Goal: Information Seeking & Learning: Find contact information

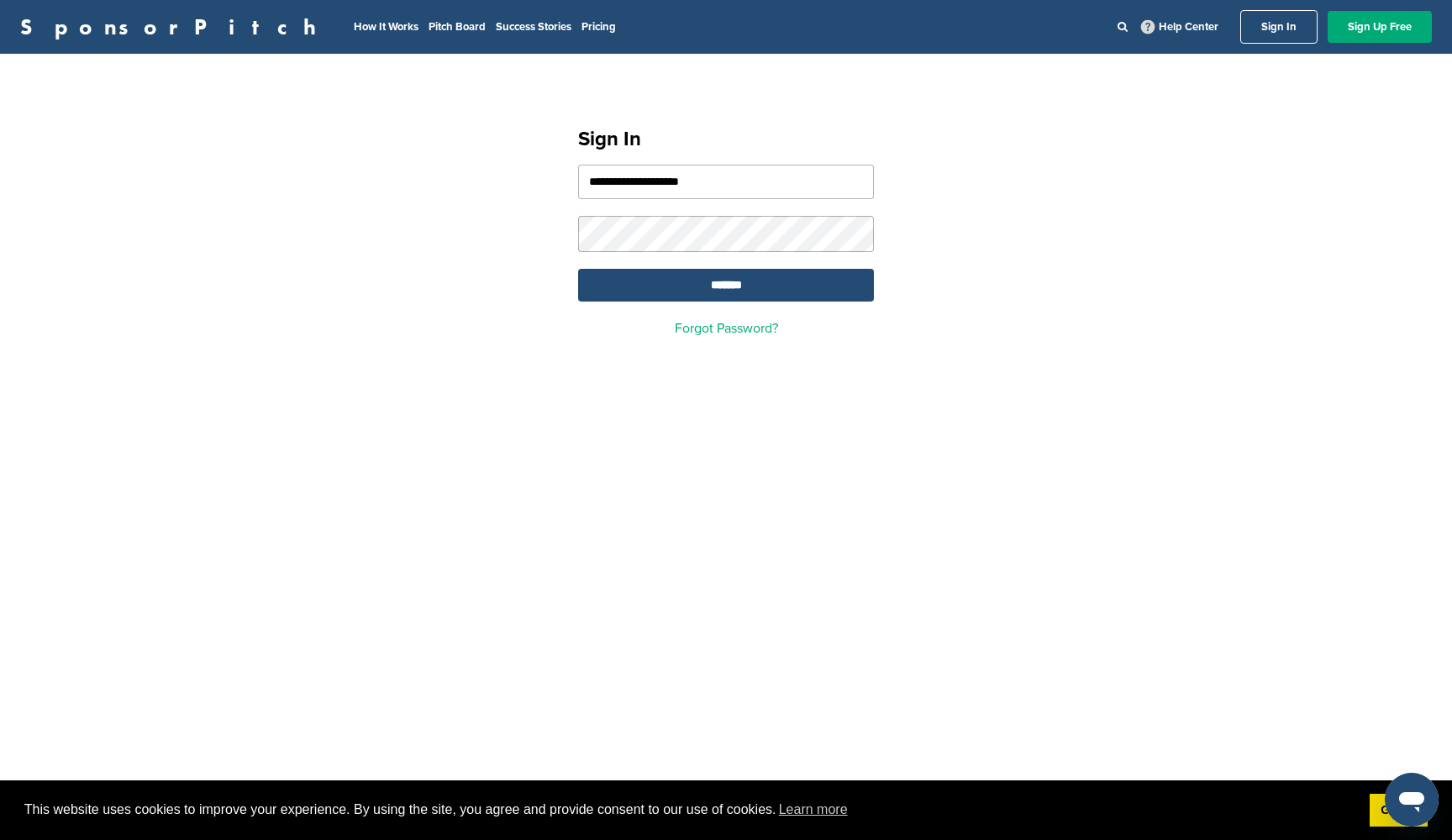
type input "**********"
click at [791, 299] on input "*******" at bounding box center [726, 285] width 295 height 33
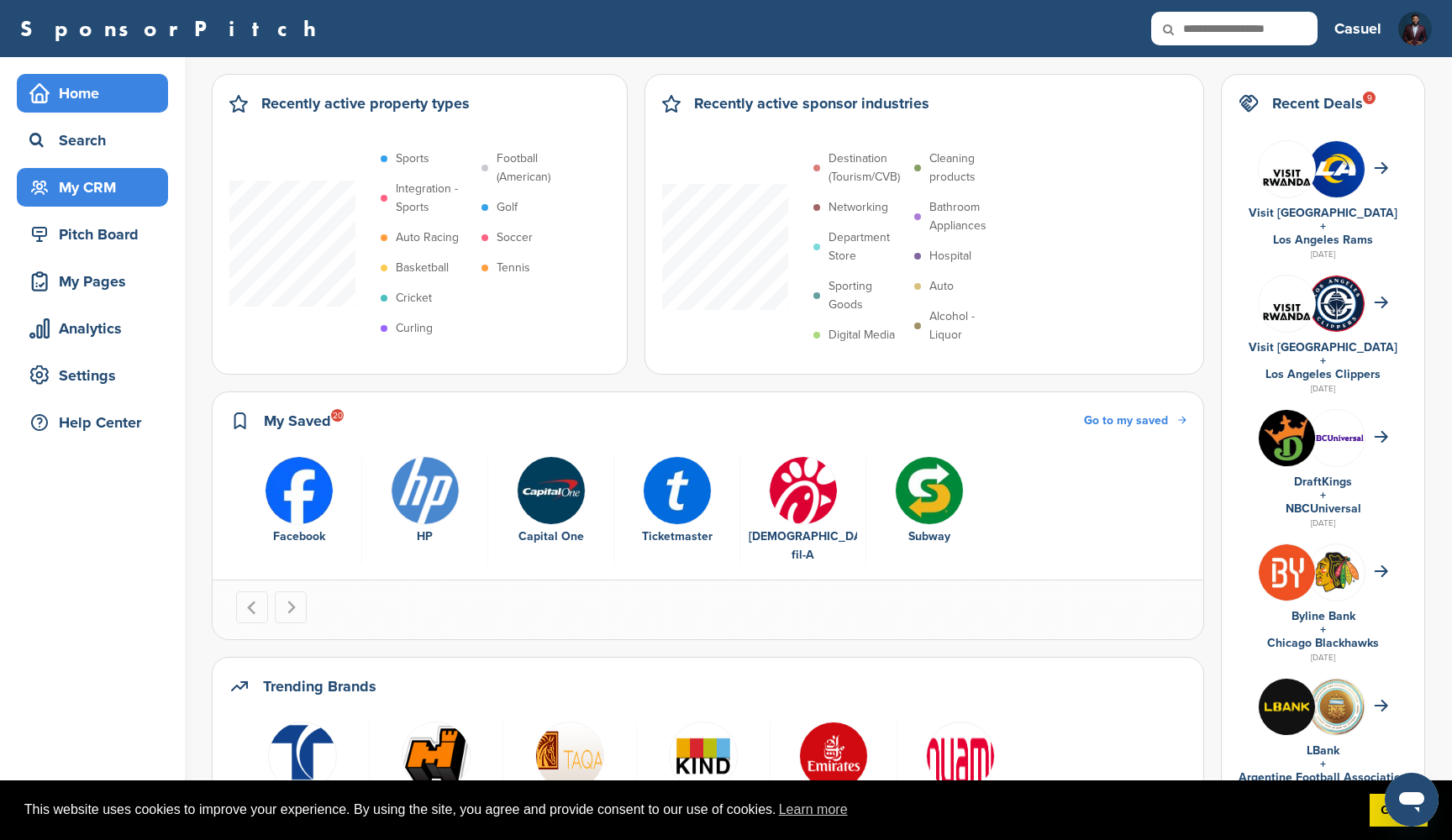
click at [105, 179] on div "My CRM" at bounding box center [96, 188] width 143 height 31
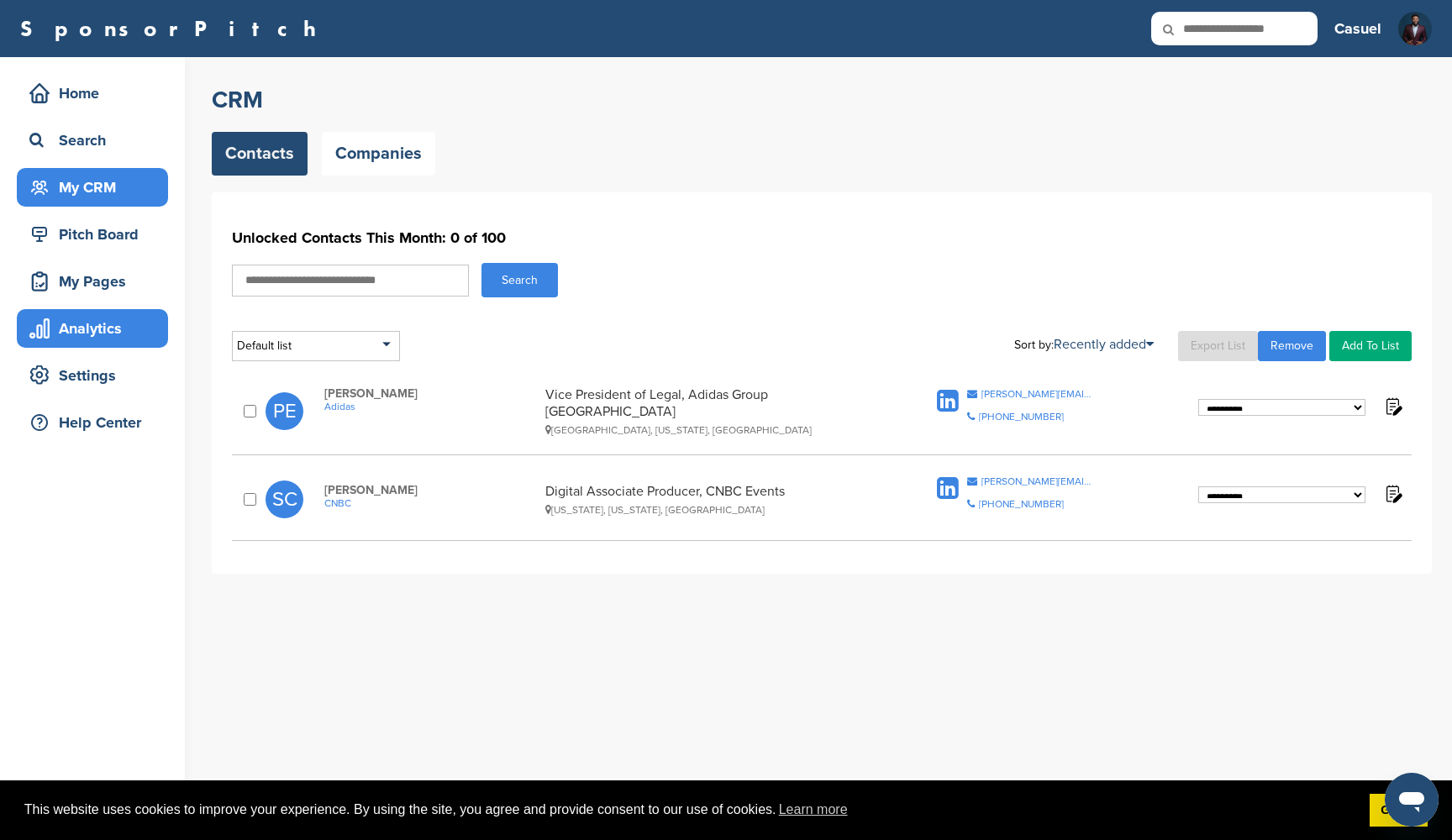
click at [97, 329] on div "Analytics" at bounding box center [96, 329] width 143 height 31
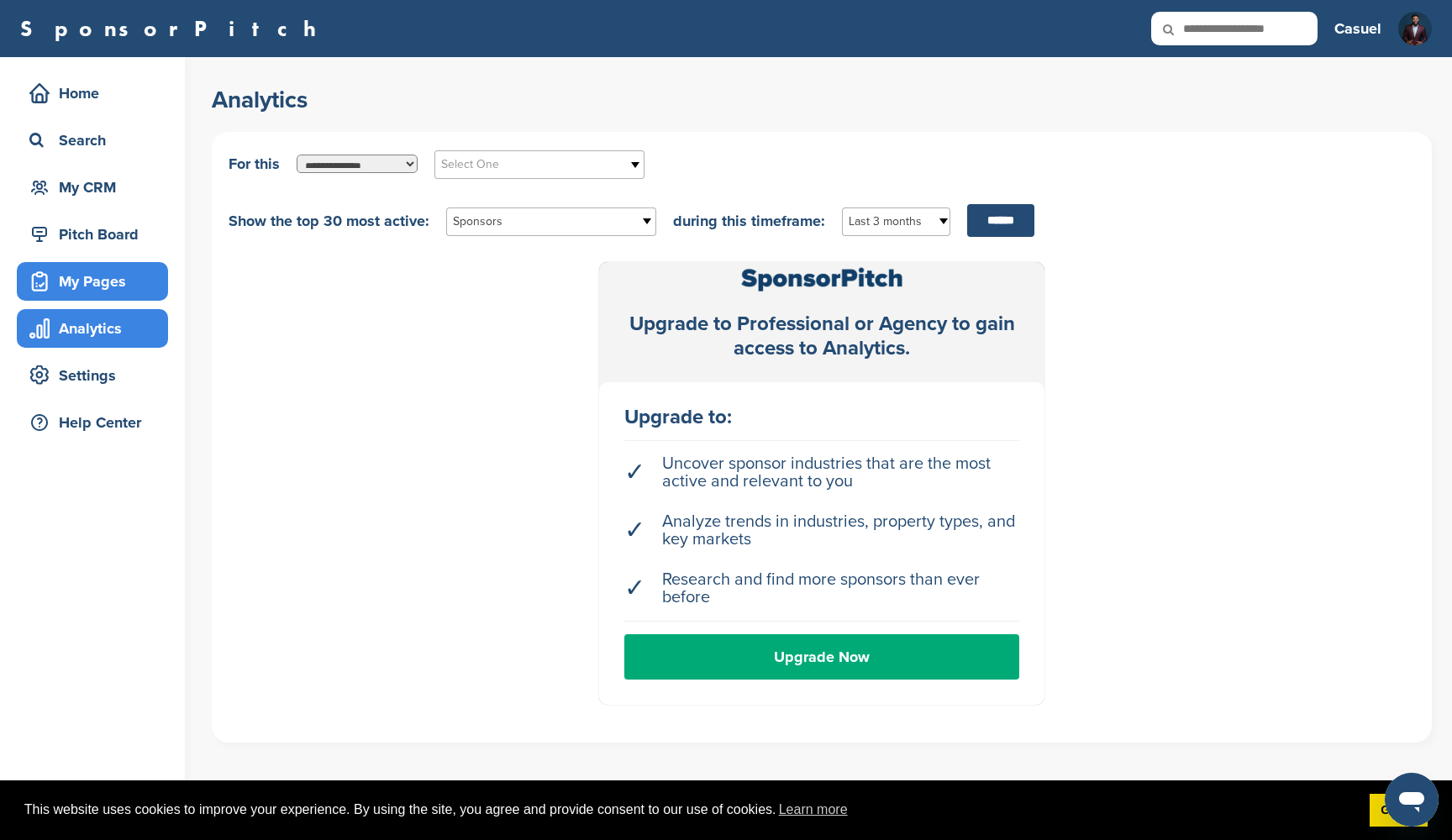
click at [114, 292] on div "My Pages" at bounding box center [96, 282] width 143 height 31
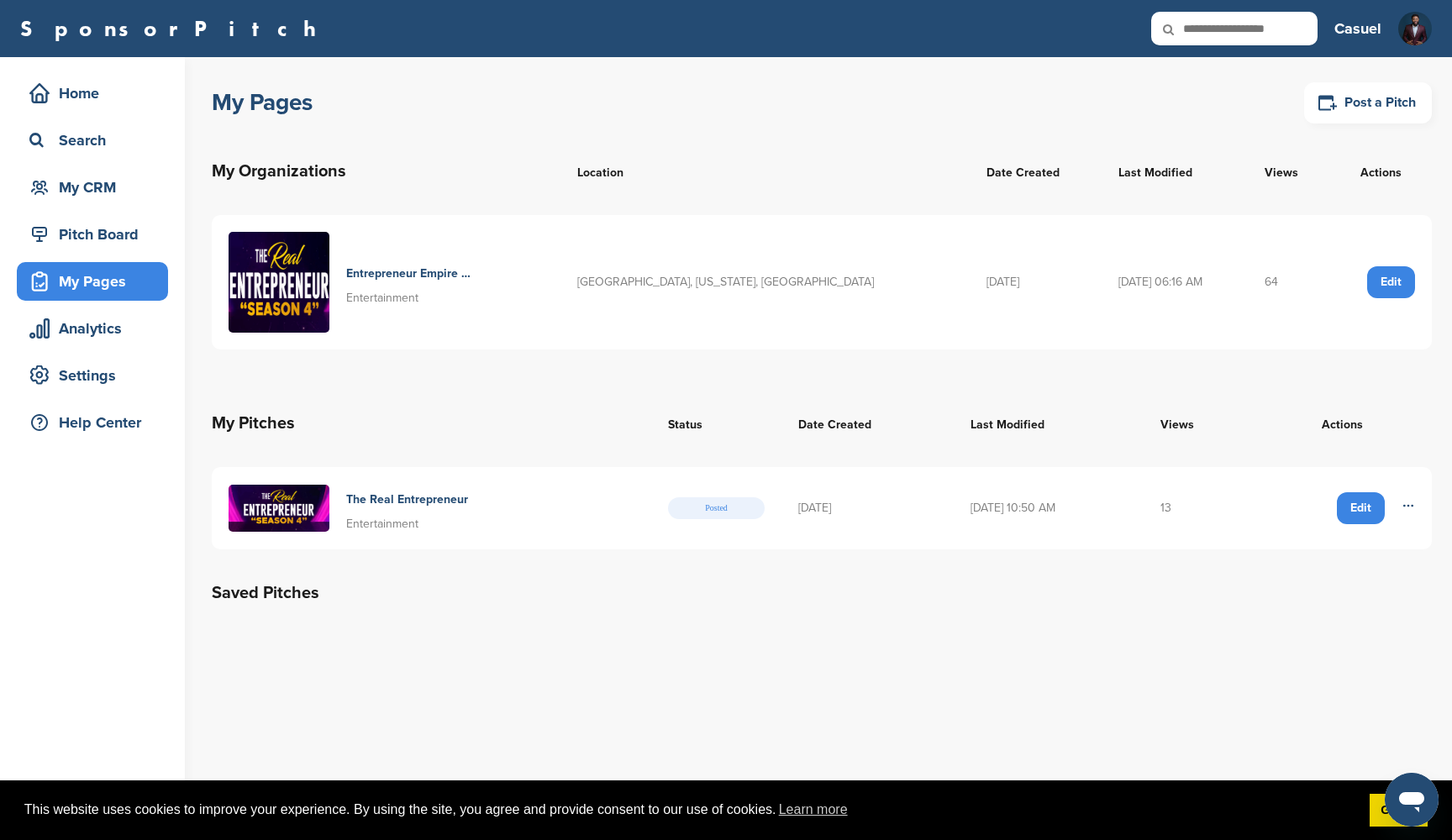
click at [1370, 504] on div "Edit" at bounding box center [1361, 507] width 48 height 32
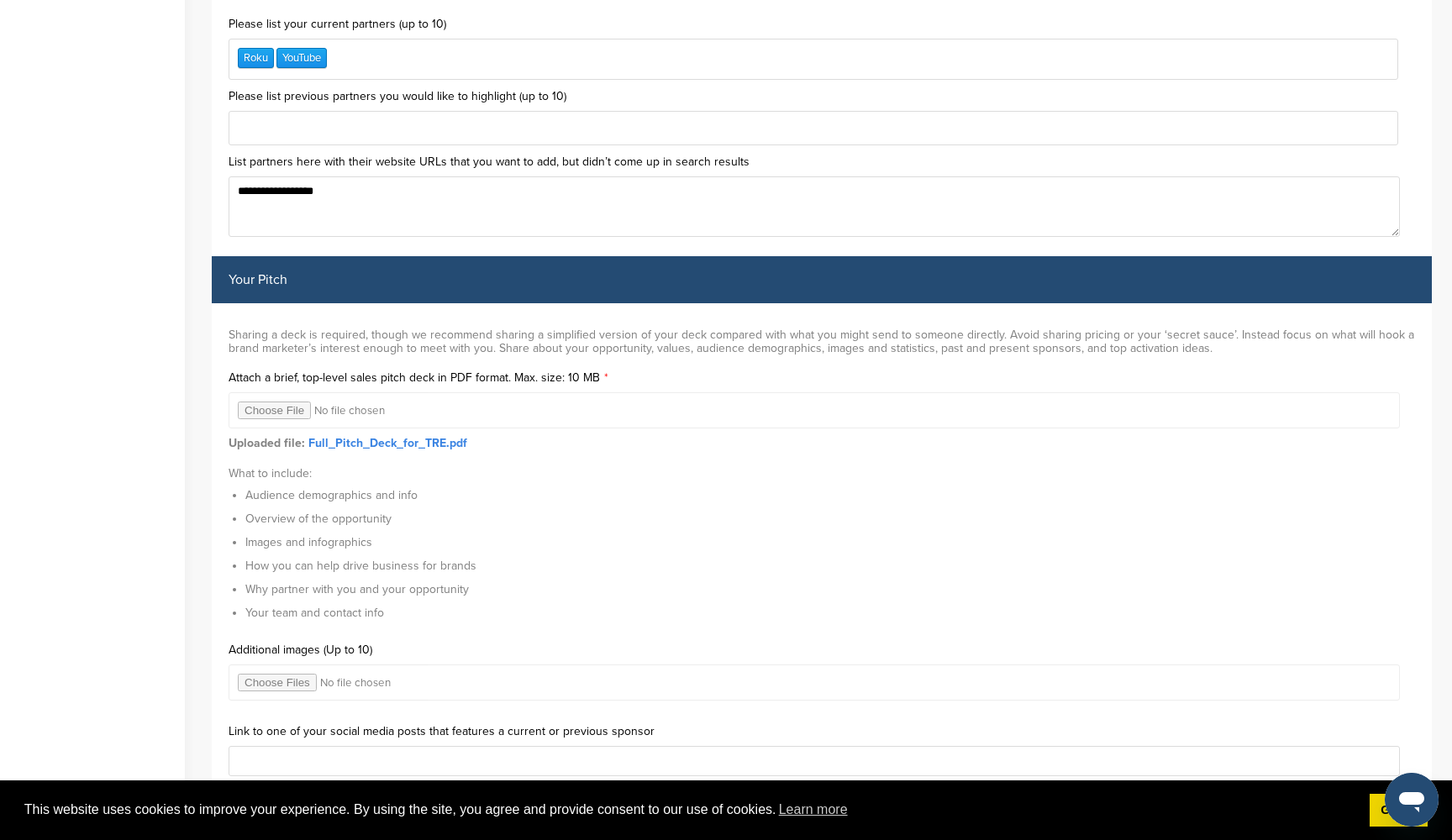
scroll to position [5025, 0]
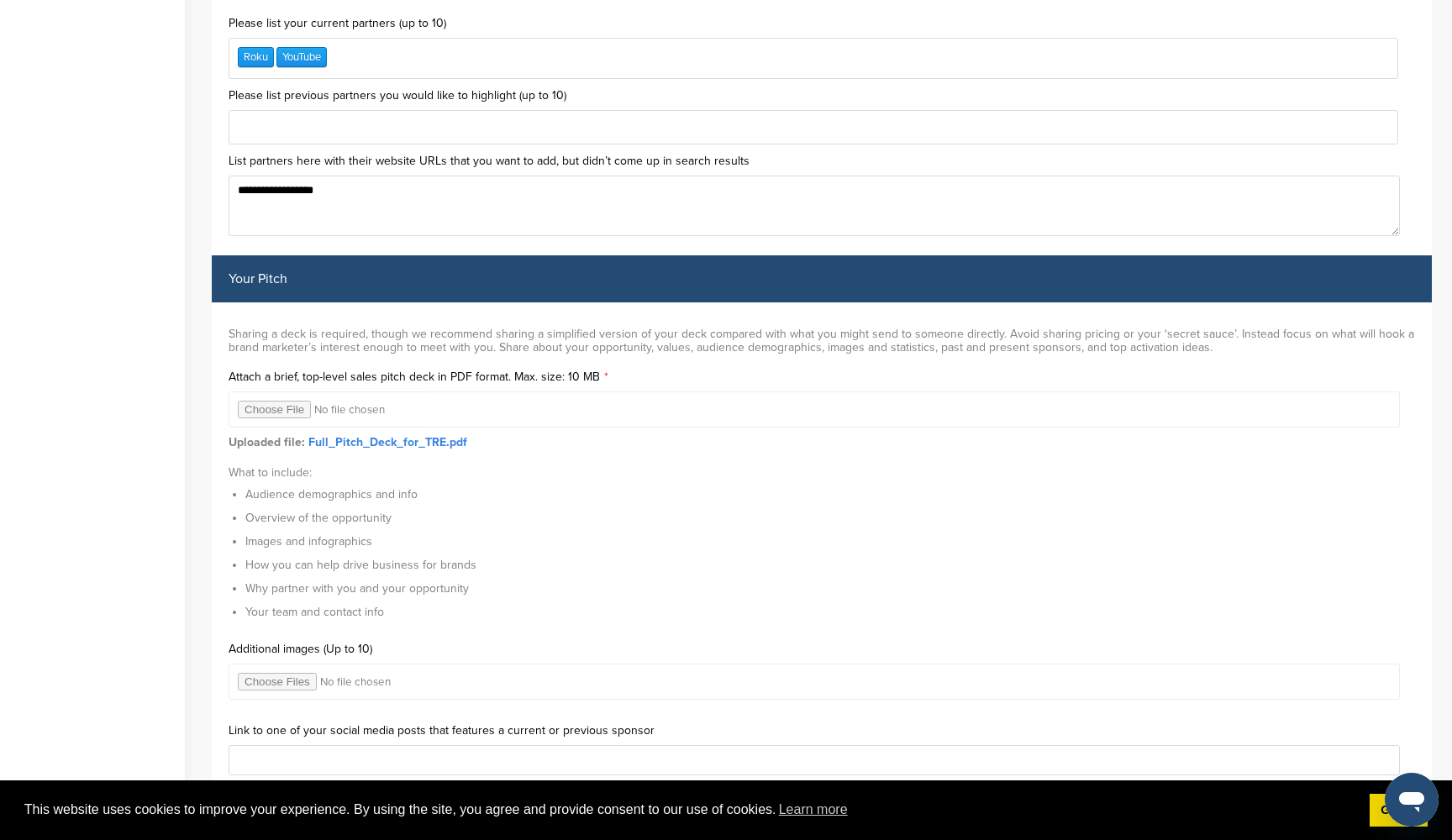
click at [431, 435] on link "Full_Pitch_Deck_for_TRE.pdf" at bounding box center [387, 442] width 159 height 14
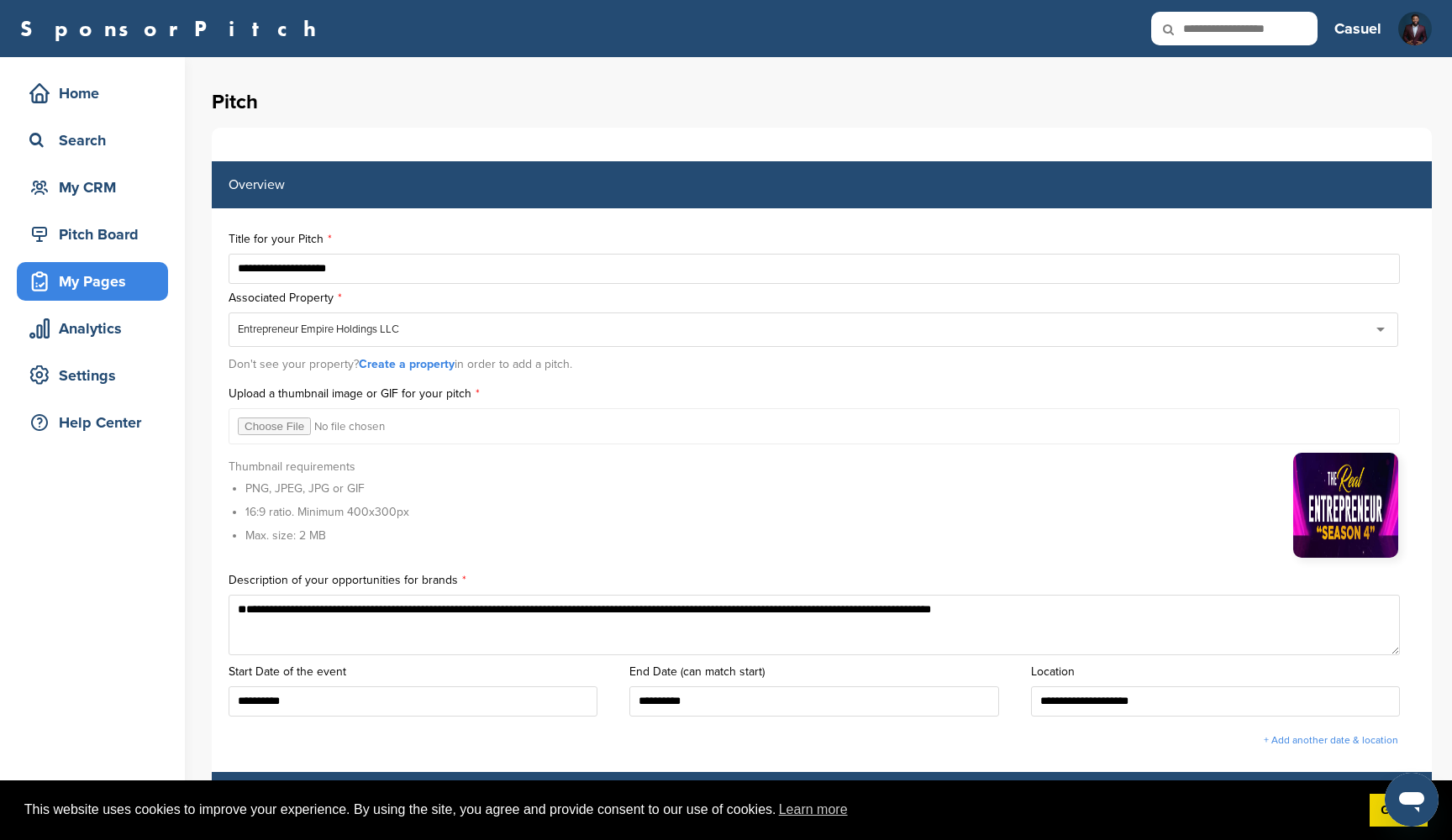
scroll to position [0, 0]
click at [119, 91] on div "Home" at bounding box center [96, 93] width 143 height 31
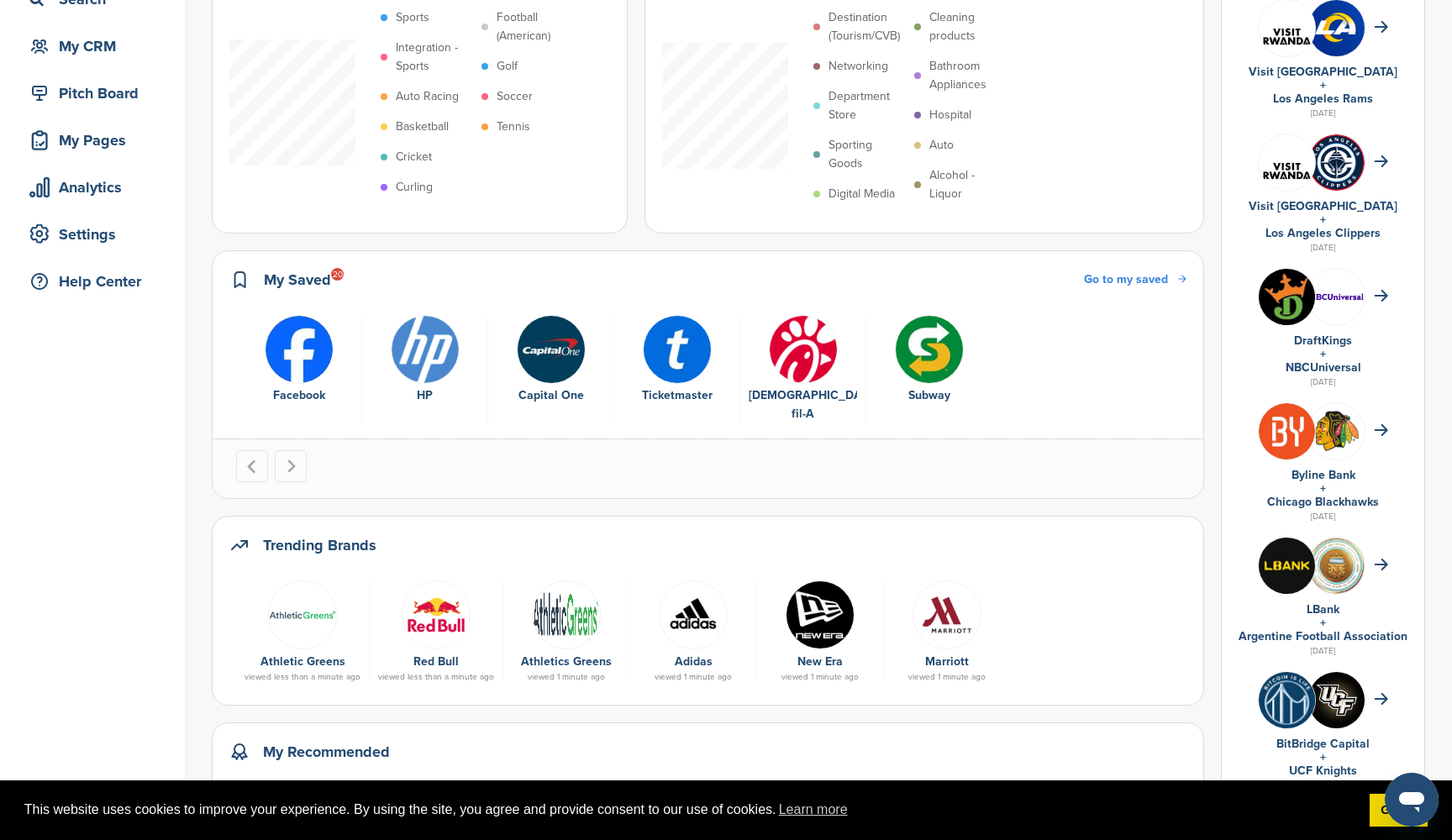
scroll to position [156, 0]
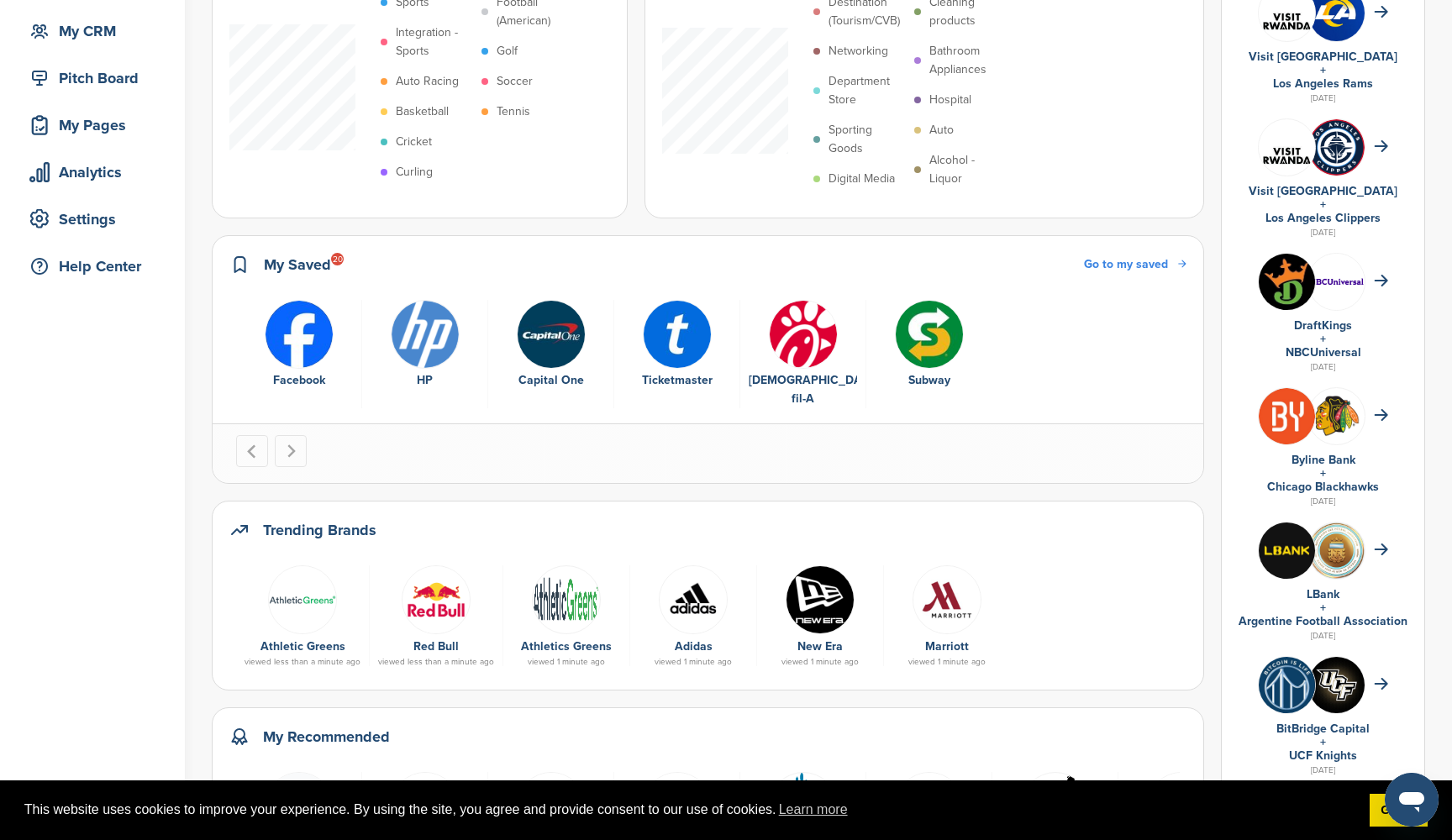
click at [937, 338] on img "6 of 6" at bounding box center [929, 335] width 69 height 69
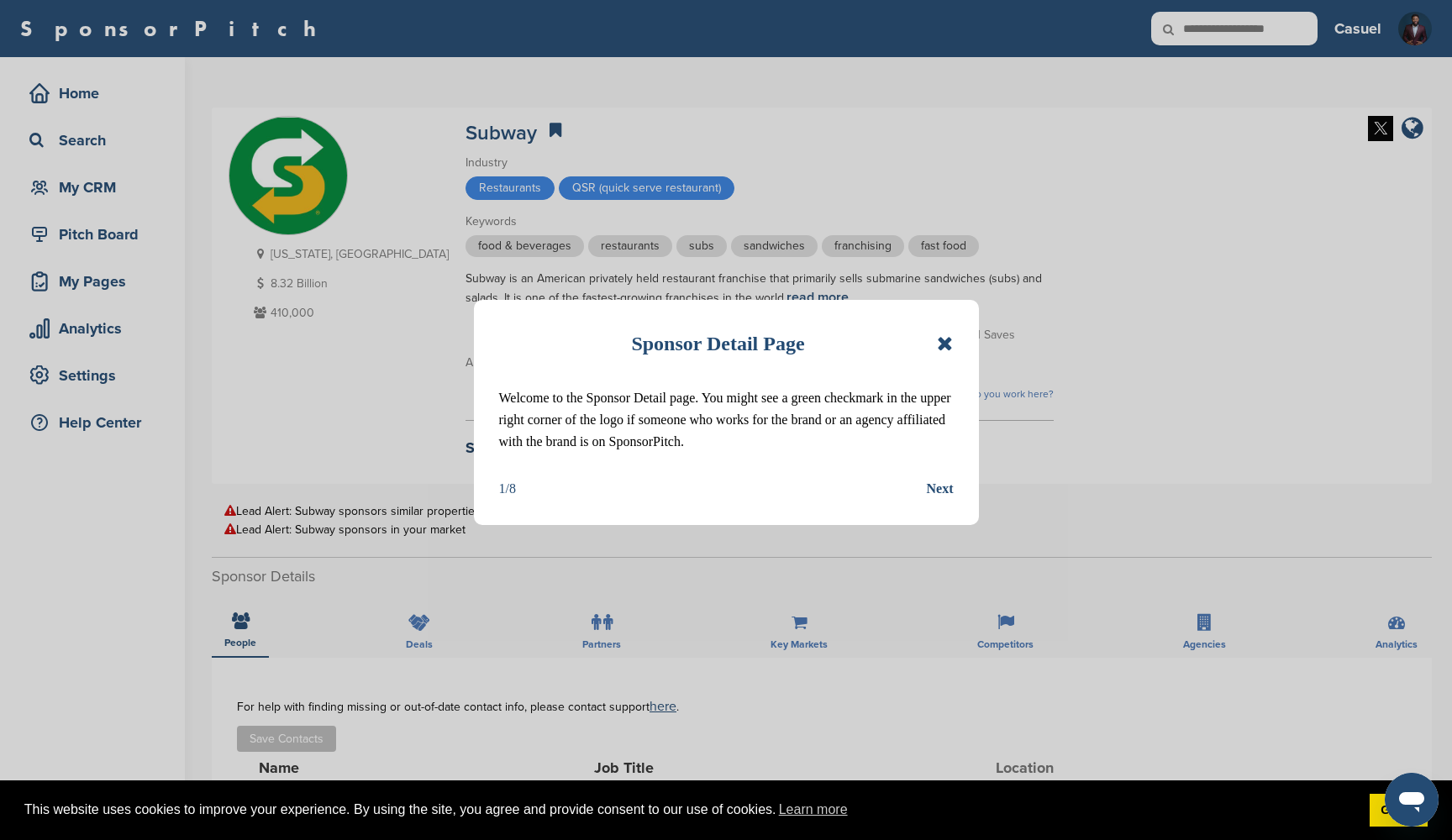
click at [948, 345] on icon at bounding box center [945, 343] width 16 height 20
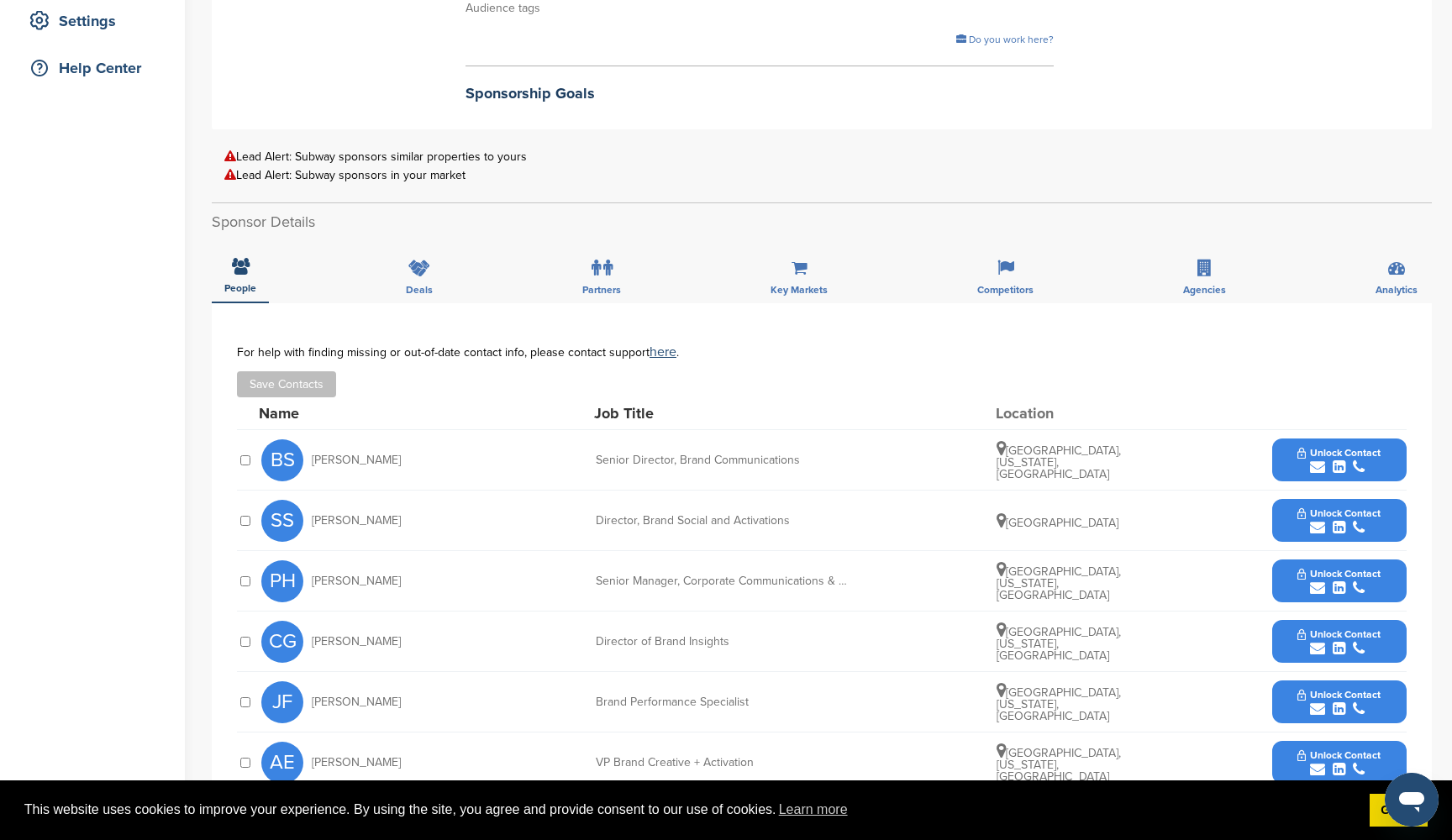
scroll to position [340, 0]
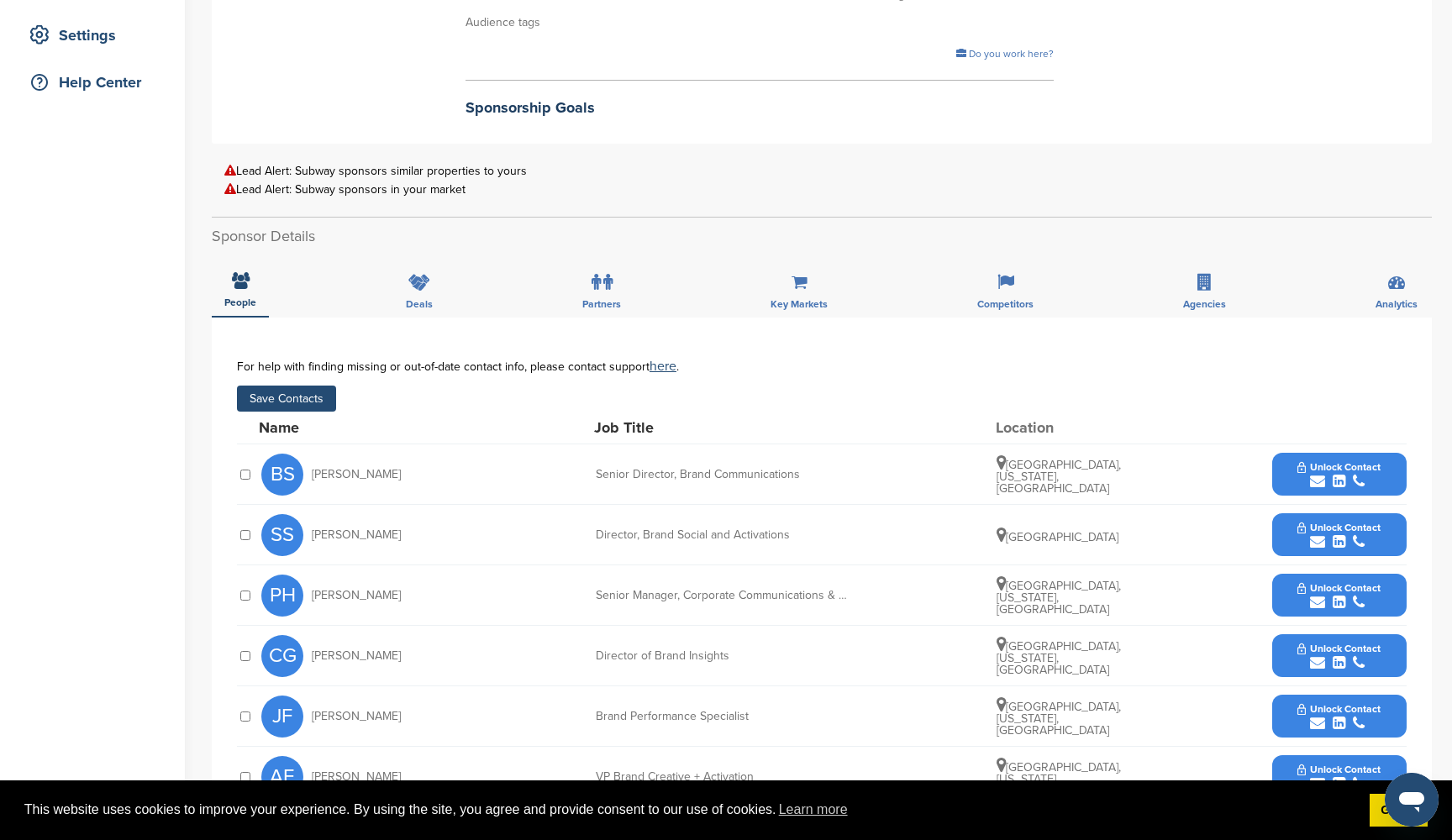
click at [304, 395] on button "Save Contacts" at bounding box center [286, 398] width 99 height 26
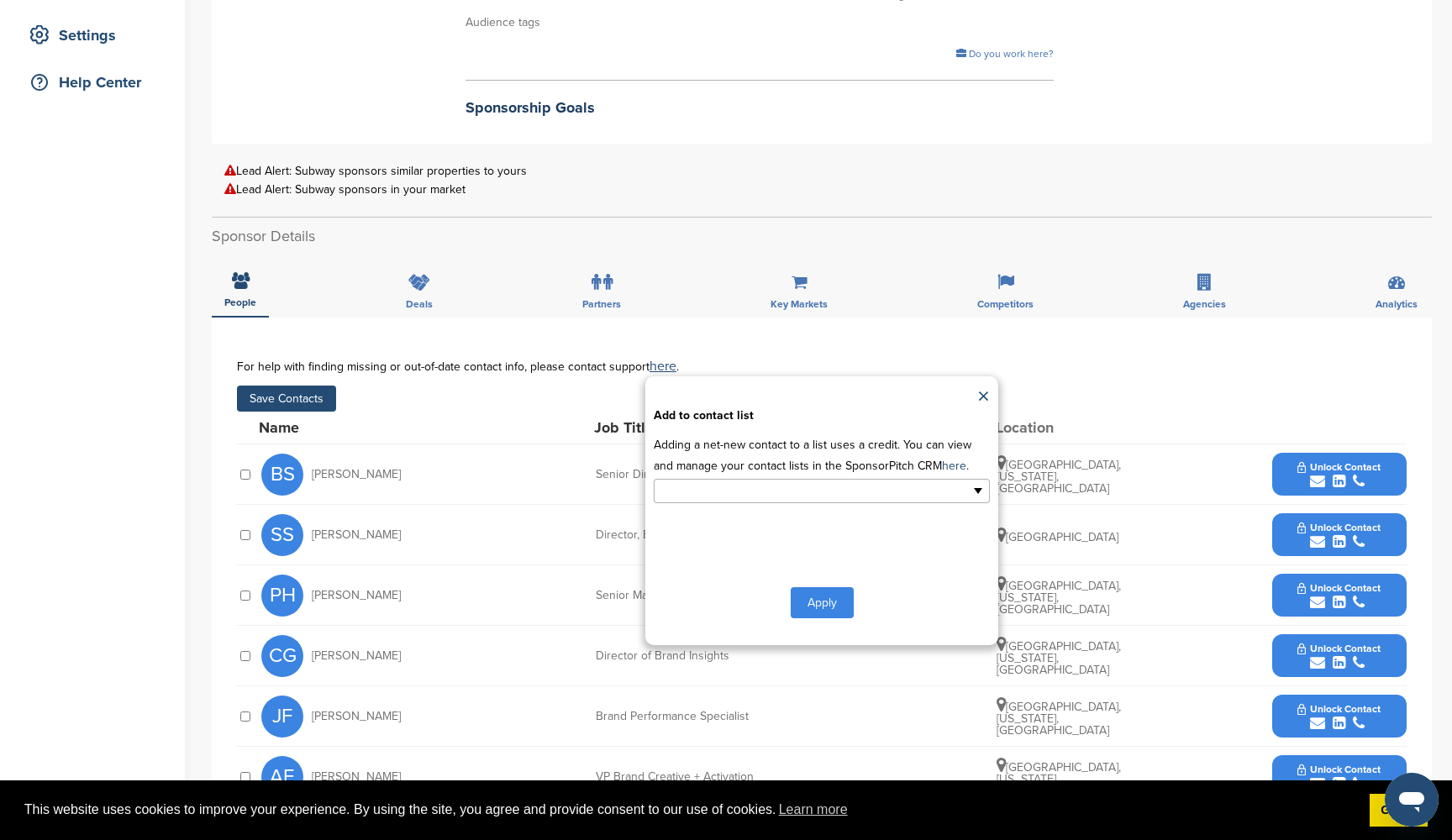
click at [873, 482] on ul at bounding box center [822, 490] width 336 height 24
click at [811, 546] on li "TRE" at bounding box center [821, 547] width 335 height 30
click at [816, 599] on button "Apply" at bounding box center [822, 606] width 63 height 31
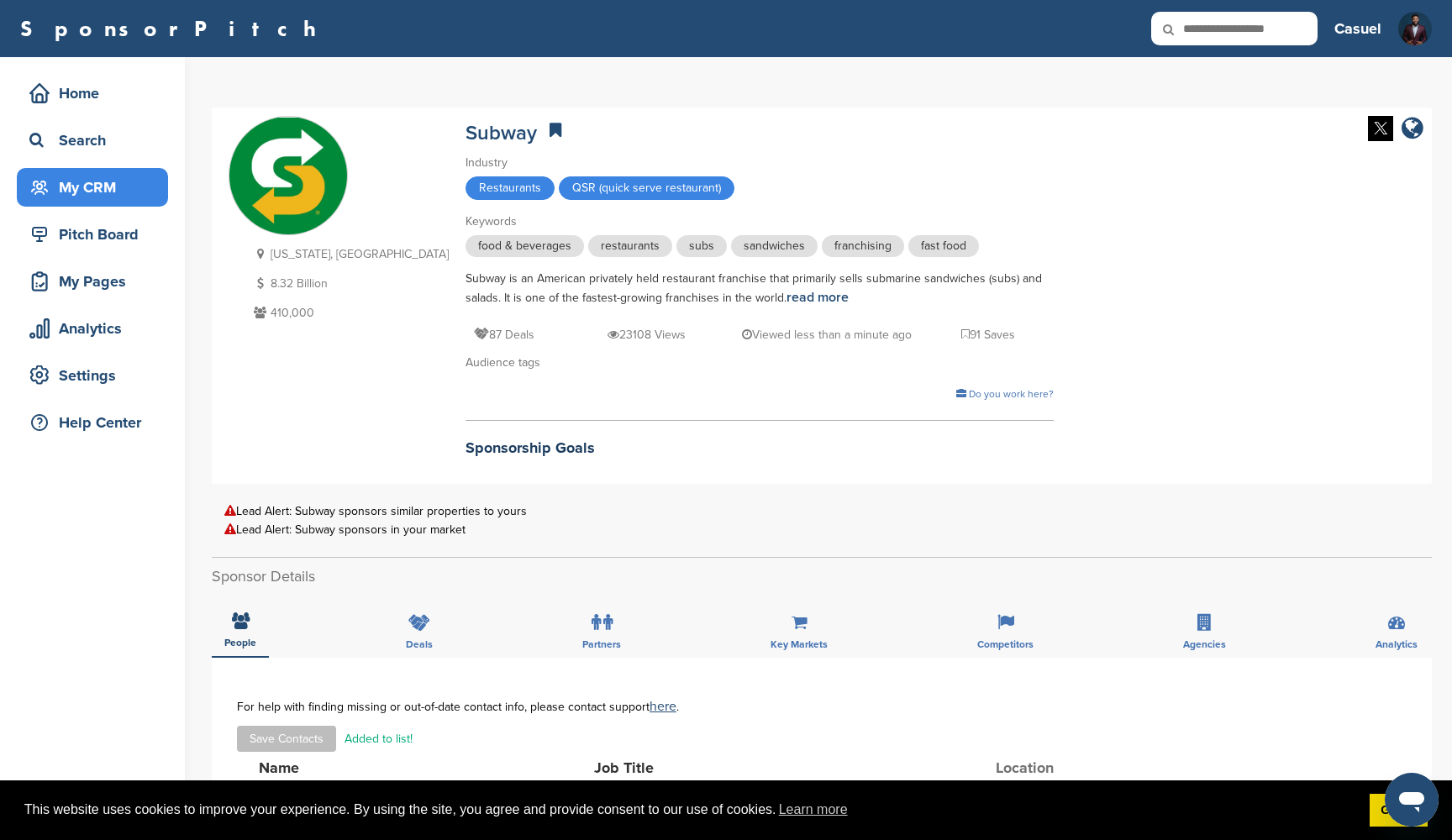
scroll to position [0, 0]
click at [94, 182] on div "My CRM" at bounding box center [96, 188] width 143 height 31
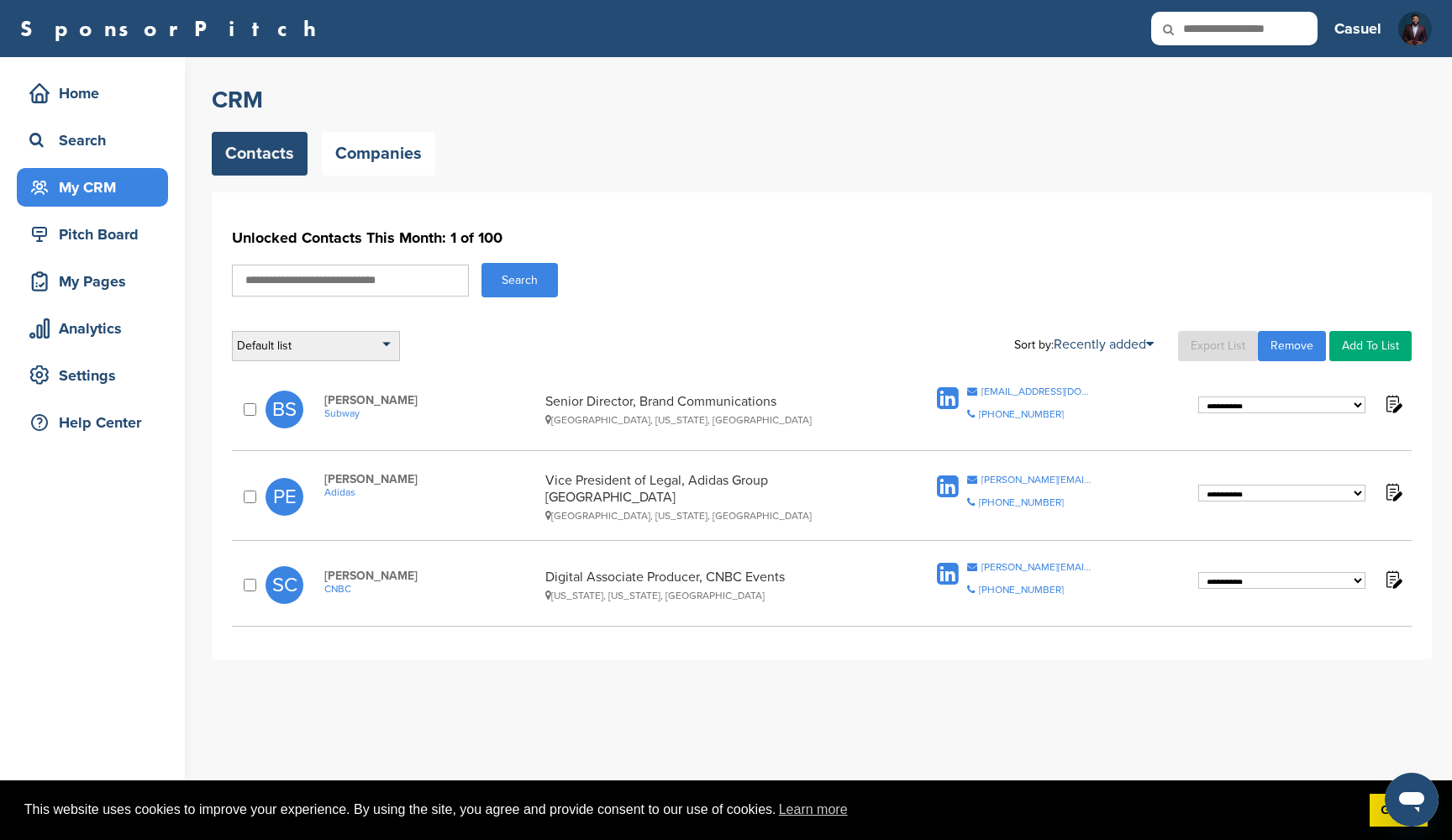
click at [311, 349] on div "Default list" at bounding box center [316, 346] width 168 height 31
click at [272, 423] on li "TRE" at bounding box center [316, 421] width 158 height 26
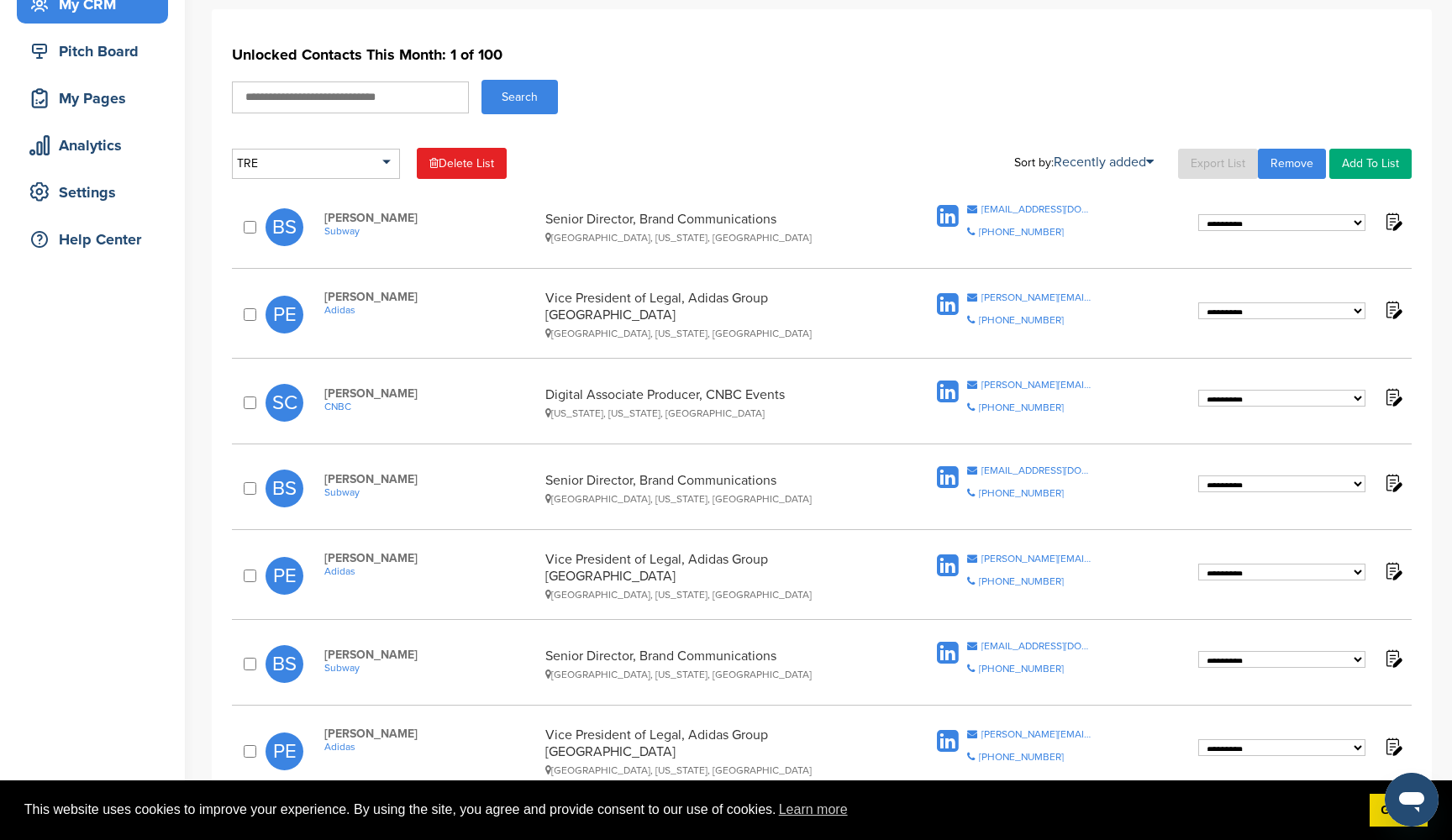
scroll to position [174, 0]
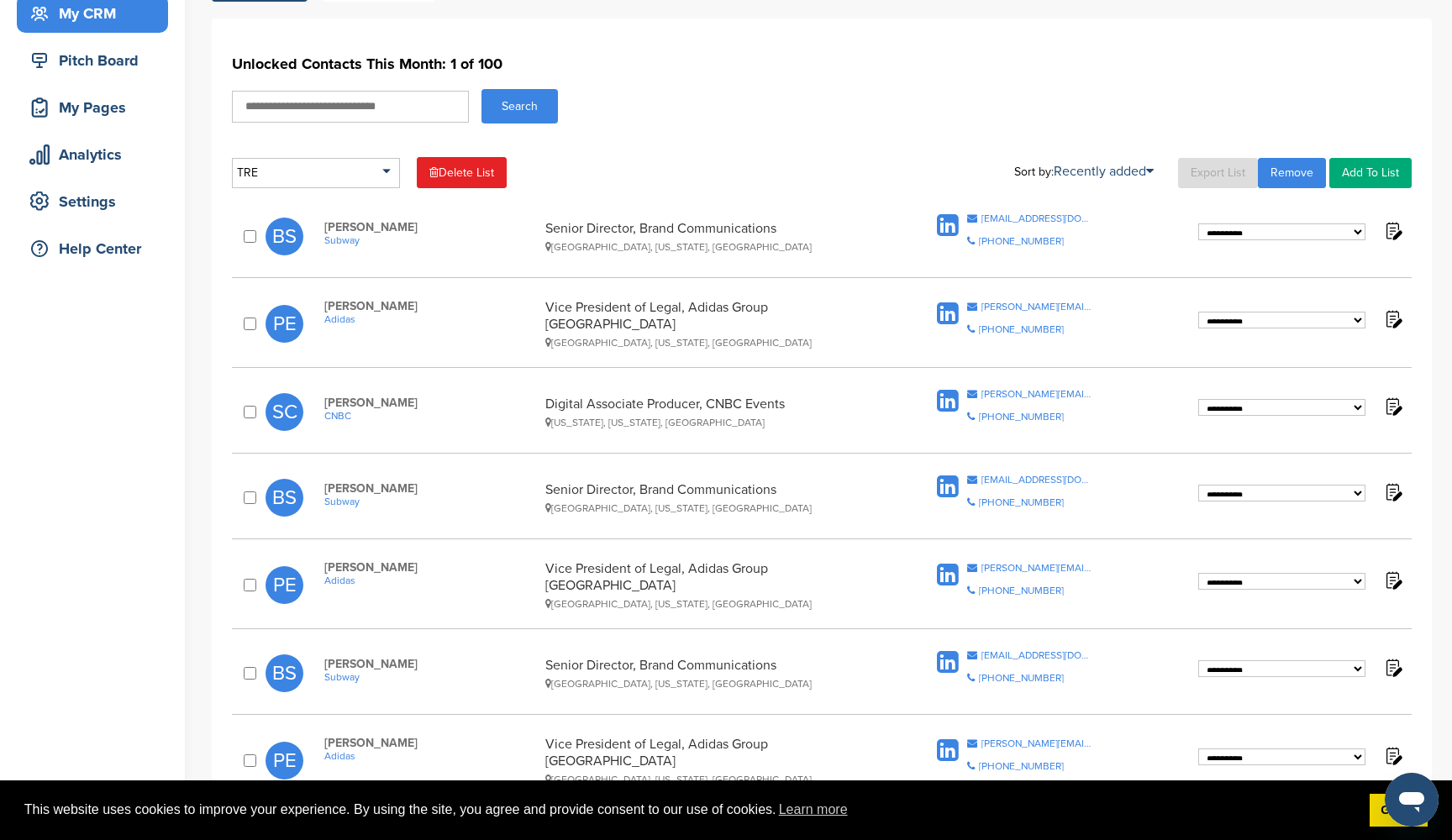
click at [457, 179] on link "Delete List" at bounding box center [461, 173] width 90 height 31
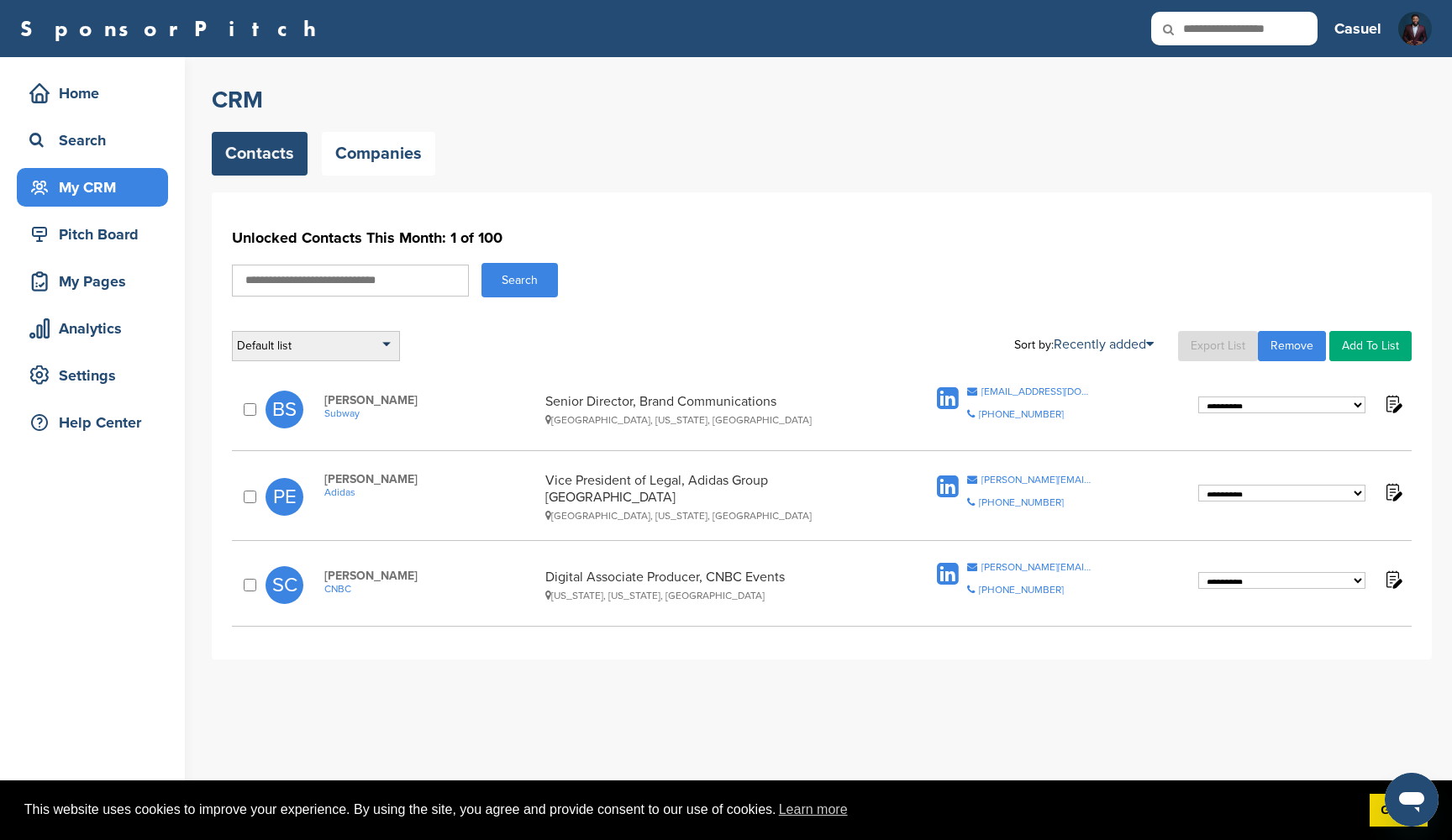
click at [330, 351] on div "Default list" at bounding box center [316, 346] width 168 height 31
click at [467, 366] on div "**********" at bounding box center [822, 426] width 1220 height 467
click at [1208, 344] on link "Export List" at bounding box center [1217, 346] width 80 height 31
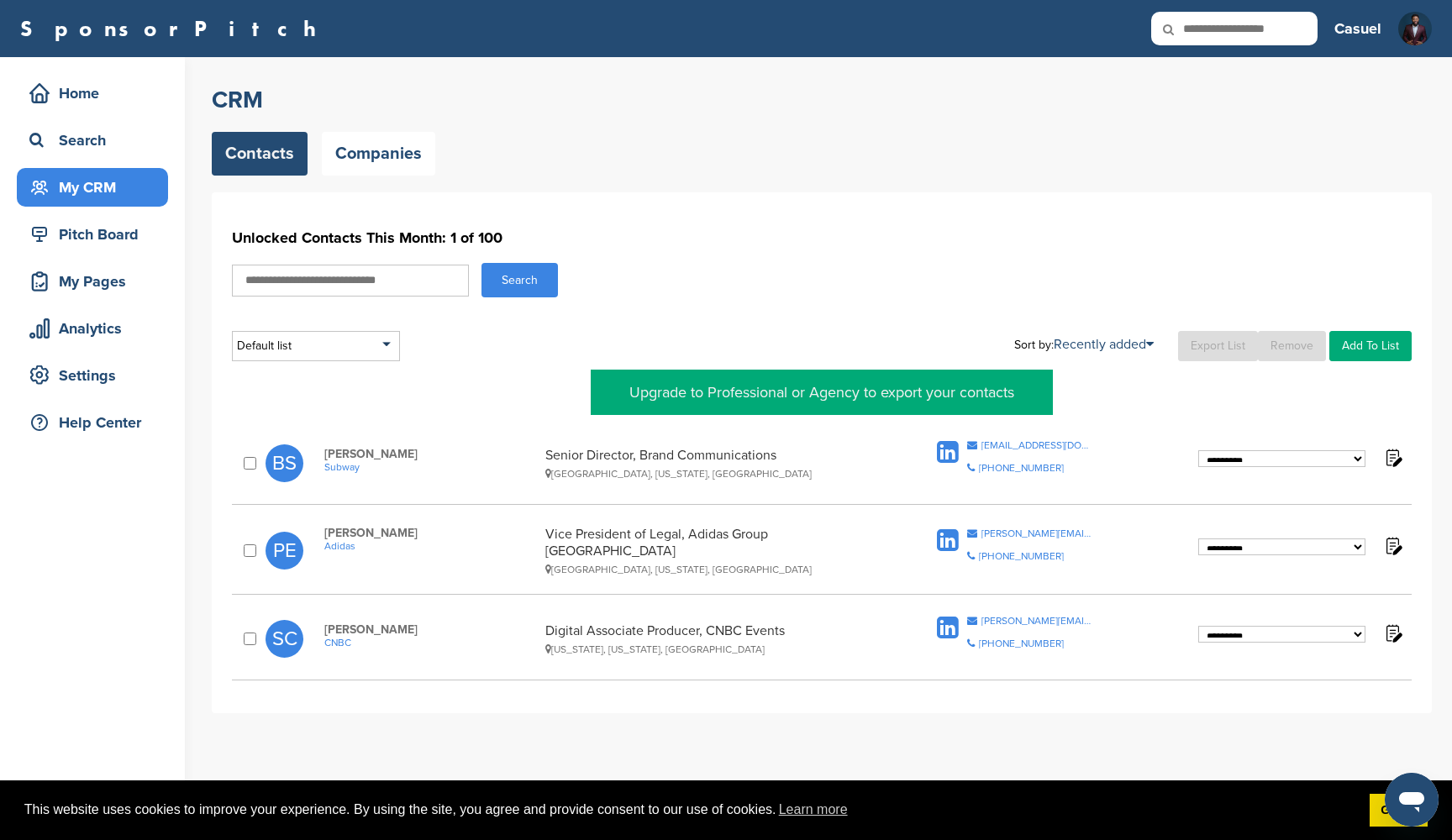
click at [1053, 241] on h1 "Unlocked Contacts This Month: 1 of 100" at bounding box center [822, 238] width 1180 height 31
click at [1004, 444] on div "[EMAIL_ADDRESS][DOMAIN_NAME]" at bounding box center [1037, 445] width 112 height 11
click at [347, 466] on span "Subway" at bounding box center [431, 467] width 214 height 12
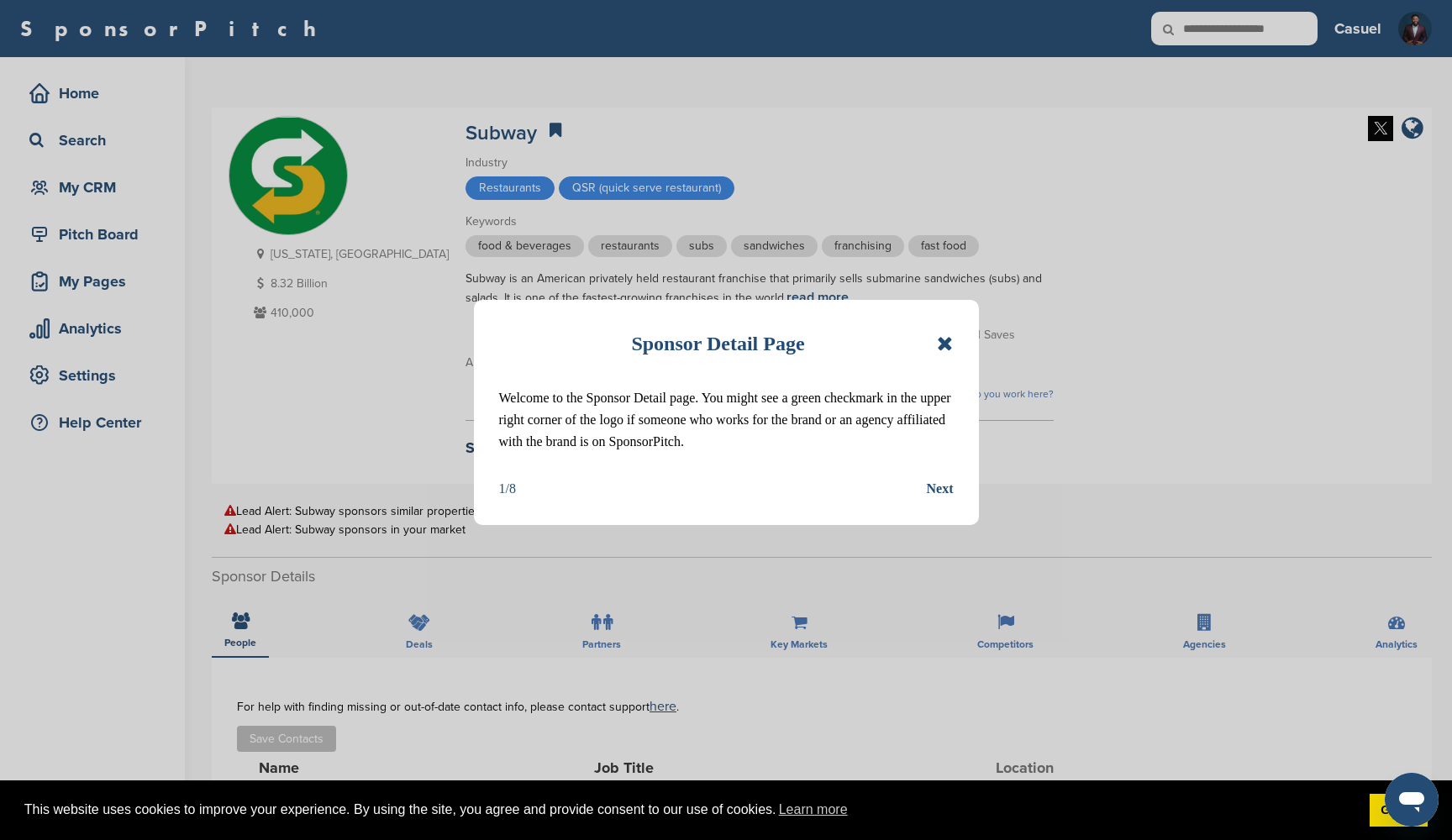
click at [938, 343] on icon at bounding box center [945, 343] width 16 height 20
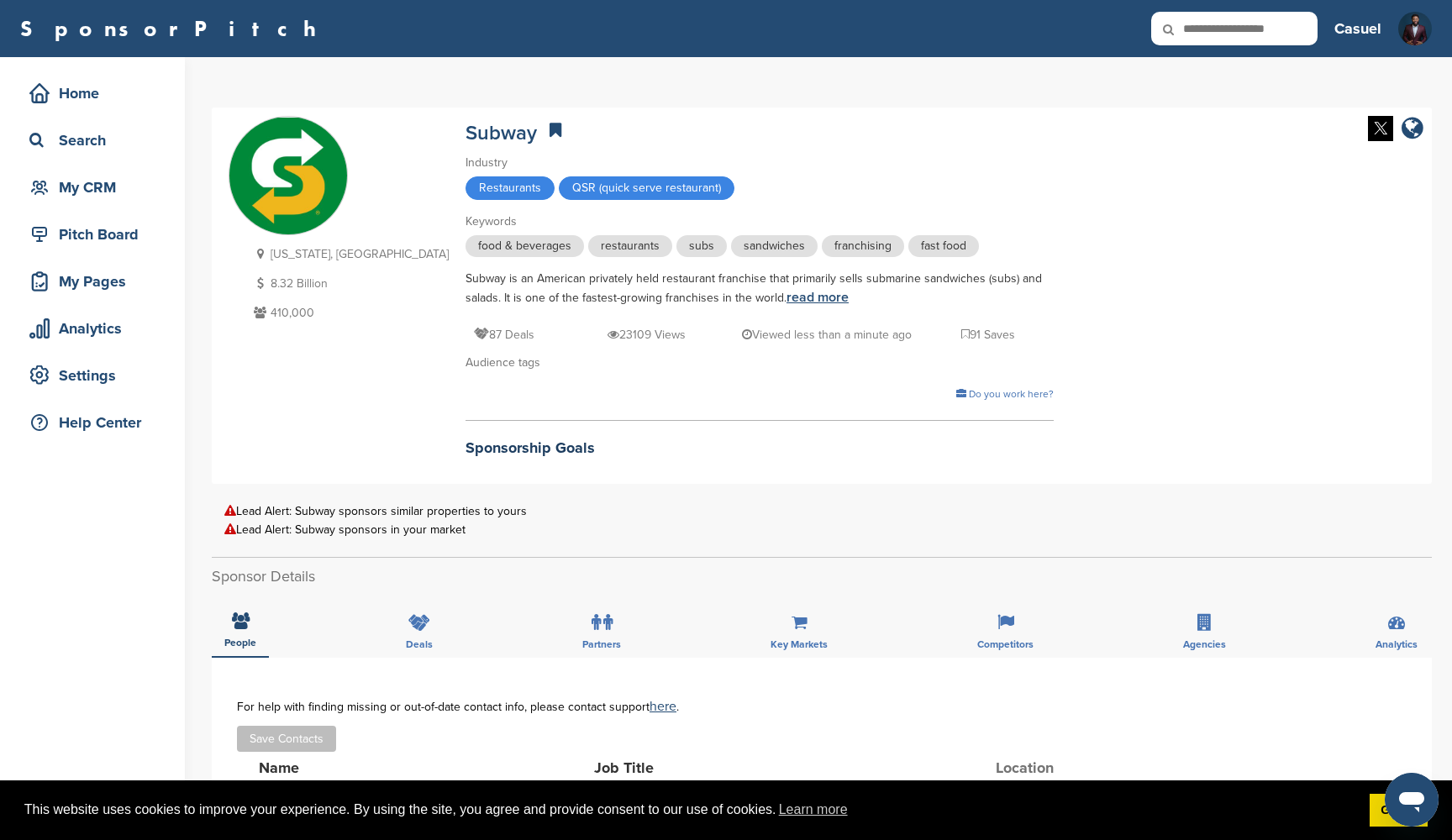
click at [786, 298] on link "read more" at bounding box center [817, 297] width 62 height 17
drag, startPoint x: 383, startPoint y: 275, endPoint x: 696, endPoint y: 299, distance: 313.9
click at [696, 299] on div "Subway is an American privately held restaurant franchise that primarily sells …" at bounding box center [759, 288] width 588 height 37
copy div "Subway is an American privately held restaurant franchise that primarily sells …"
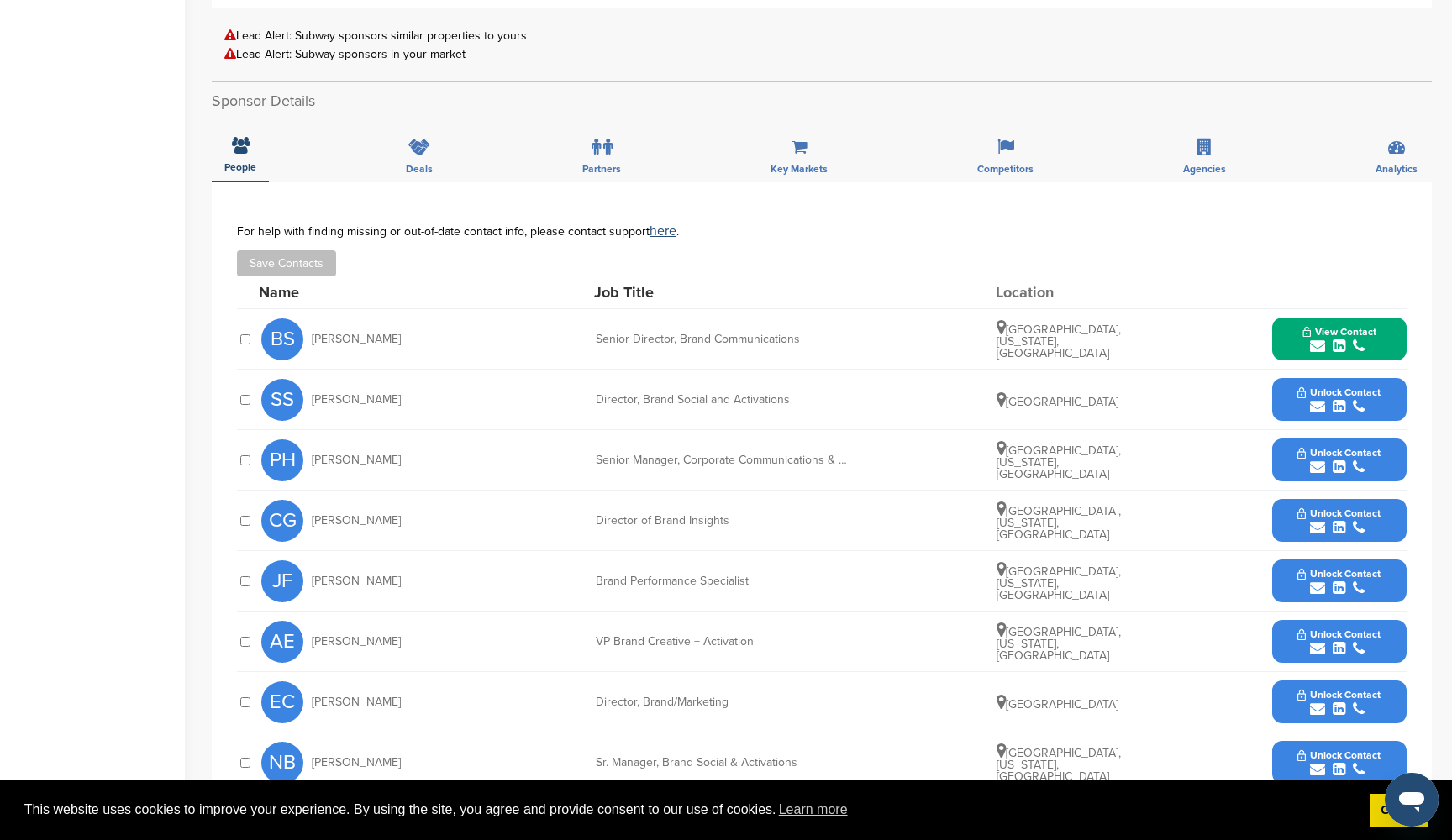
scroll to position [484, 0]
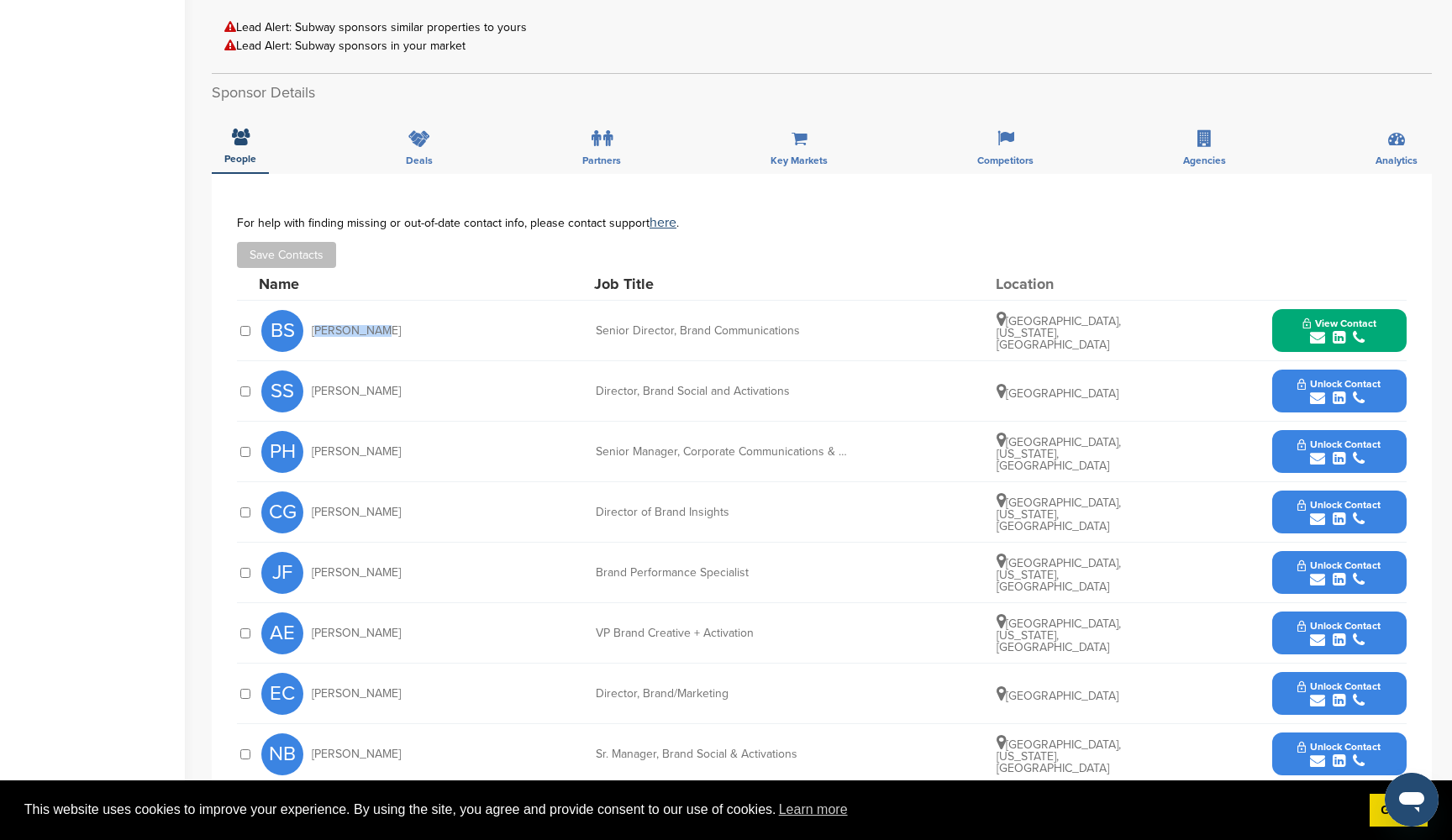
drag, startPoint x: 370, startPoint y: 323, endPoint x: 312, endPoint y: 328, distance: 58.2
click at [312, 328] on div "BS Brad Simon" at bounding box center [353, 331] width 185 height 42
copy span "[PERSON_NAME]"
click at [1351, 318] on span "View Contact" at bounding box center [1339, 323] width 74 height 12
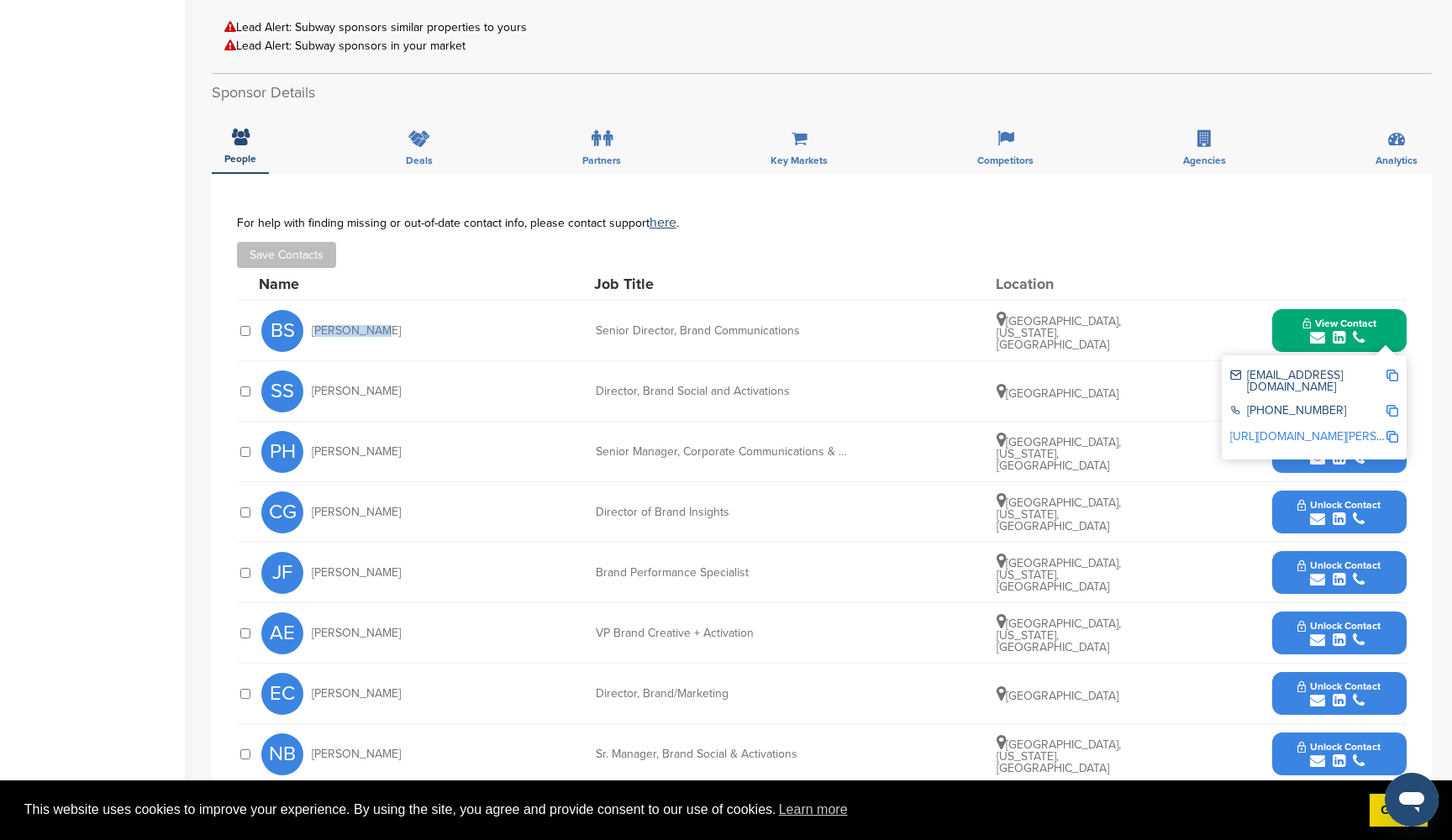
click at [1393, 371] on img at bounding box center [1392, 375] width 12 height 12
copy span "[PERSON_NAME]"
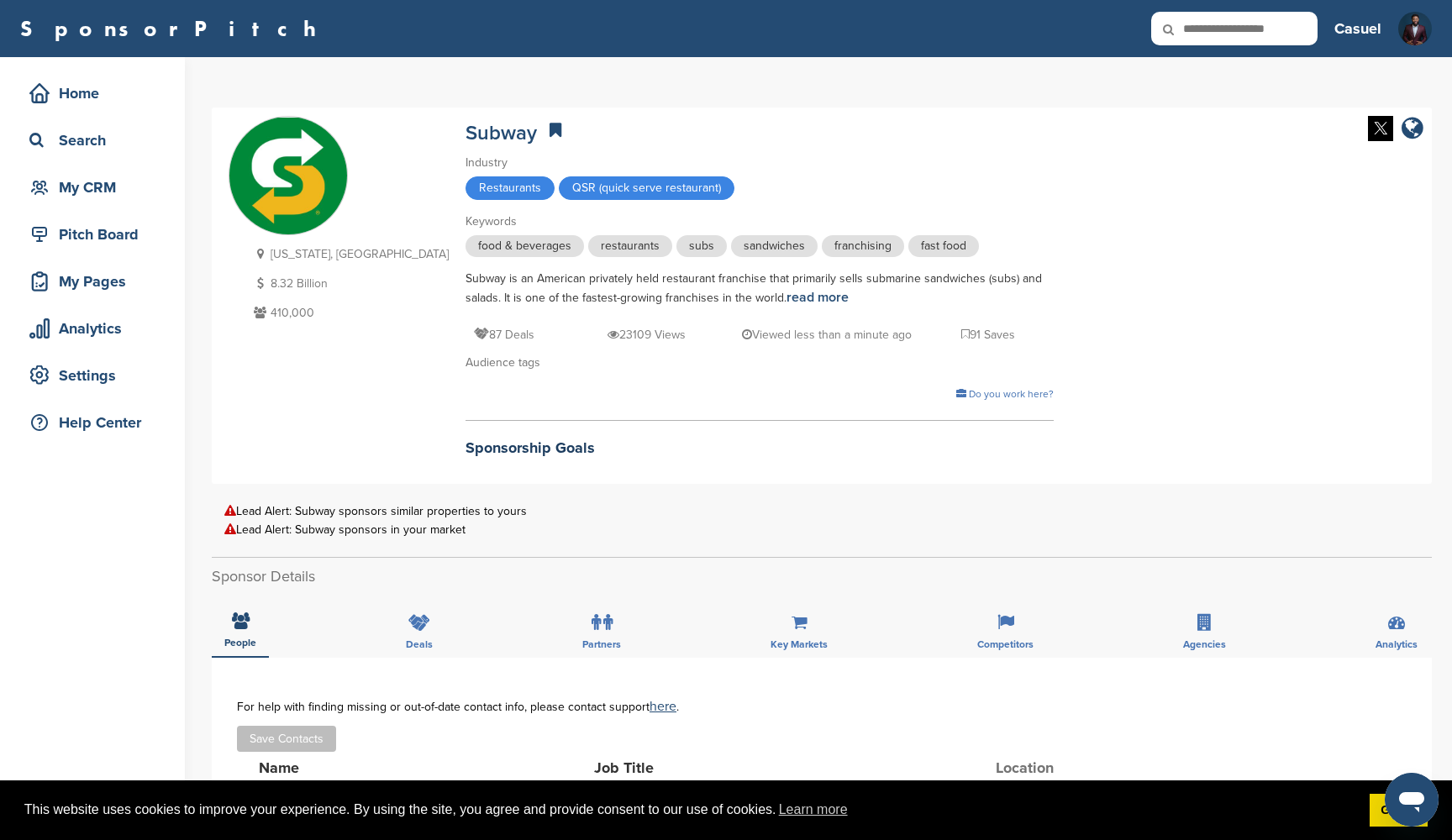
scroll to position [0, 0]
click at [105, 80] on div "Home" at bounding box center [96, 93] width 143 height 31
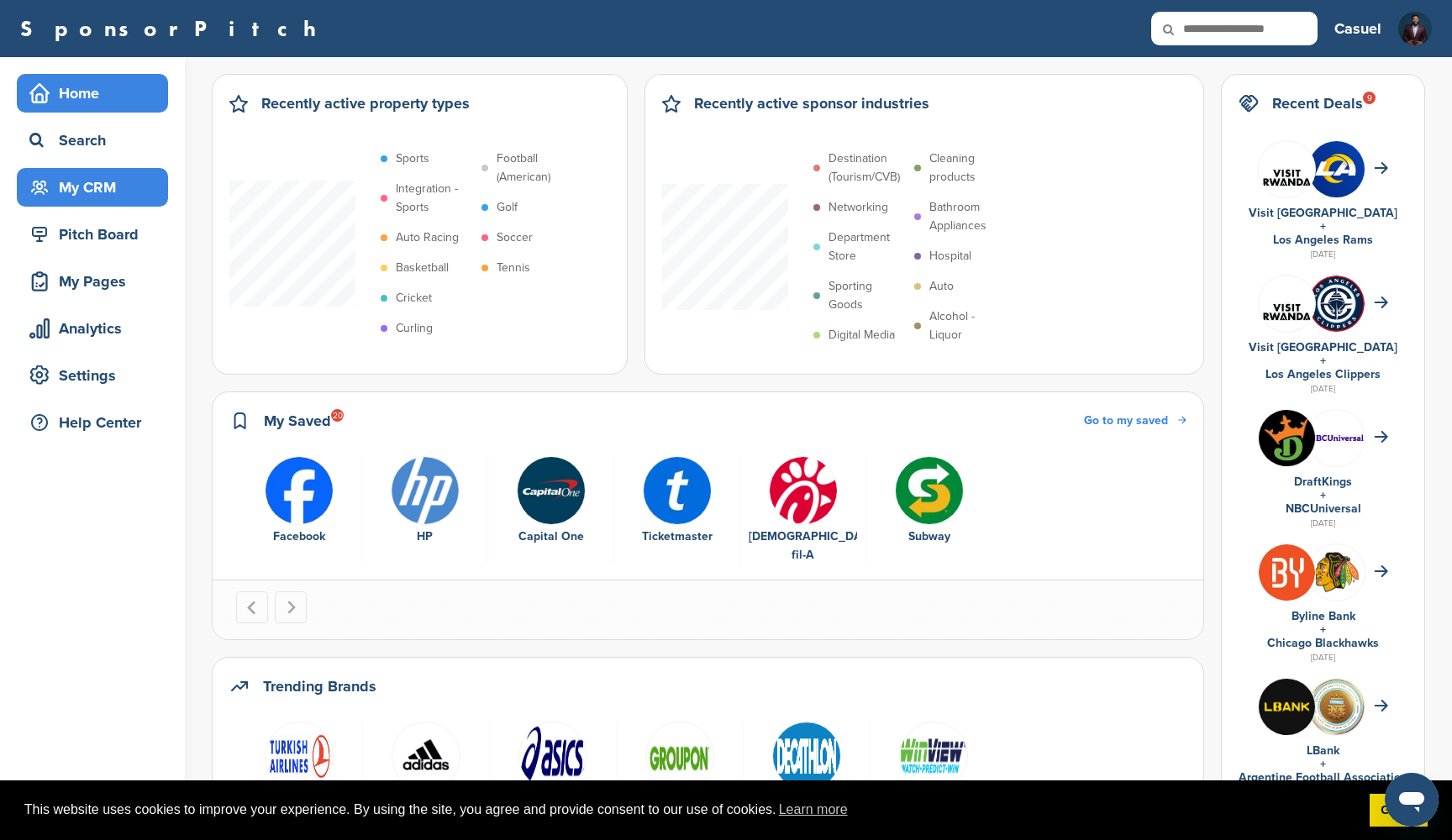
click at [116, 197] on div "My CRM" at bounding box center [96, 188] width 143 height 31
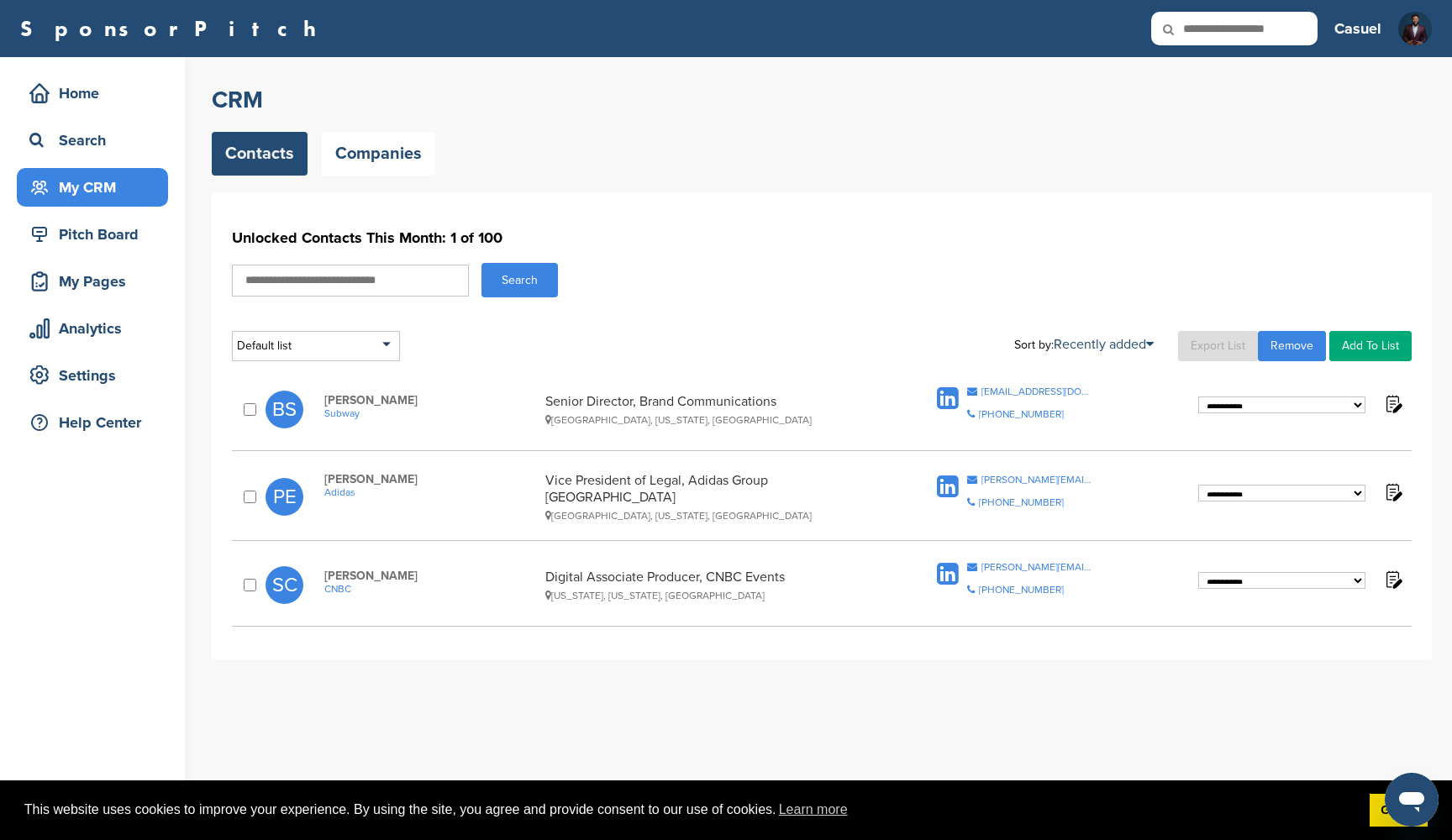
select select "********"
click at [96, 98] on div "Home" at bounding box center [96, 93] width 143 height 31
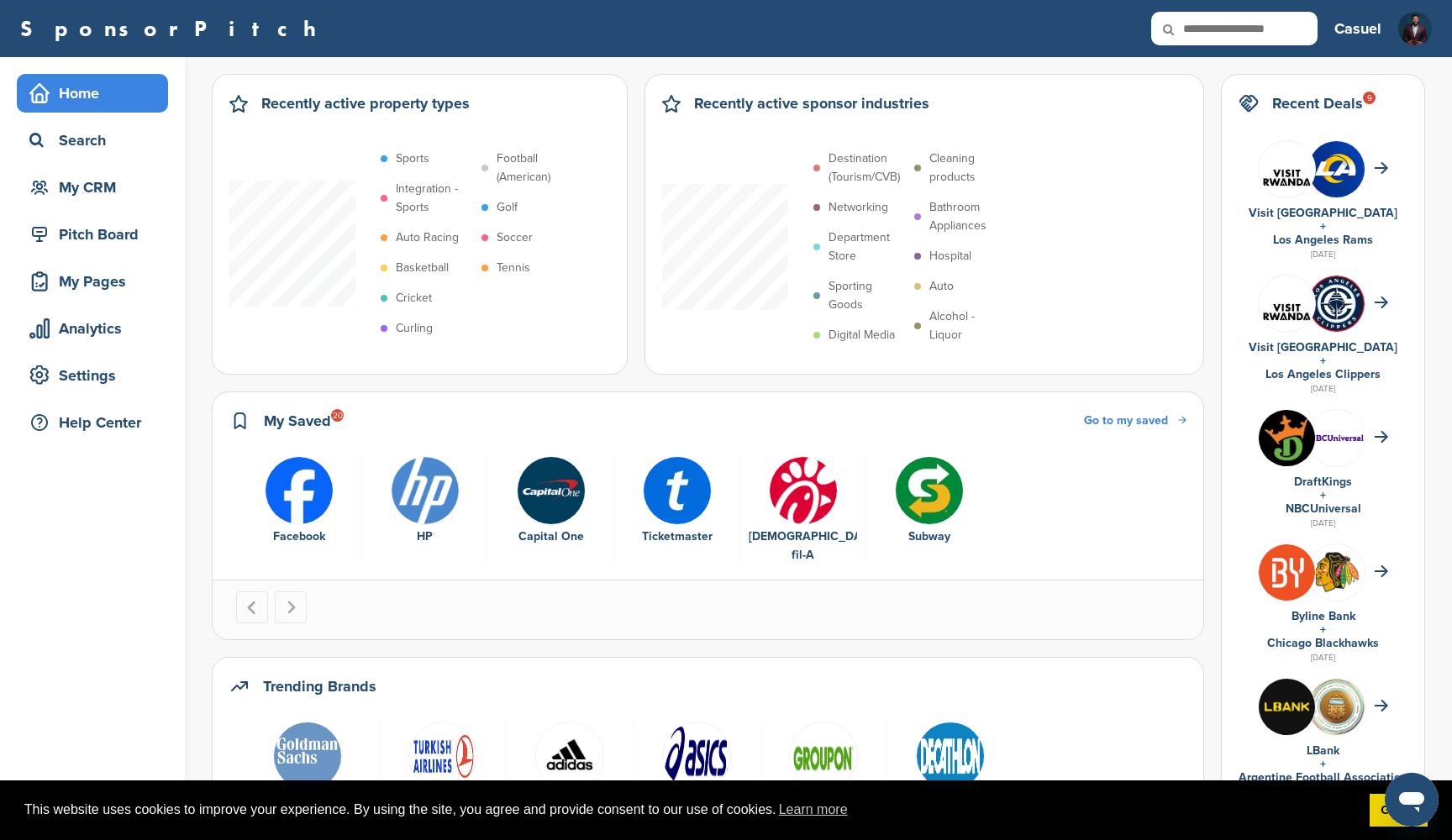
click at [564, 484] on img "3 of 6" at bounding box center [551, 491] width 69 height 69
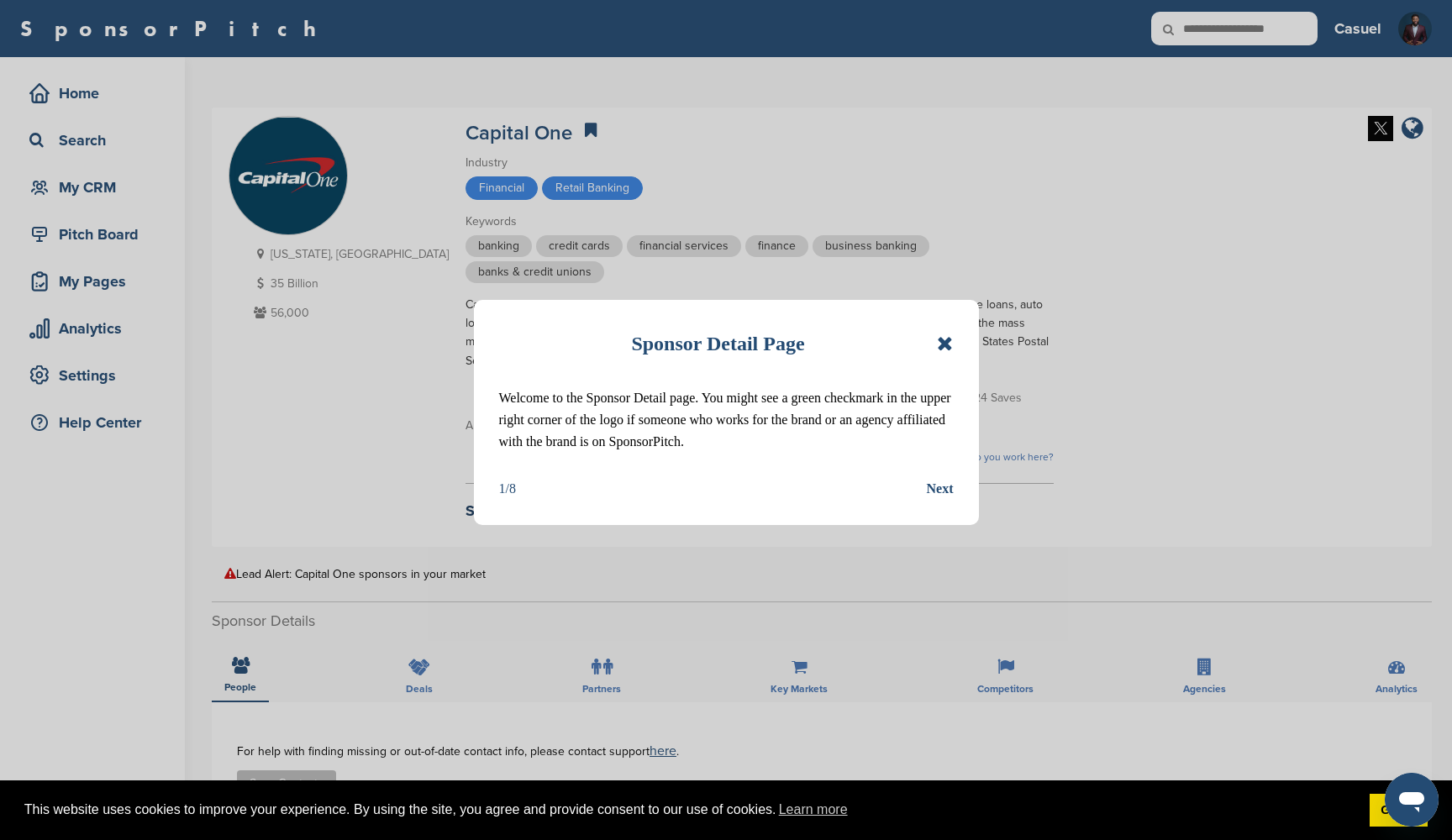
click at [950, 349] on icon at bounding box center [945, 343] width 16 height 20
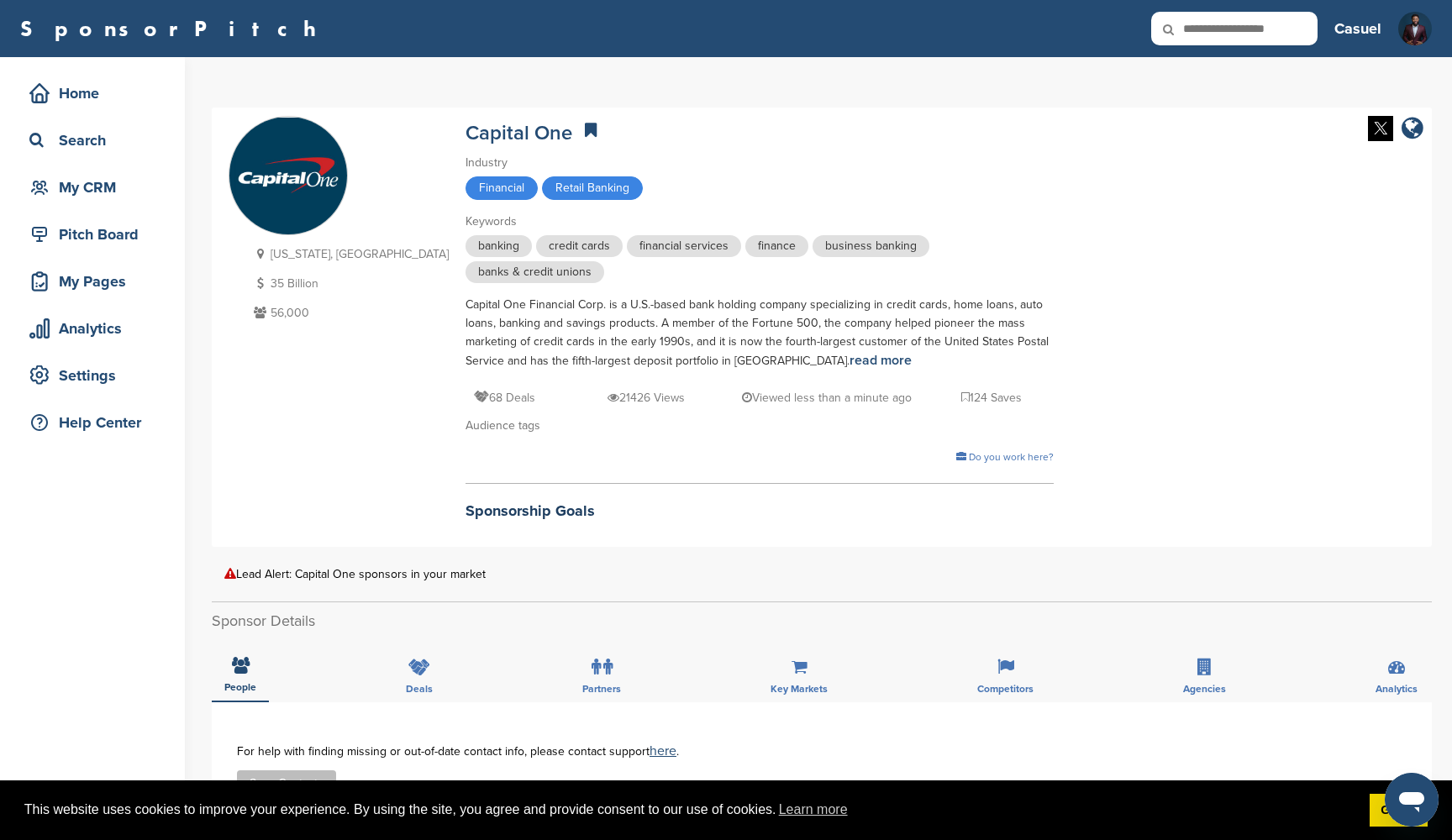
drag, startPoint x: 367, startPoint y: 307, endPoint x: 721, endPoint y: 356, distance: 357.4
copy div "Capital One Financial Corp. is a U.S.-based bank holding company specializing i…"
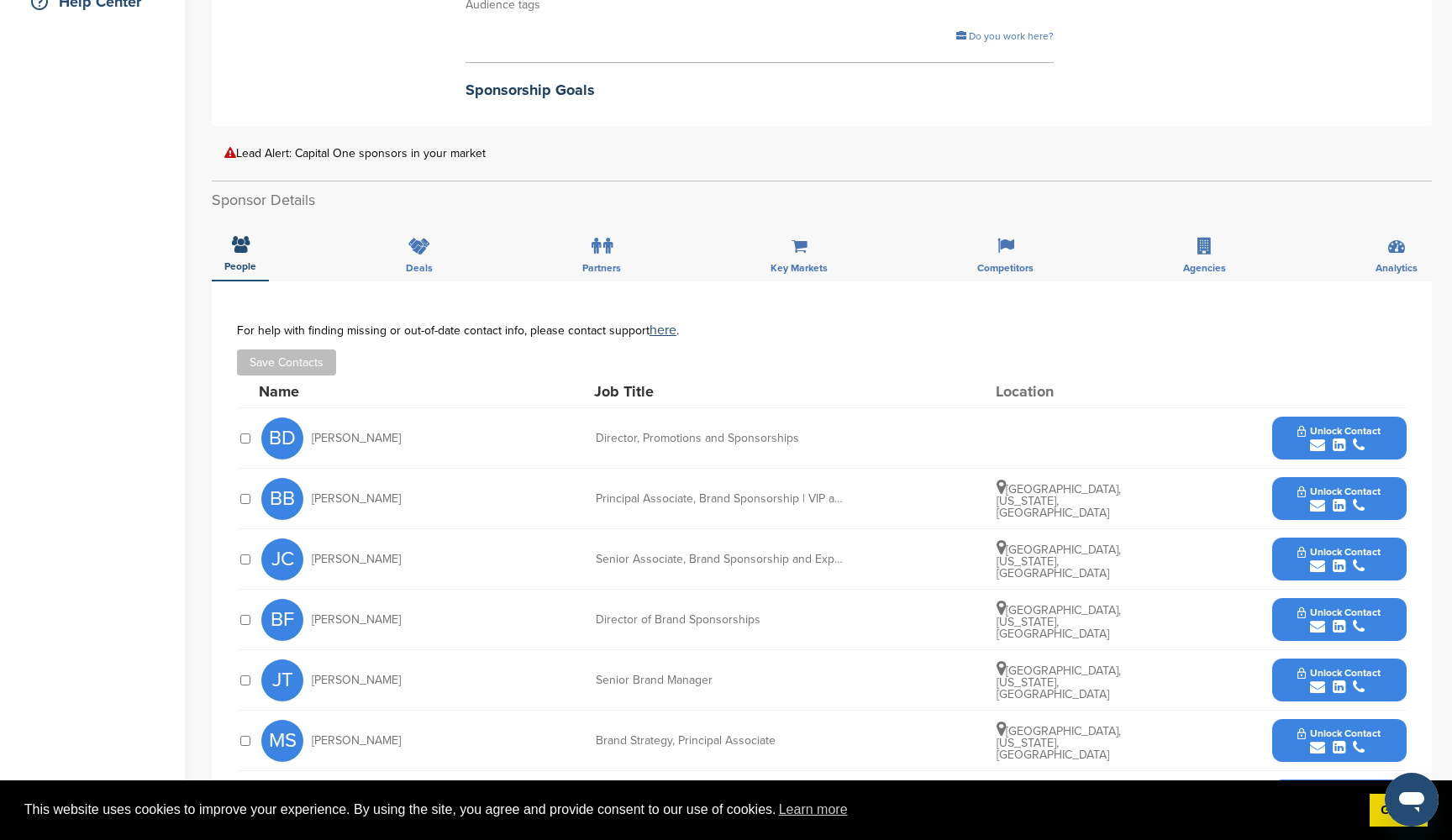
scroll to position [422, 0]
click at [1333, 424] on span "Unlock Contact" at bounding box center [1339, 430] width 83 height 12
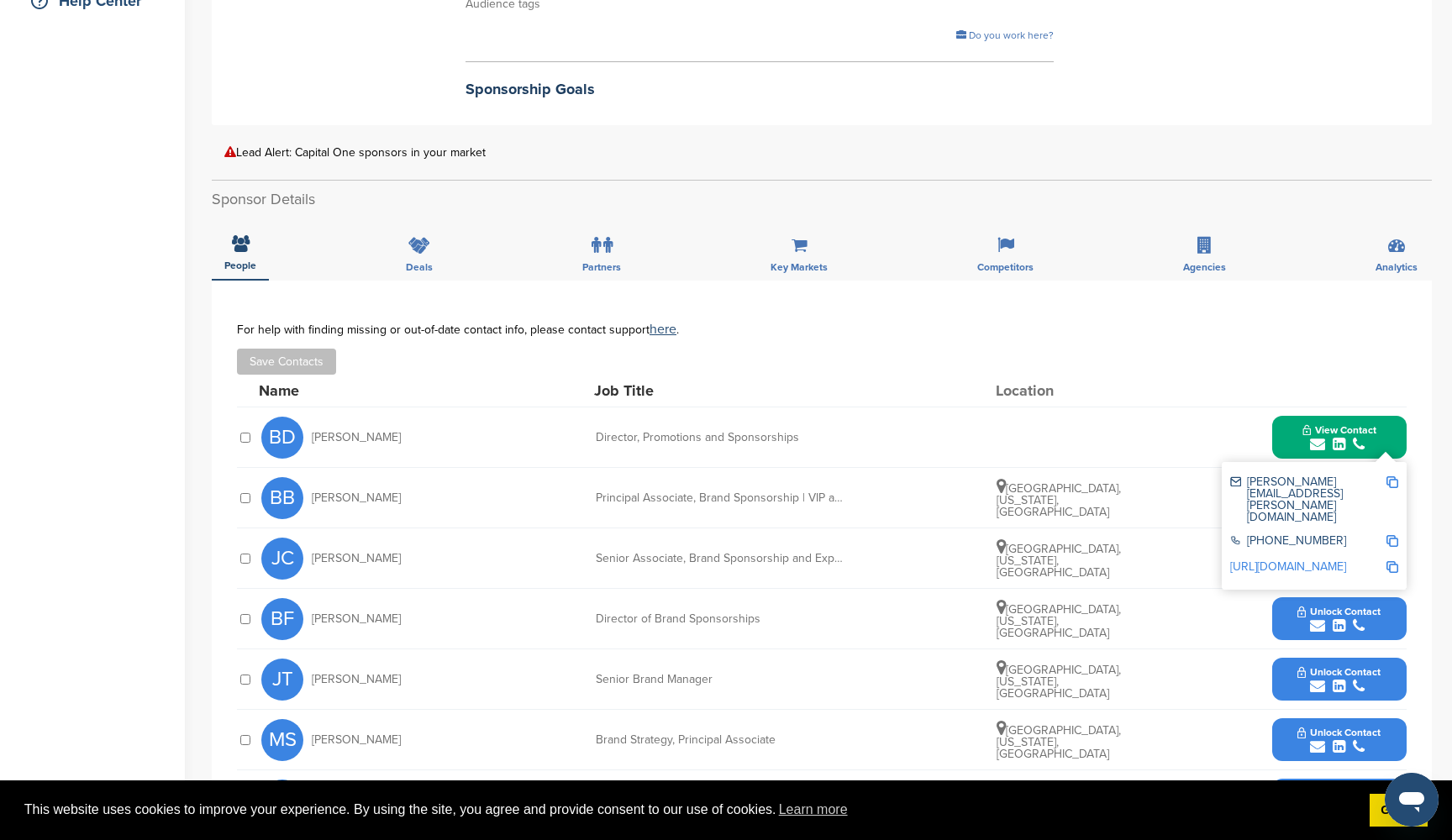
click at [1394, 477] on img at bounding box center [1392, 482] width 12 height 12
copy div "Capital One Financial Corp. is a U.S.-based bank holding company specializing i…"
drag, startPoint x: 383, startPoint y: 434, endPoint x: 312, endPoint y: 432, distance: 71.0
click at [312, 432] on div "BD Byron Daub" at bounding box center [353, 437] width 185 height 42
copy span "Byron Daub"
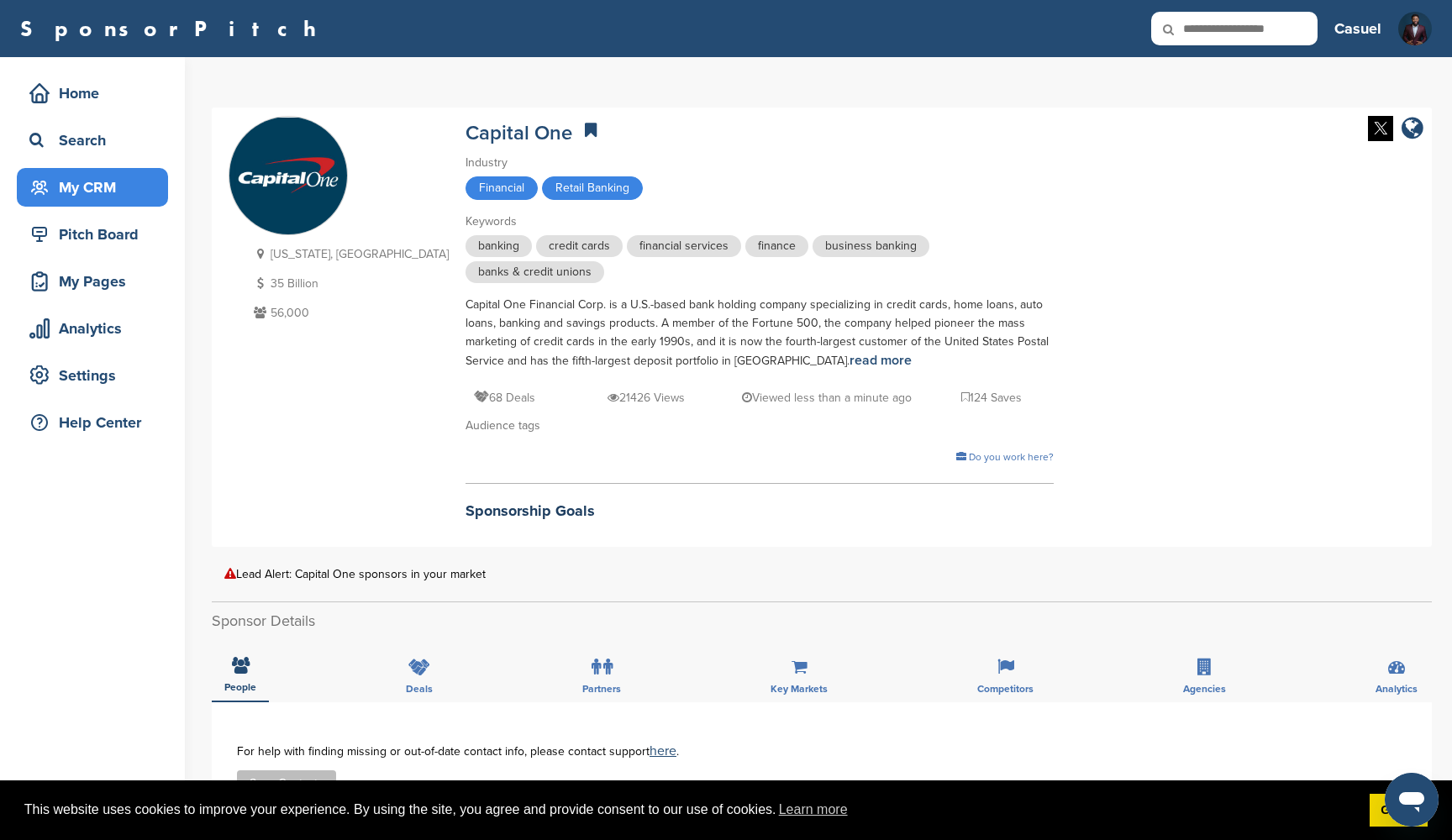
scroll to position [0, 0]
click at [93, 198] on div "My CRM" at bounding box center [96, 188] width 143 height 31
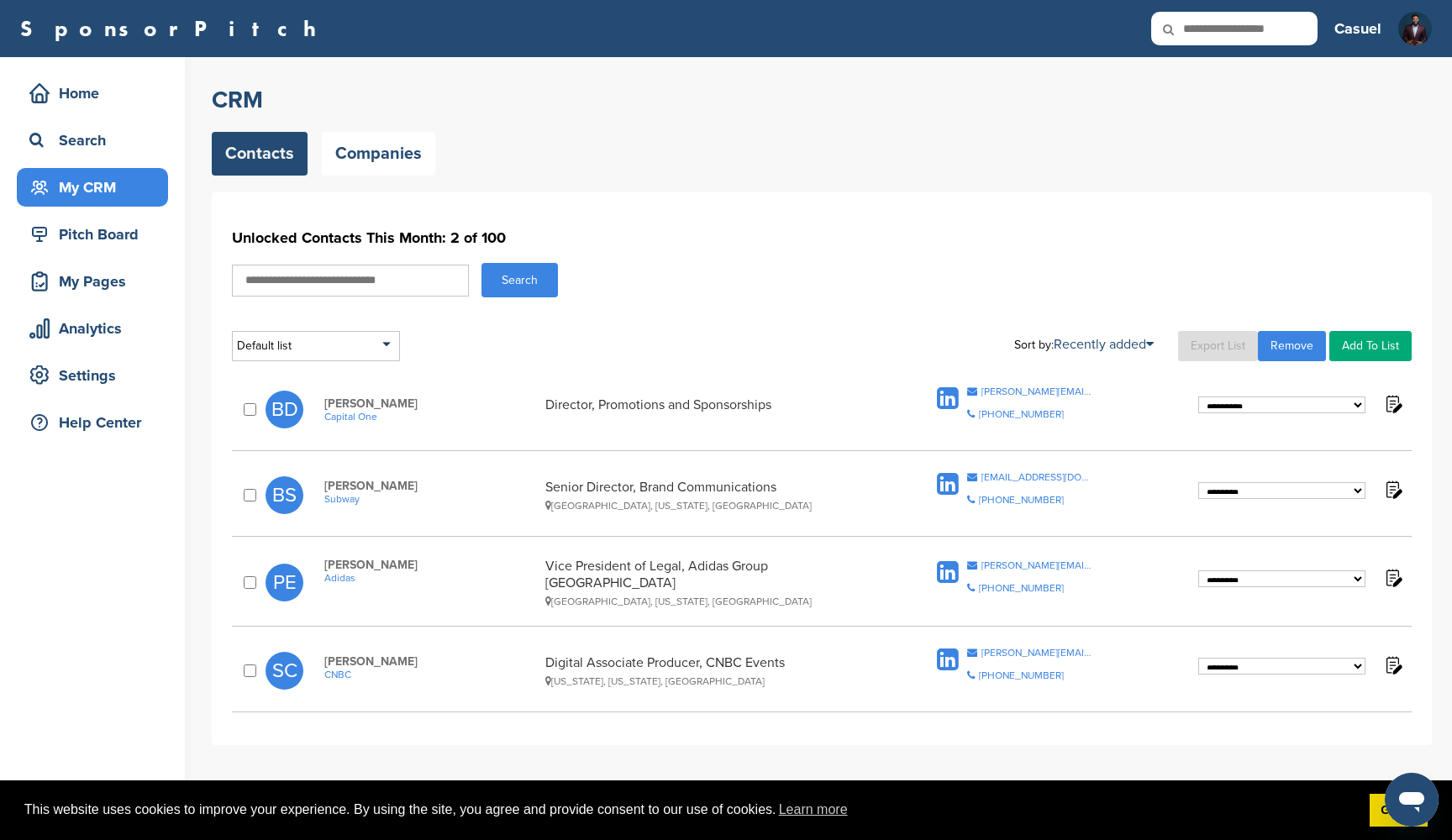
select select "********"
click at [106, 98] on div "Home" at bounding box center [96, 93] width 143 height 31
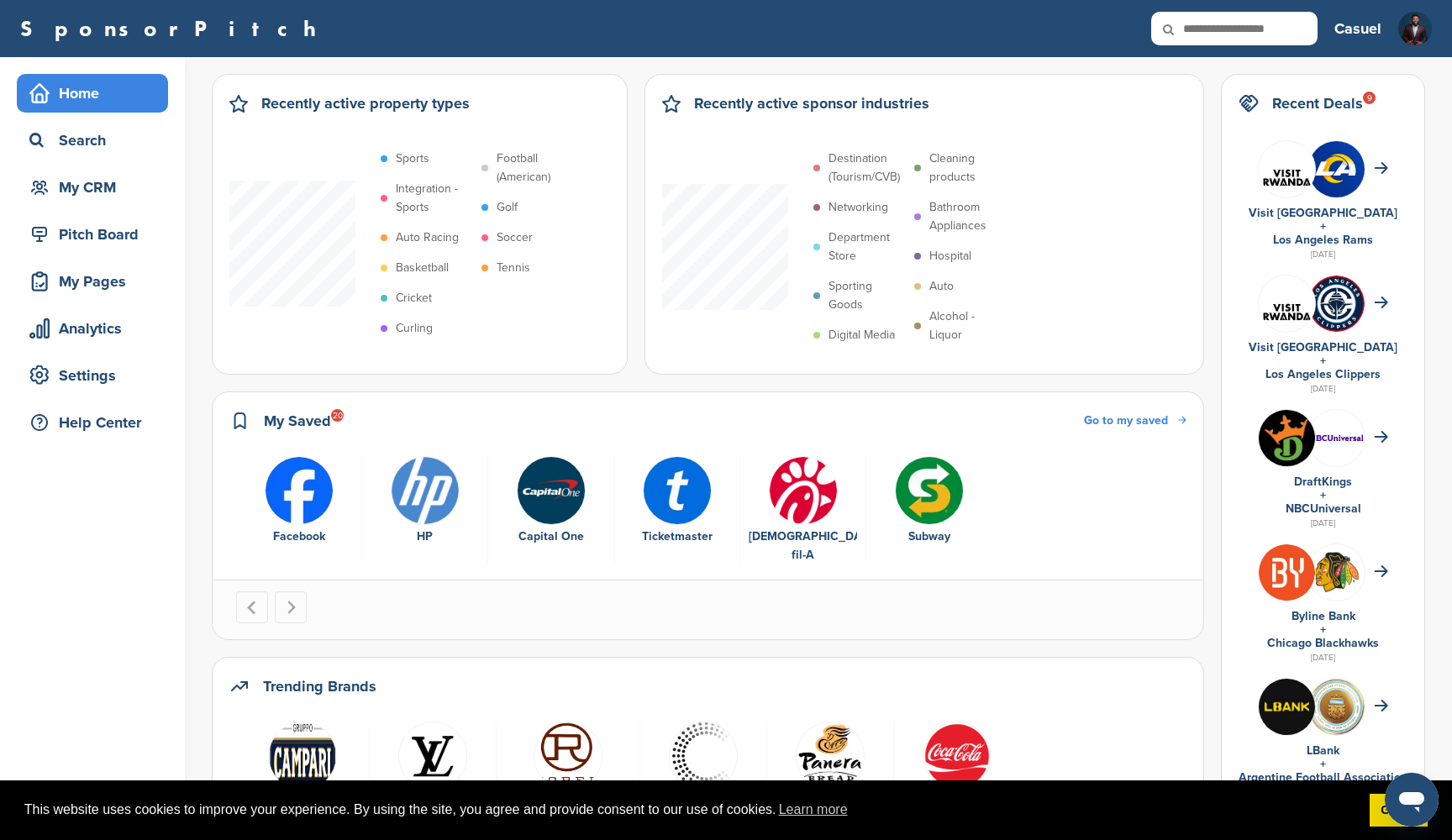
click at [795, 477] on img "5 of 6" at bounding box center [804, 491] width 69 height 69
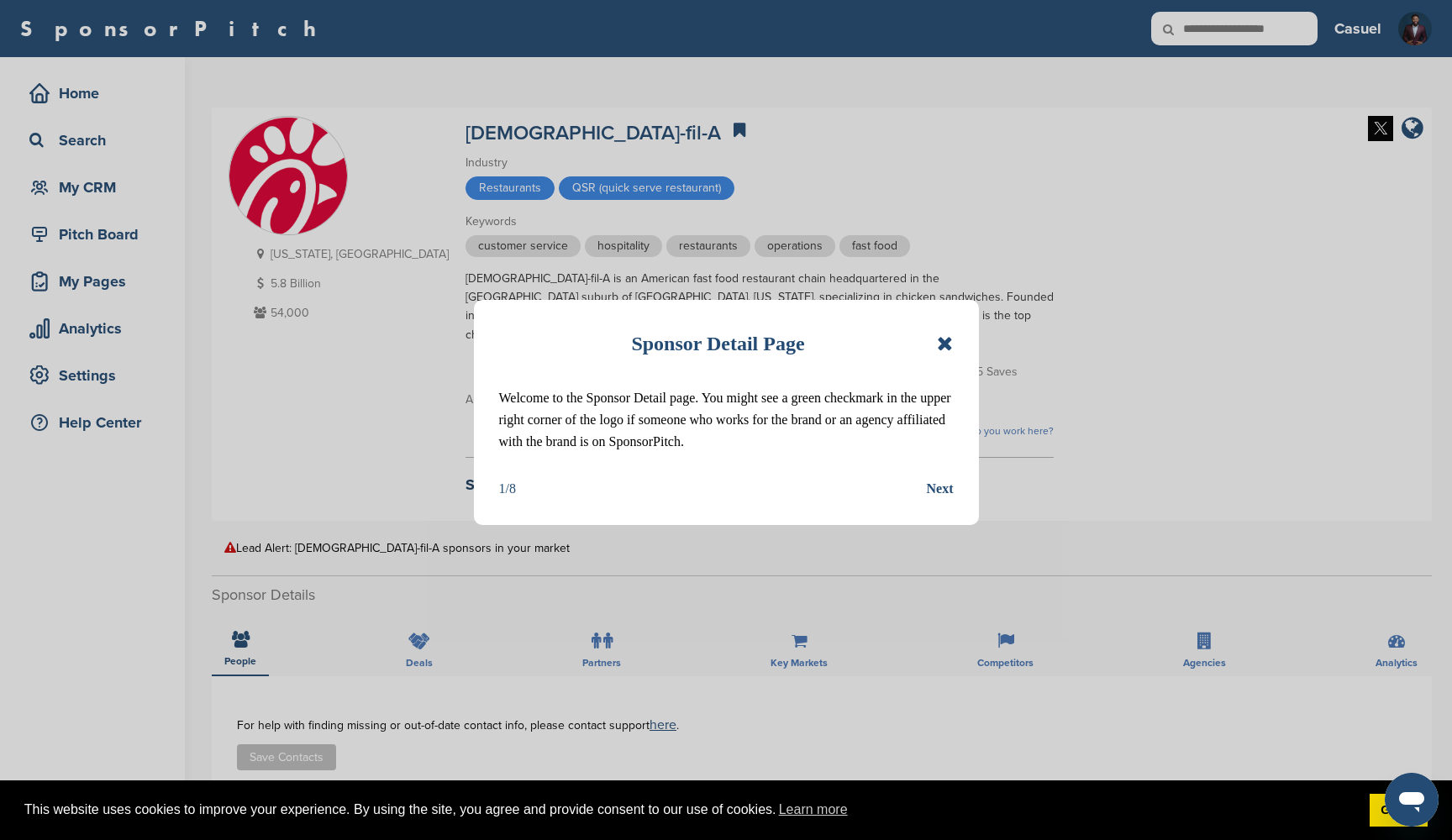
click at [945, 336] on icon at bounding box center [945, 343] width 16 height 20
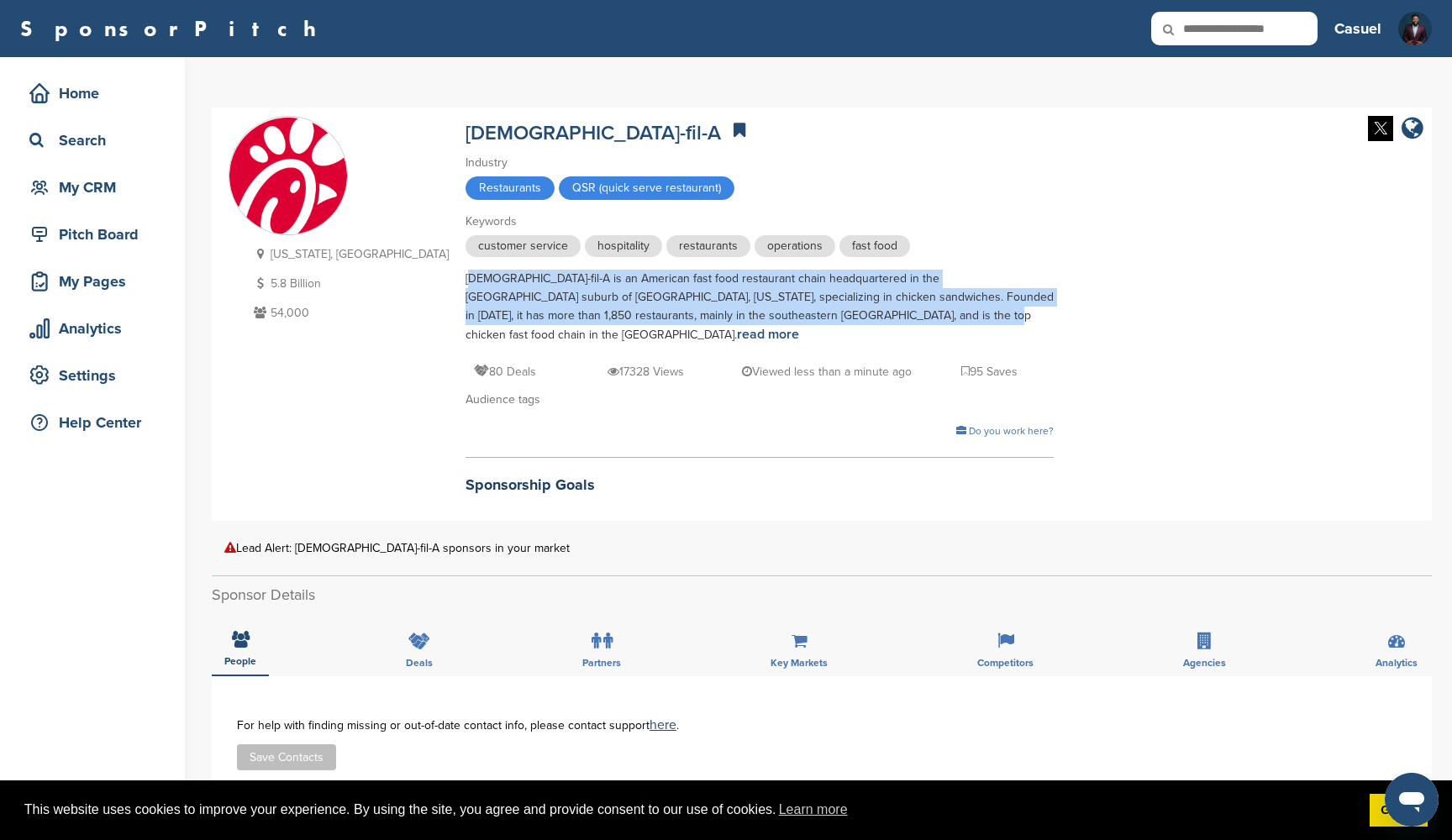
drag, startPoint x: 366, startPoint y: 278, endPoint x: 754, endPoint y: 310, distance: 389.3
copy div "Chick-fil-A is an American fast food restaurant chain headquartered in the Atla…"
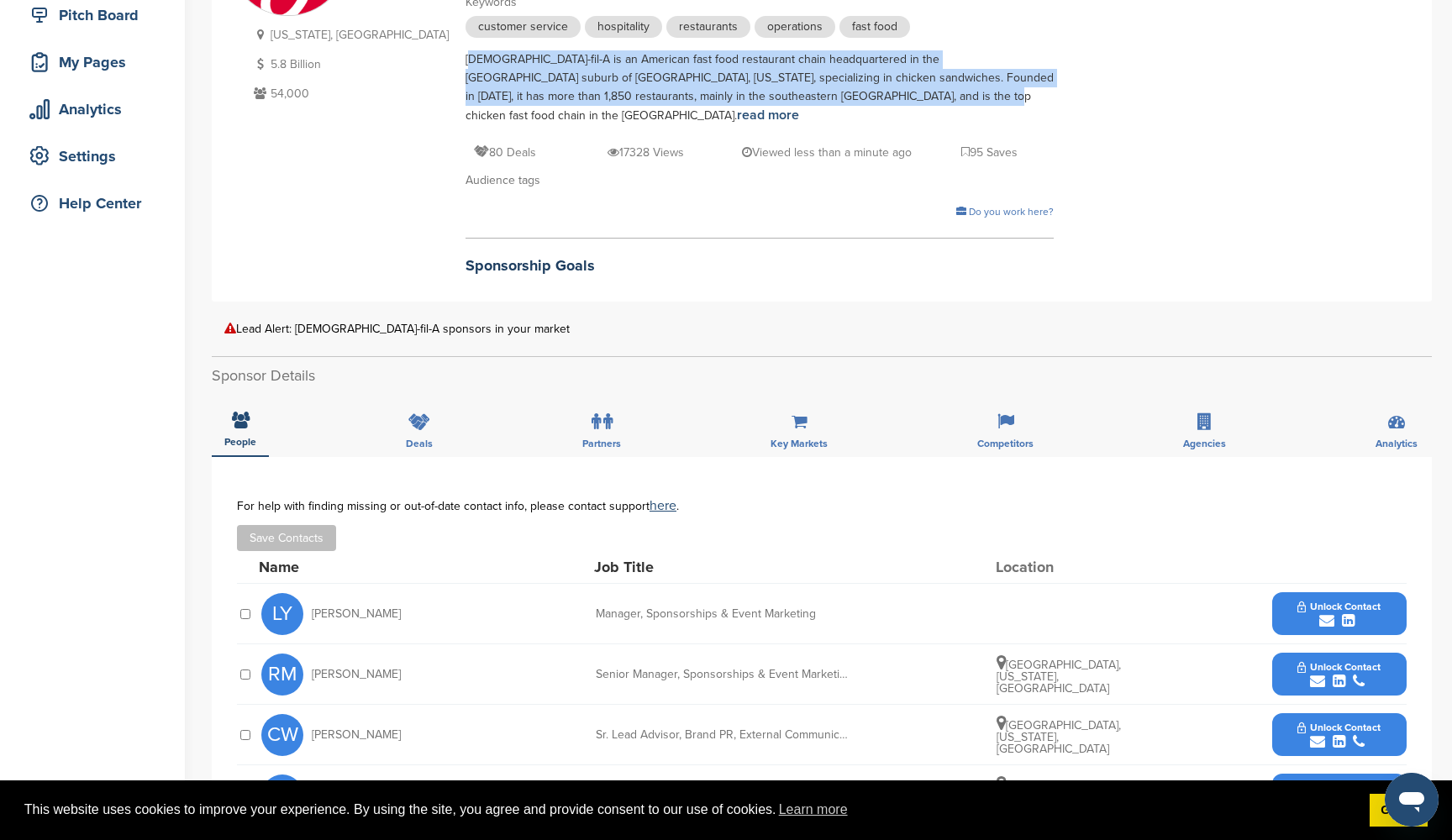
scroll to position [221, 0]
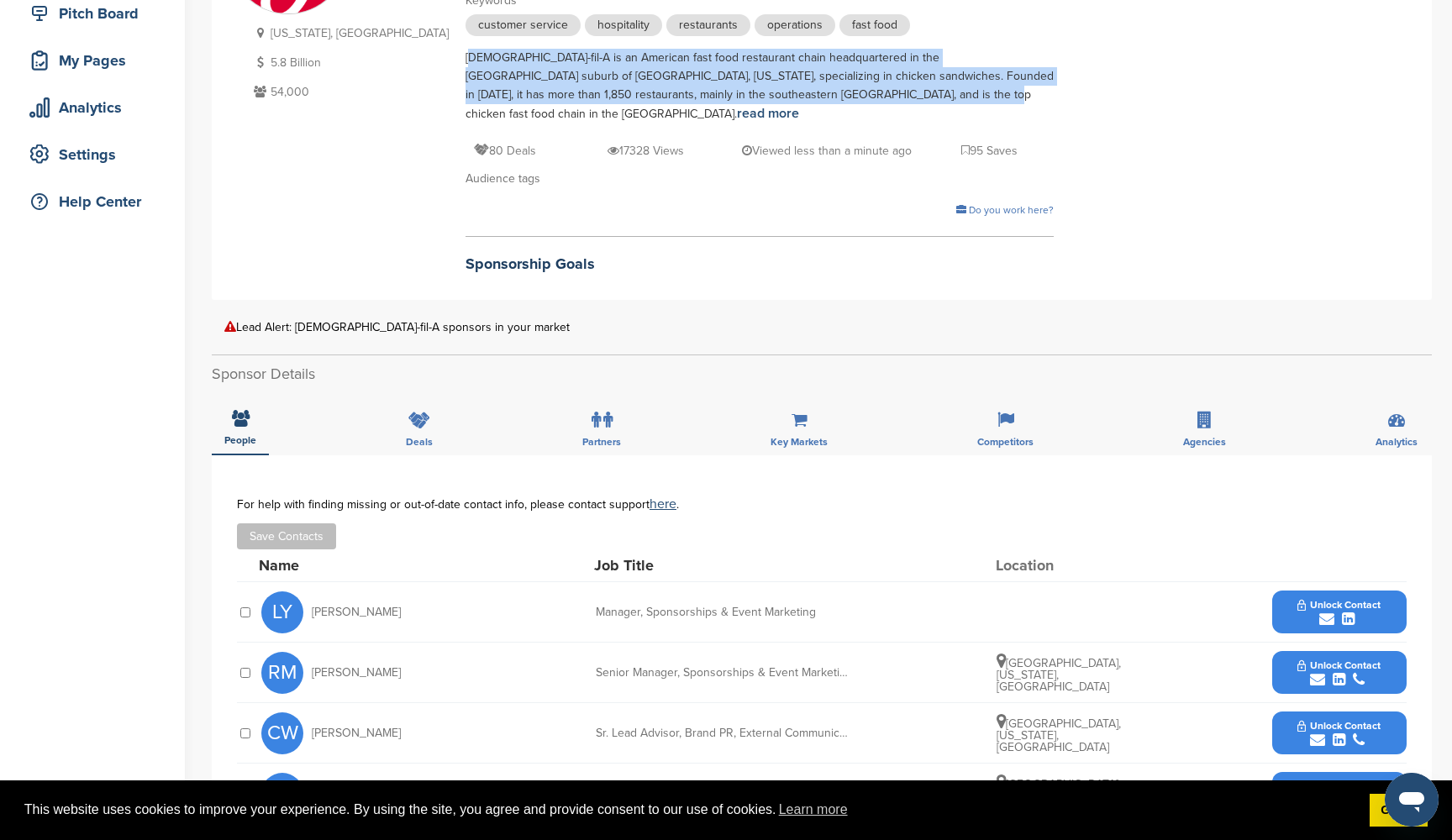
click at [1351, 599] on span "Unlock Contact" at bounding box center [1339, 605] width 83 height 12
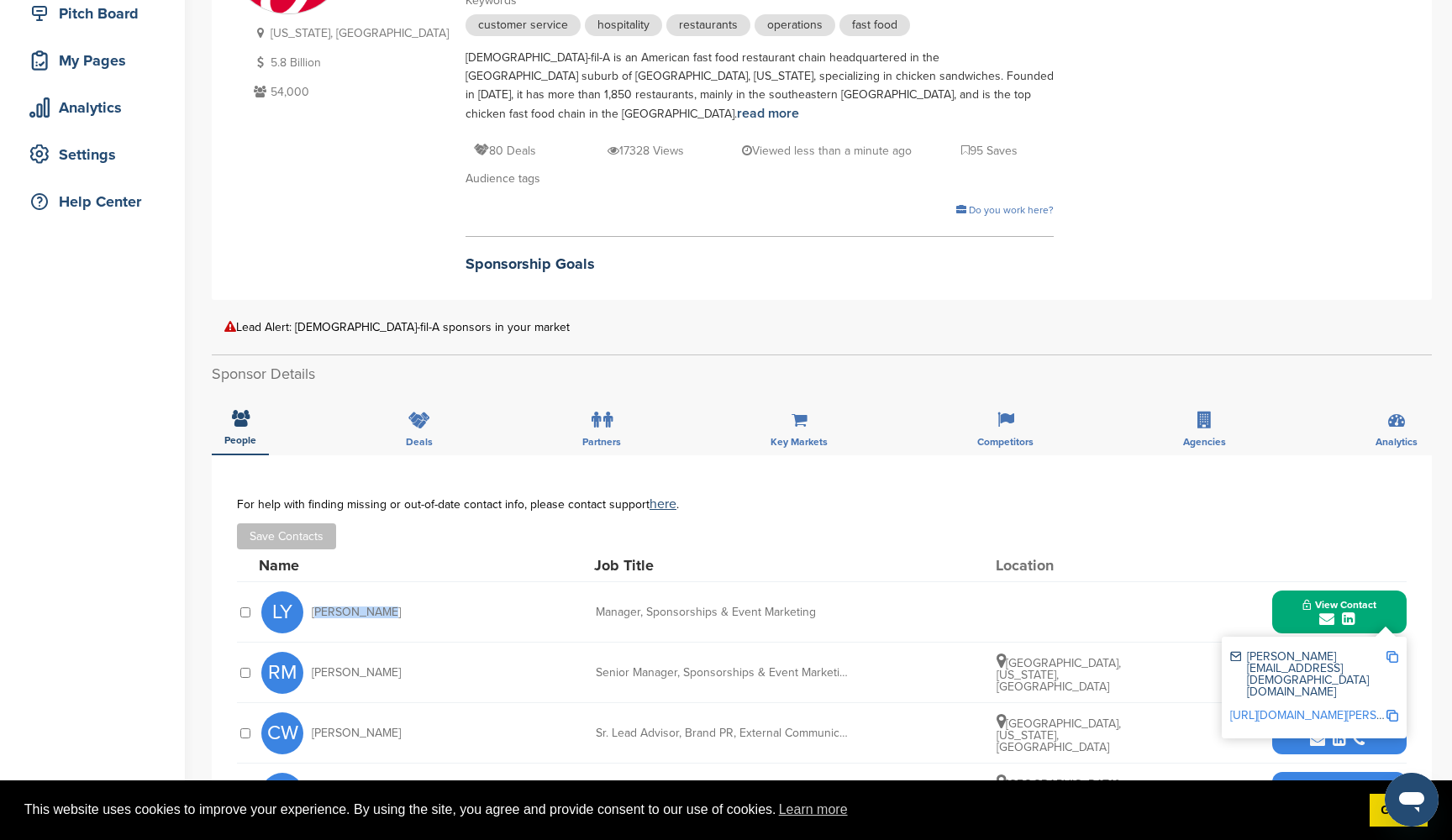
drag, startPoint x: 375, startPoint y: 588, endPoint x: 309, endPoint y: 593, distance: 66.2
click at [309, 593] on div "LY LJ Yankosky" at bounding box center [353, 613] width 185 height 42
copy span "LJ Yankosky"
click at [1393, 651] on img at bounding box center [1392, 657] width 12 height 12
copy span "LJ Yankosky"
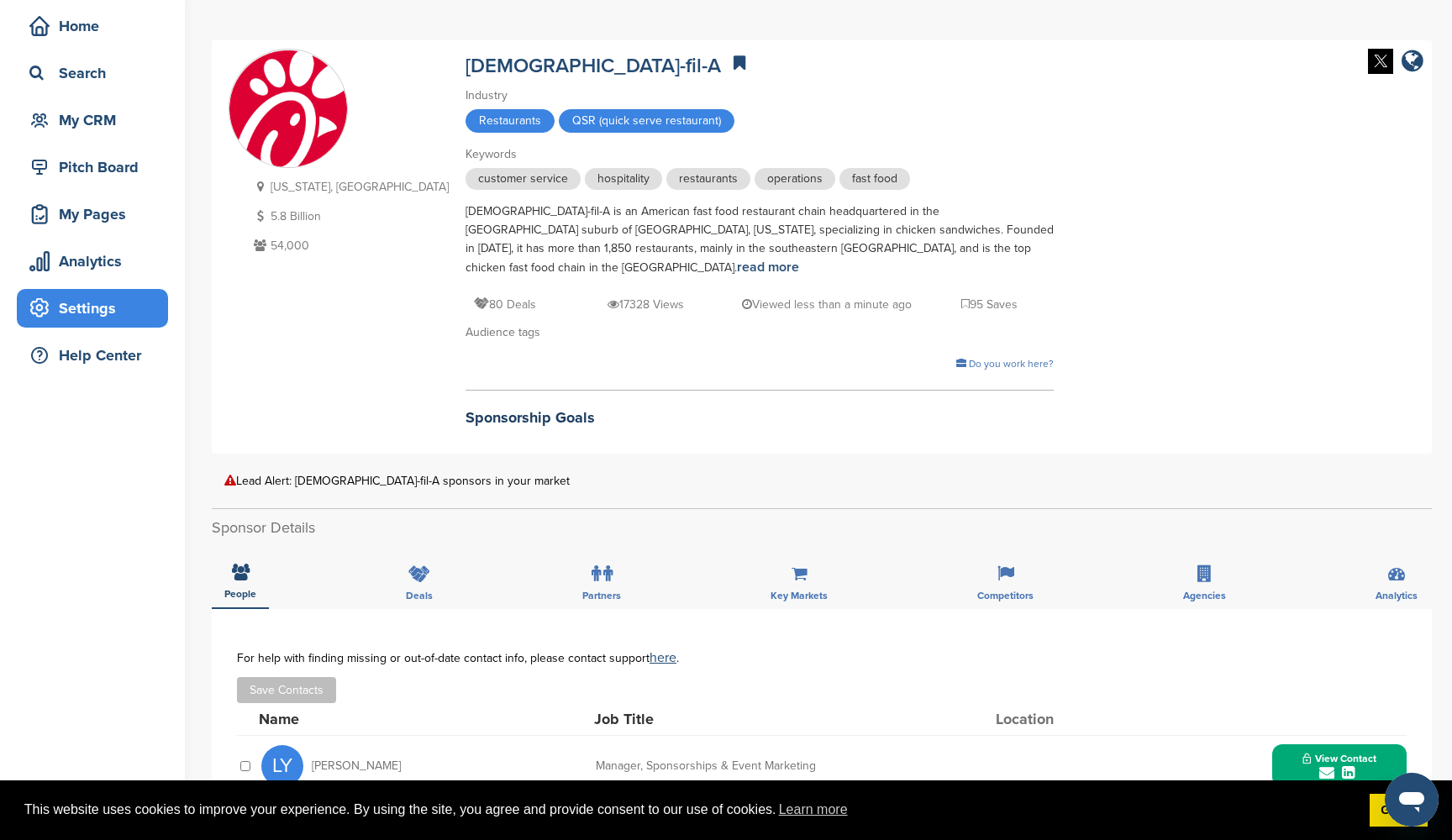
scroll to position [16, 0]
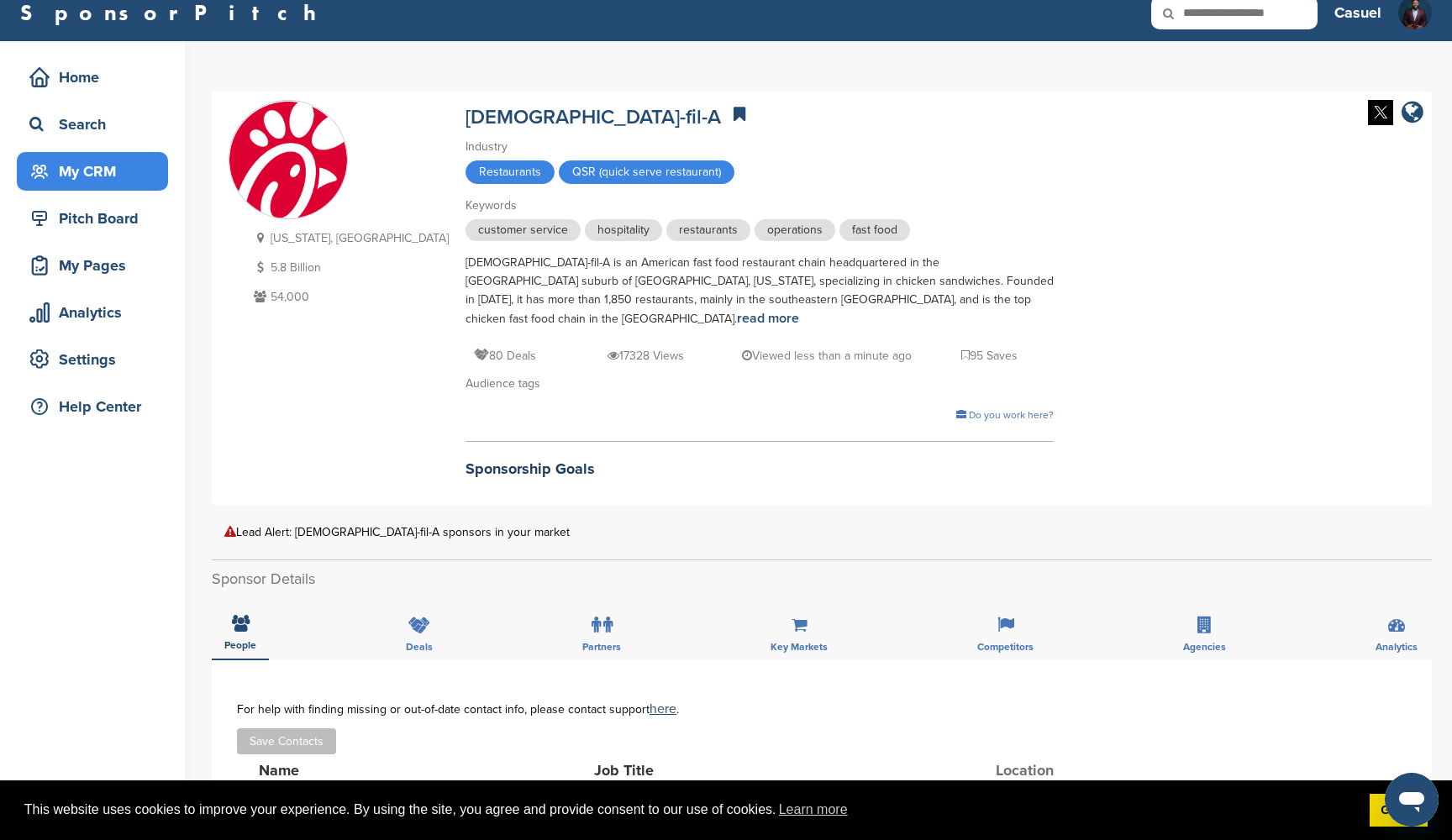
click at [98, 173] on div "My CRM" at bounding box center [96, 172] width 143 height 31
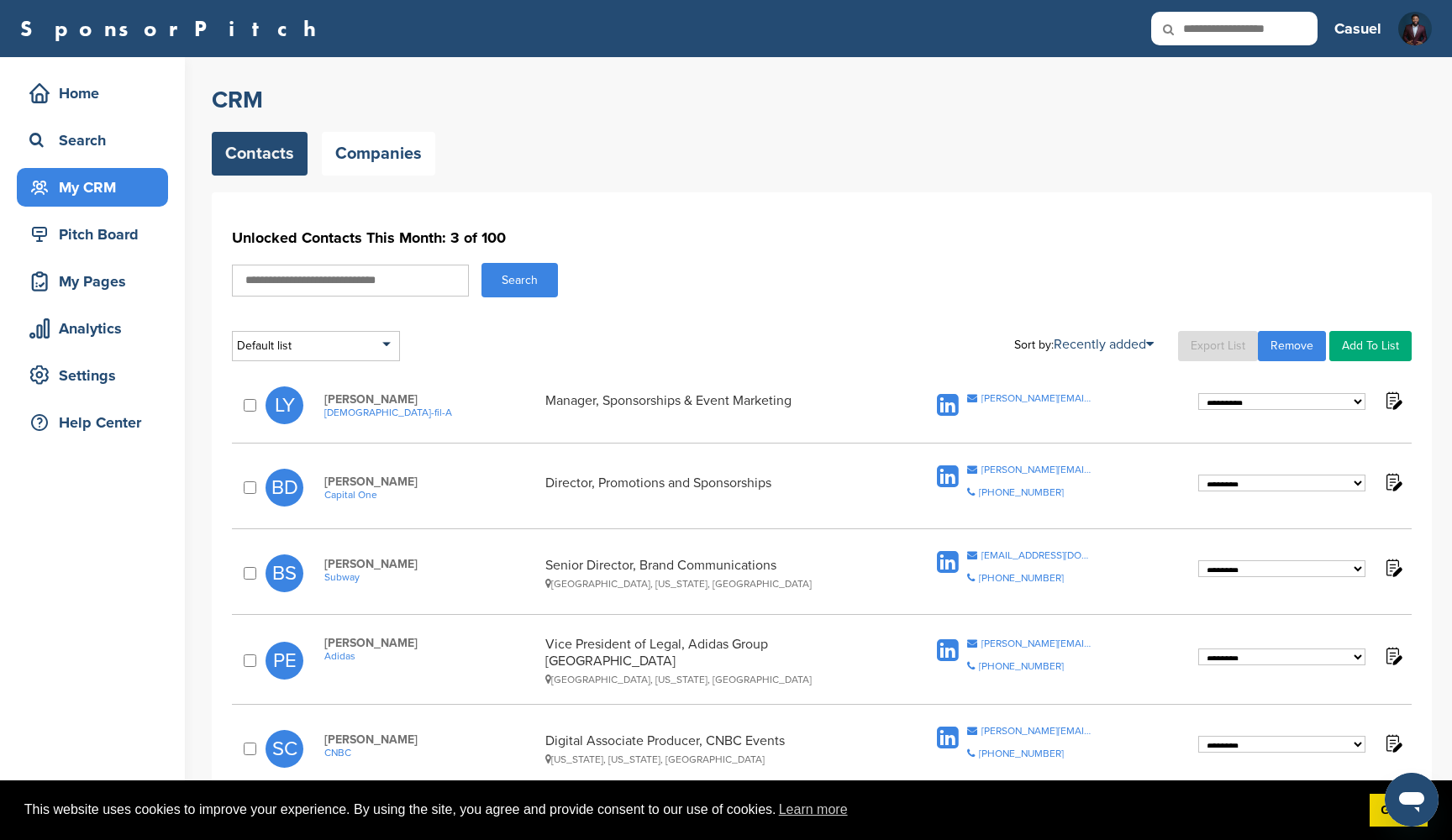
select select "*******"
click at [97, 101] on div "Home" at bounding box center [96, 93] width 143 height 31
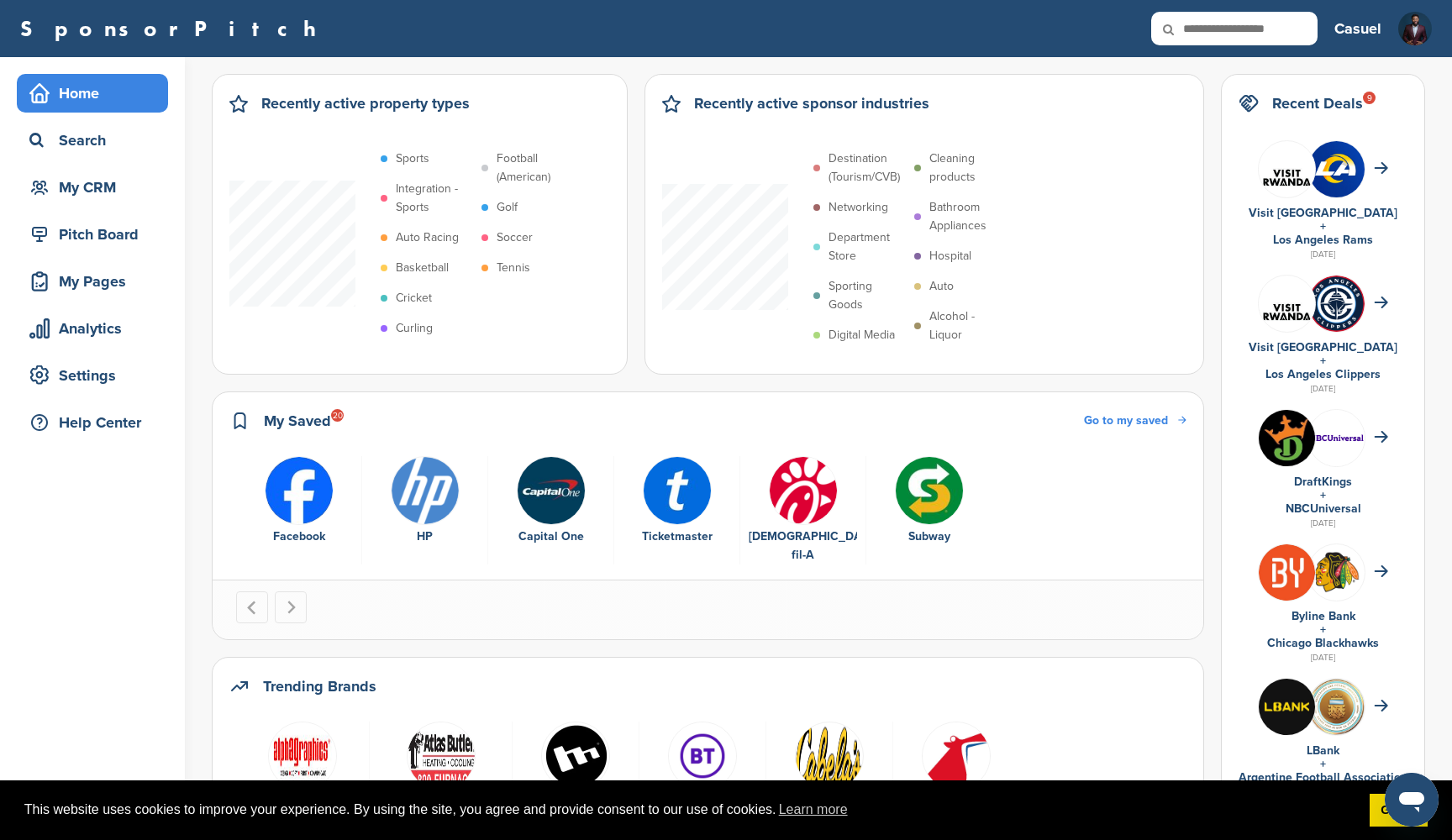
click at [1136, 423] on span "Go to my saved" at bounding box center [1126, 420] width 84 height 14
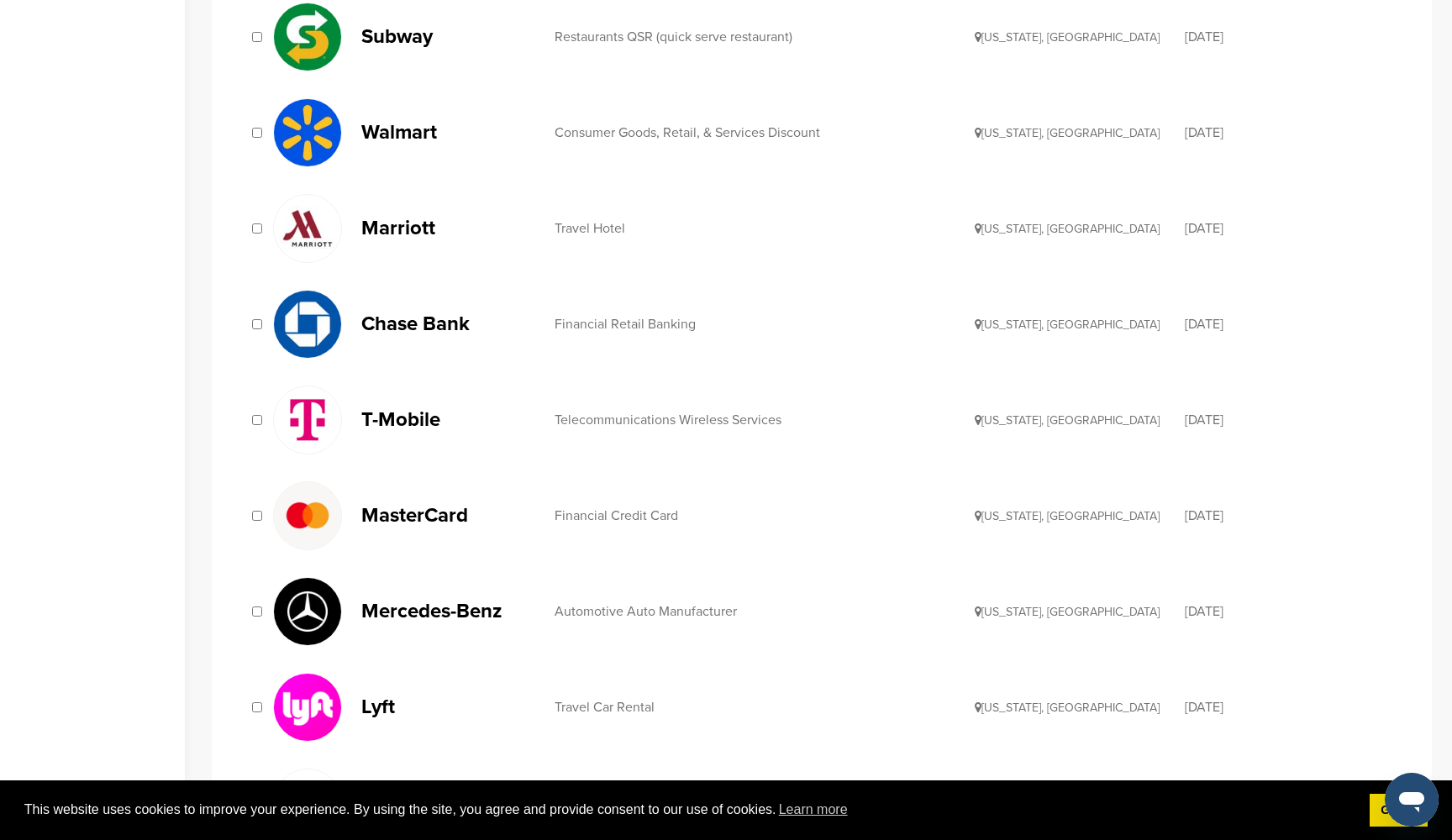
scroll to position [789, 0]
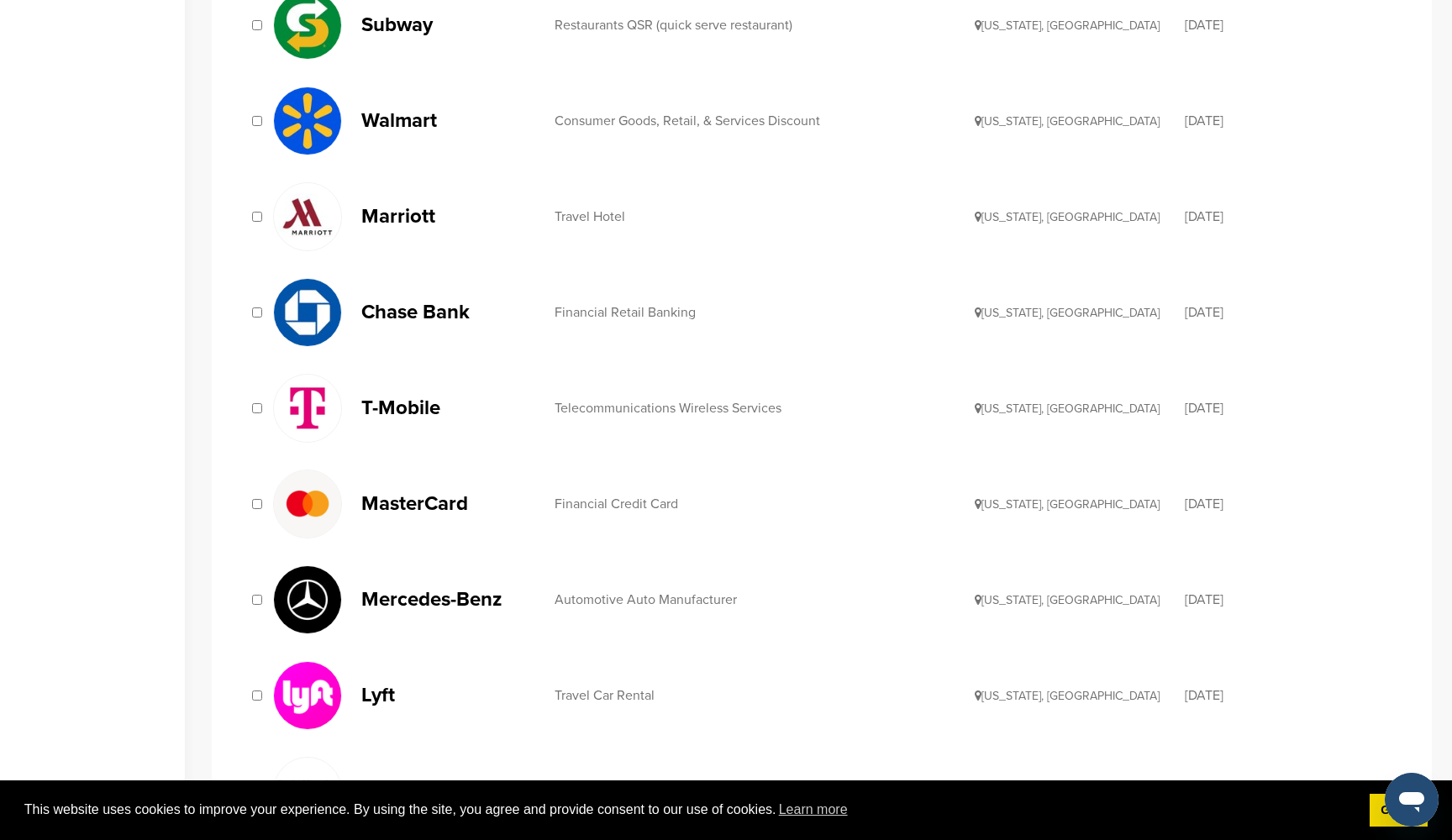
click at [599, 114] on div "Consumer Goods, Retail, & Services Discount" at bounding box center [764, 121] width 420 height 13
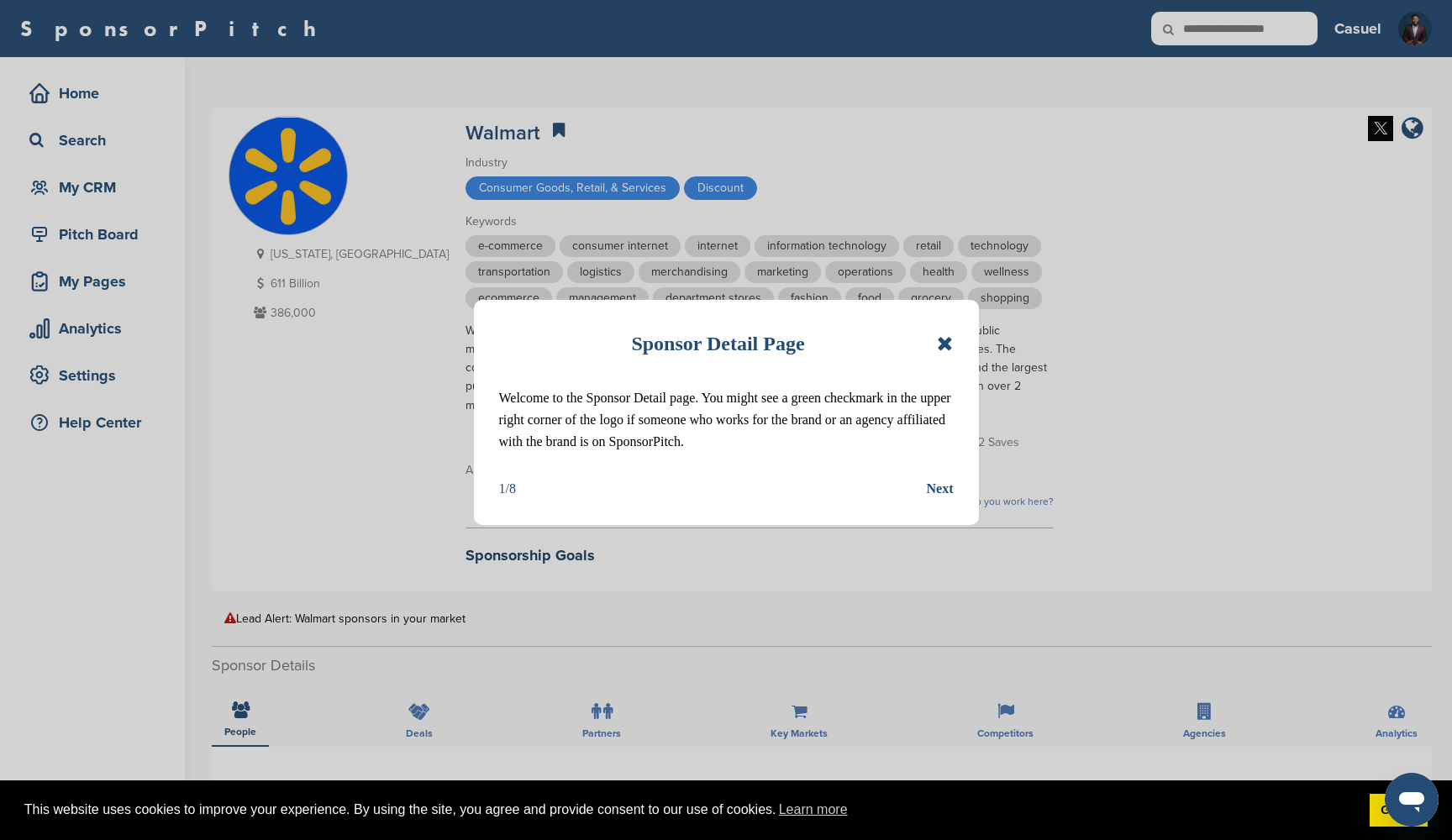
click at [945, 336] on icon at bounding box center [945, 343] width 16 height 20
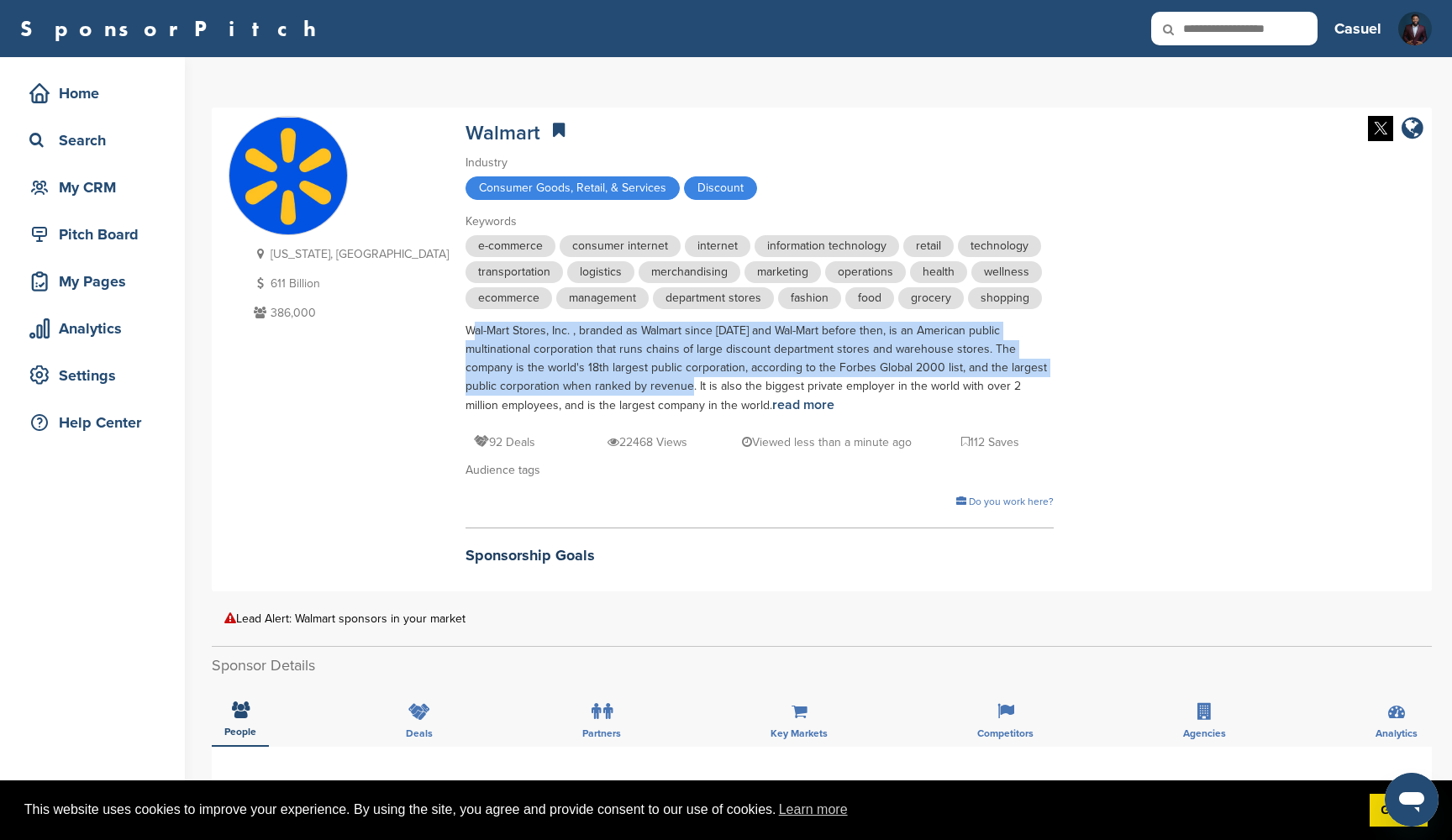
drag, startPoint x: 369, startPoint y: 331, endPoint x: 594, endPoint y: 383, distance: 230.9
click at [594, 383] on div "Wal-Mart Stores, Inc. , branded as Walmart since 2008 and Wal-Mart before then,…" at bounding box center [759, 368] width 588 height 93
copy div "Wal-Mart Stores, Inc. , branded as Walmart since 2008 and Wal-Mart before then,…"
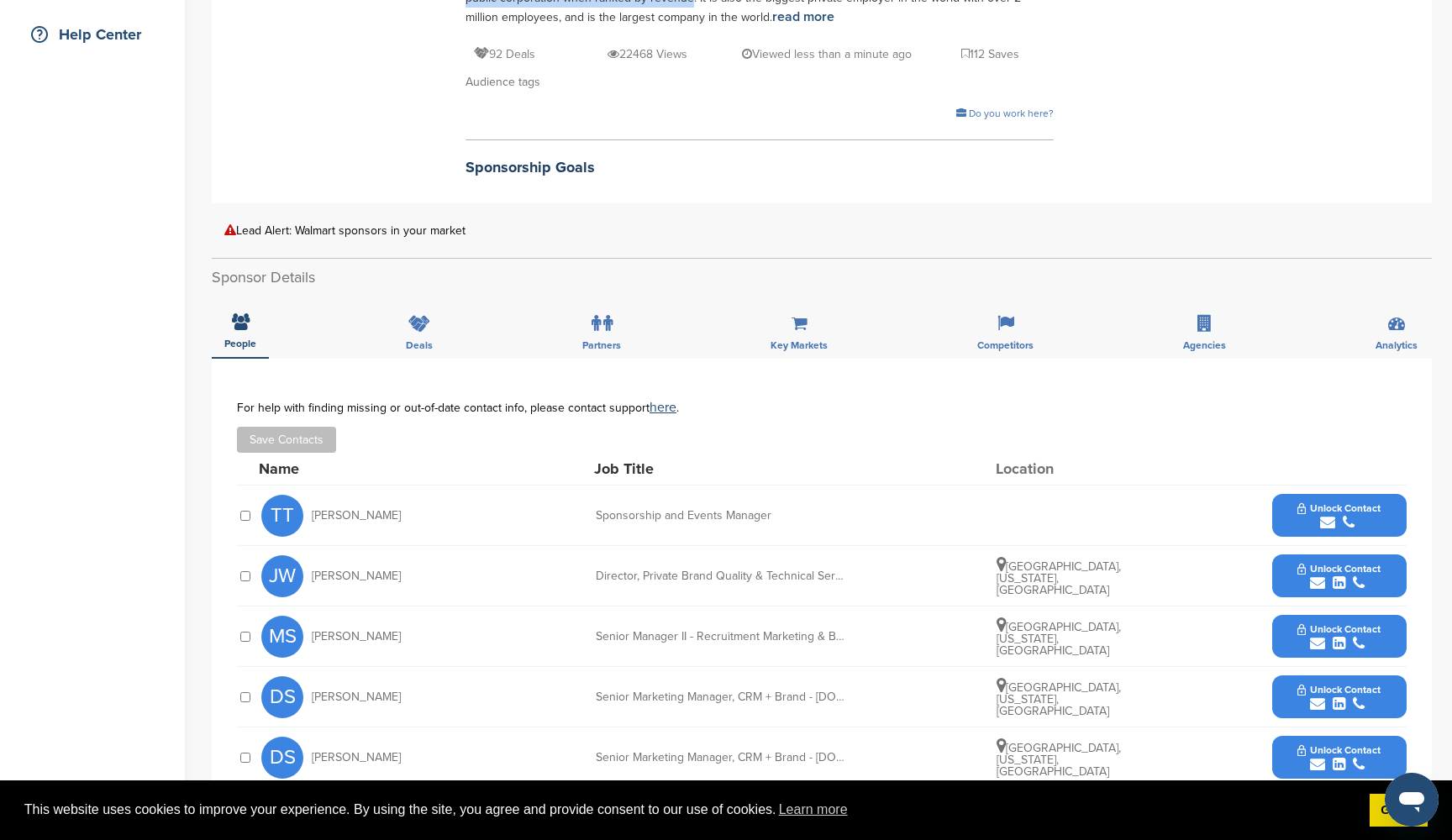
scroll to position [412, 0]
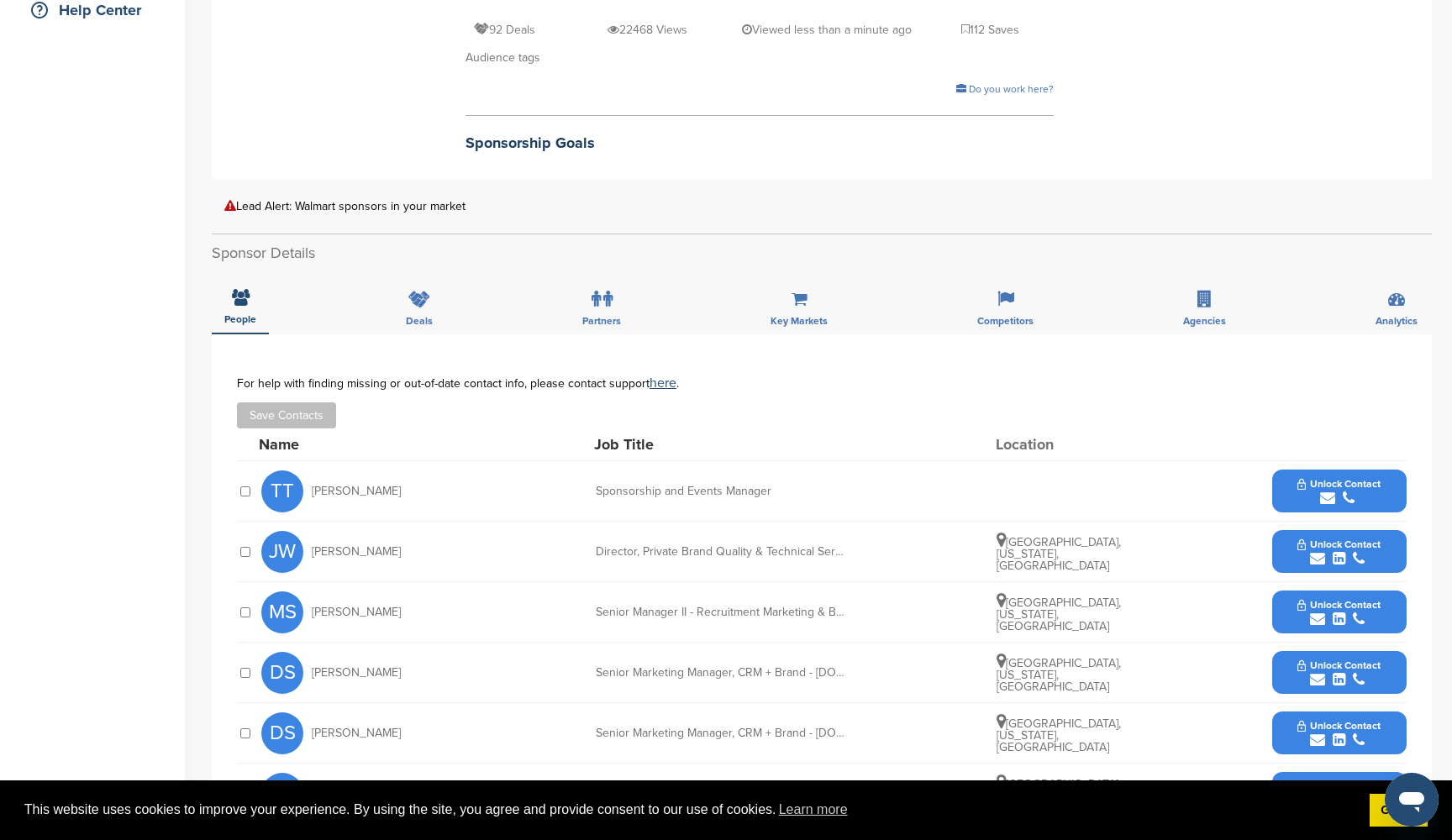
click at [1340, 478] on span "Unlock Contact" at bounding box center [1339, 483] width 83 height 12
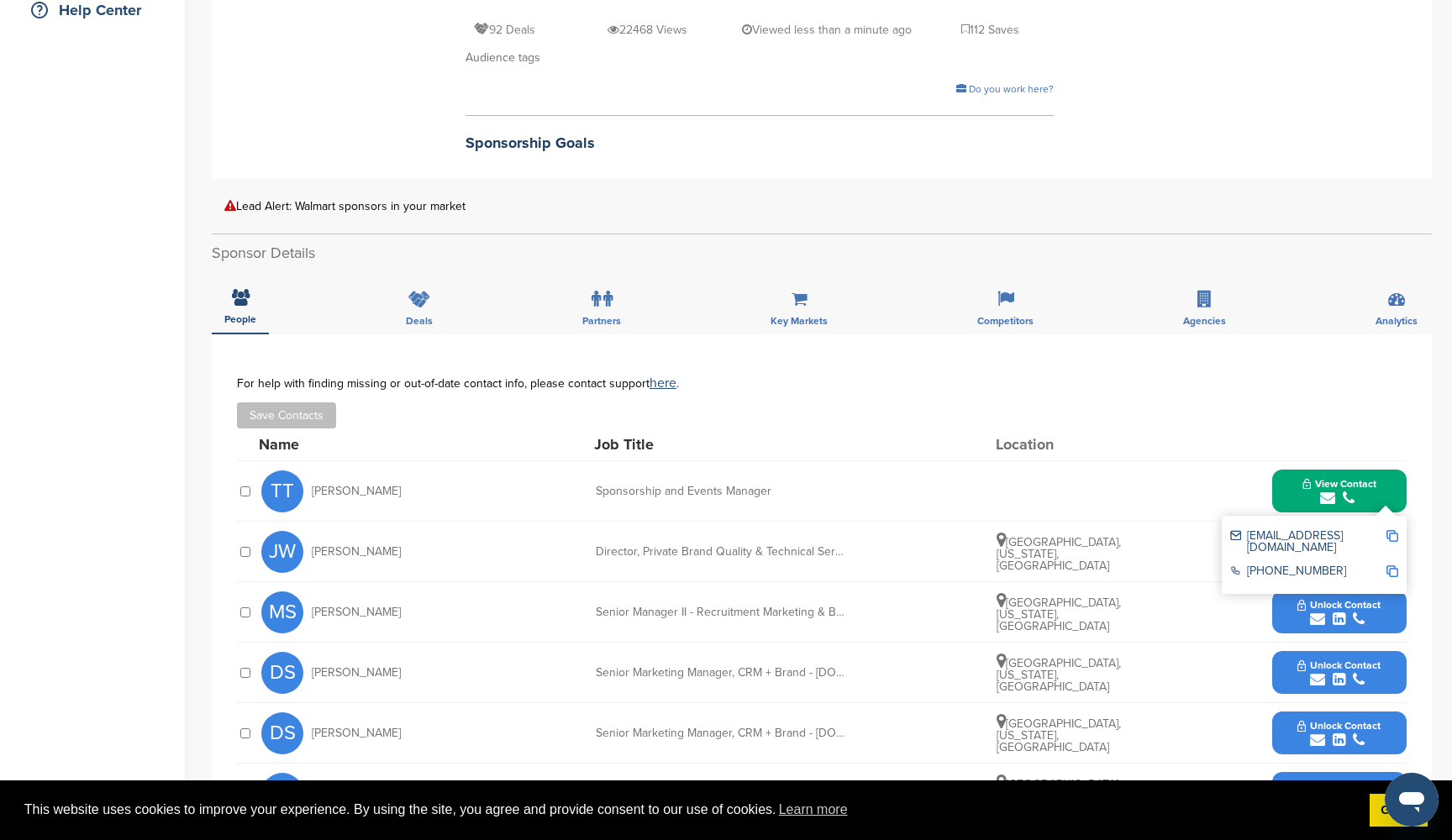
click at [1392, 533] on img at bounding box center [1392, 536] width 12 height 12
copy div "Wal-Mart Stores, Inc. , branded as Walmart since 2008 and Wal-Mart before then,…"
drag, startPoint x: 363, startPoint y: 489, endPoint x: 309, endPoint y: 491, distance: 54.0
click at [309, 491] on div "TT Tina Thras" at bounding box center [353, 492] width 185 height 42
copy span "Tina Thras"
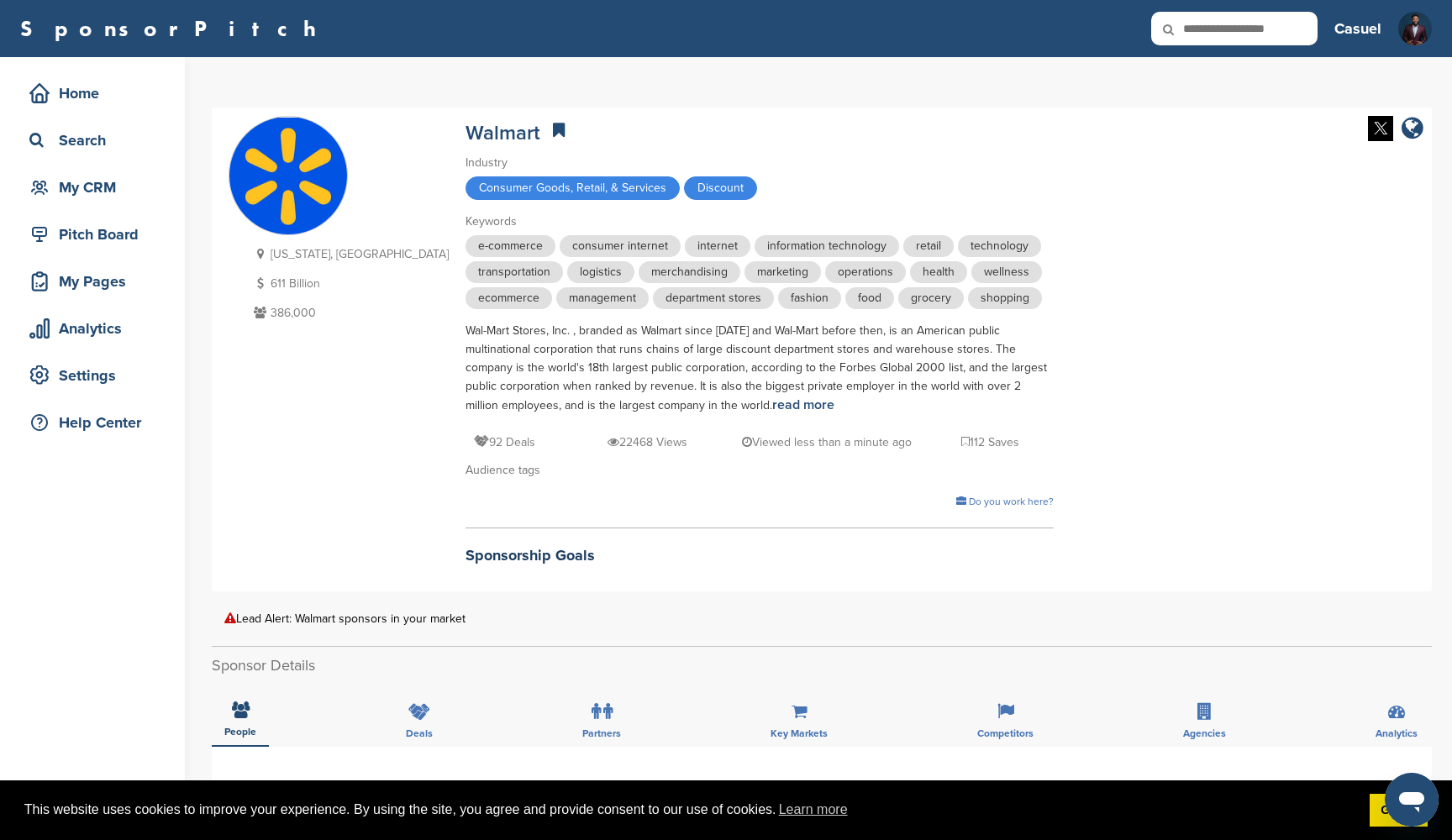
scroll to position [0, 0]
click at [89, 97] on div "Home" at bounding box center [96, 93] width 143 height 31
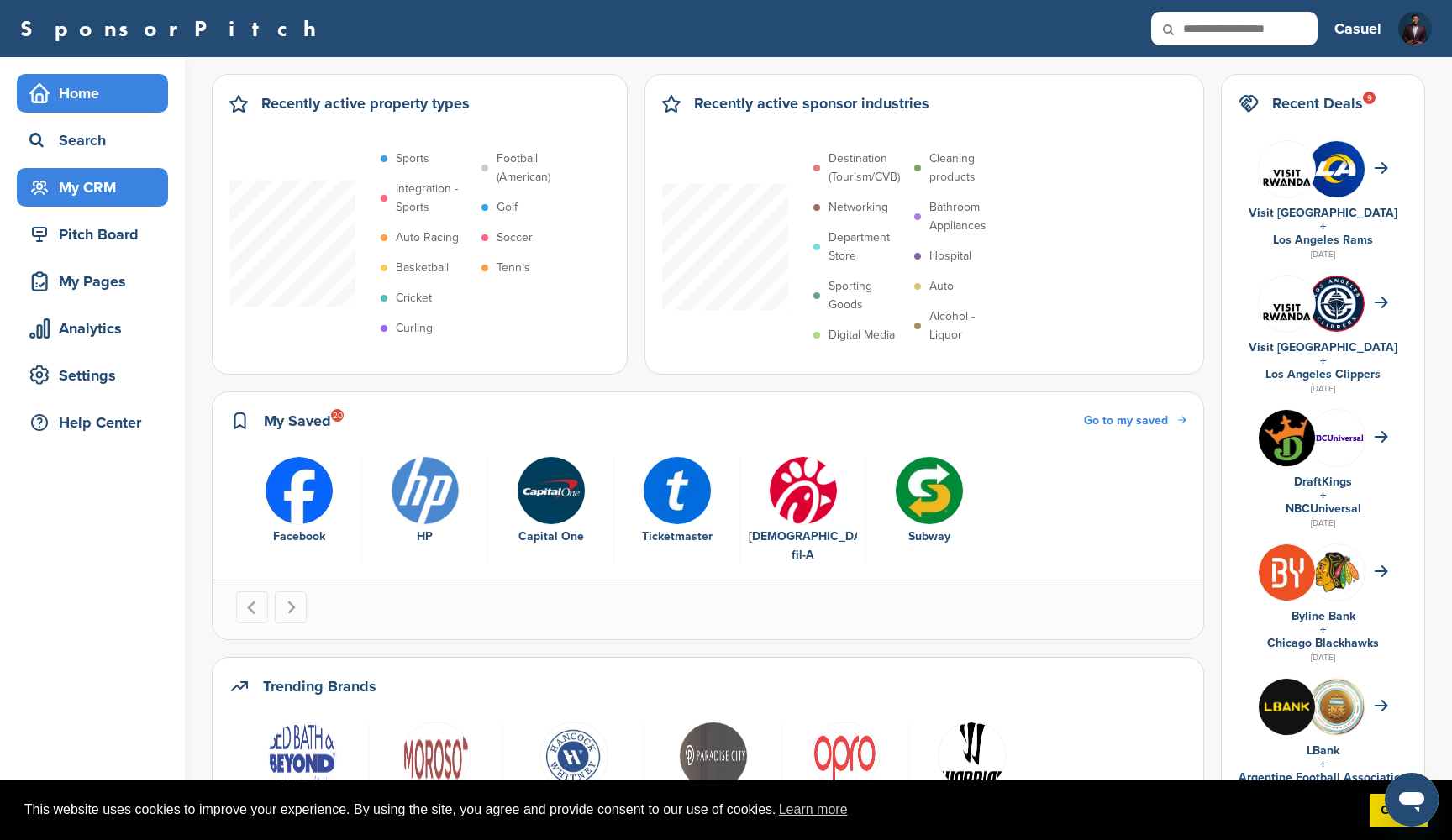
click at [109, 187] on div "My CRM" at bounding box center [96, 188] width 143 height 31
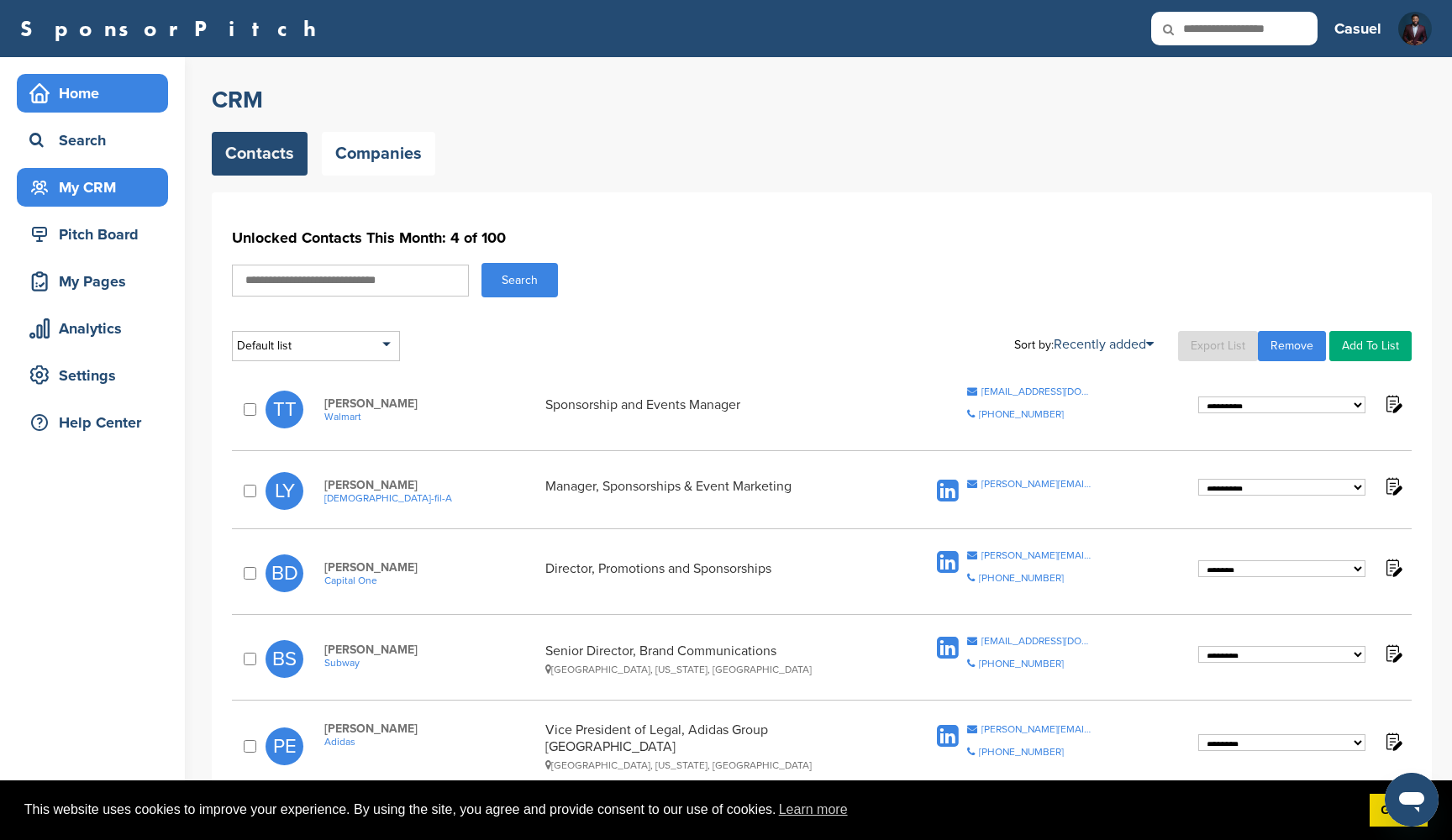
click at [111, 98] on div "Home" at bounding box center [96, 93] width 143 height 31
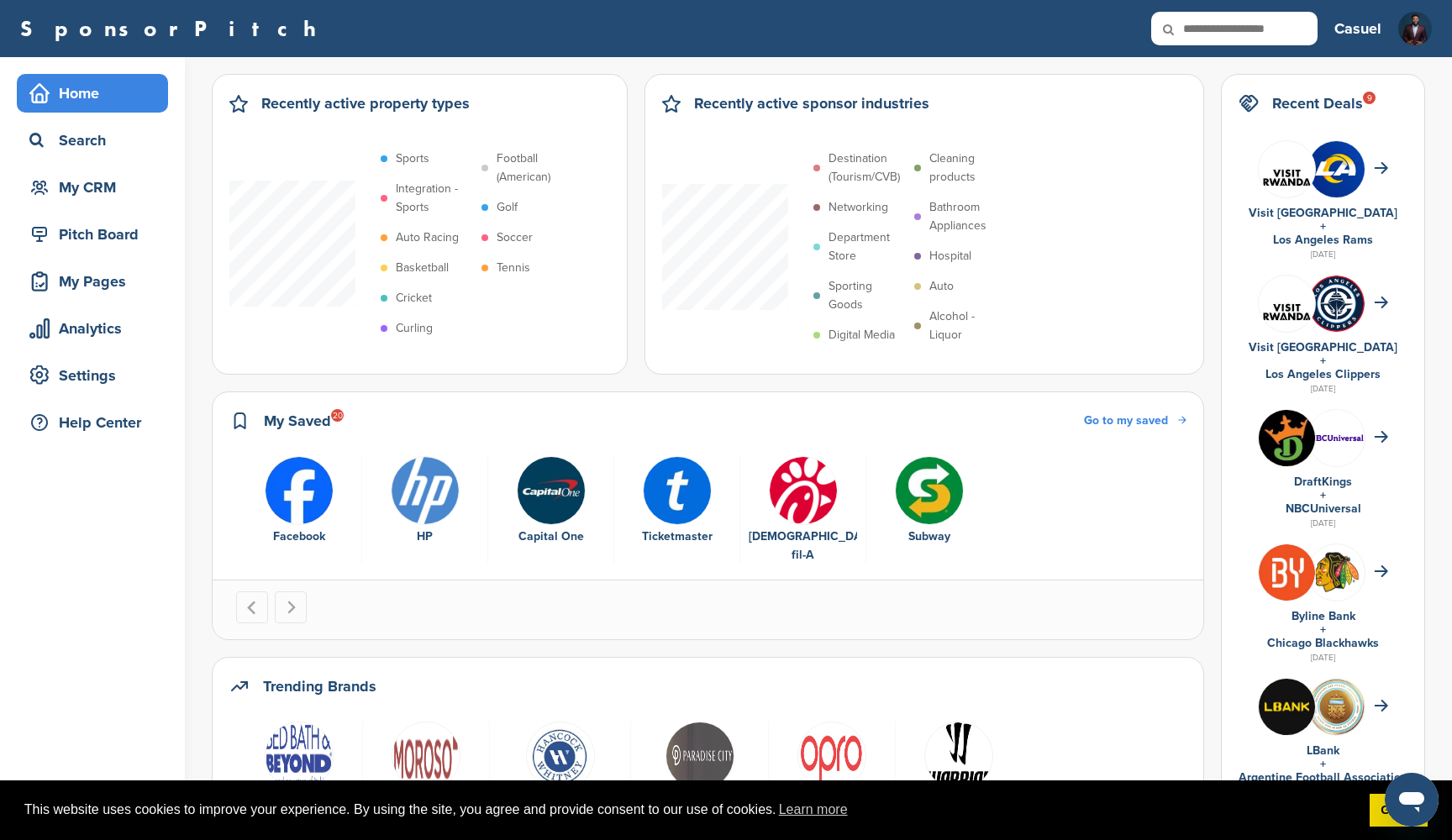
click at [1143, 421] on span "Go to my saved" at bounding box center [1126, 420] width 84 height 14
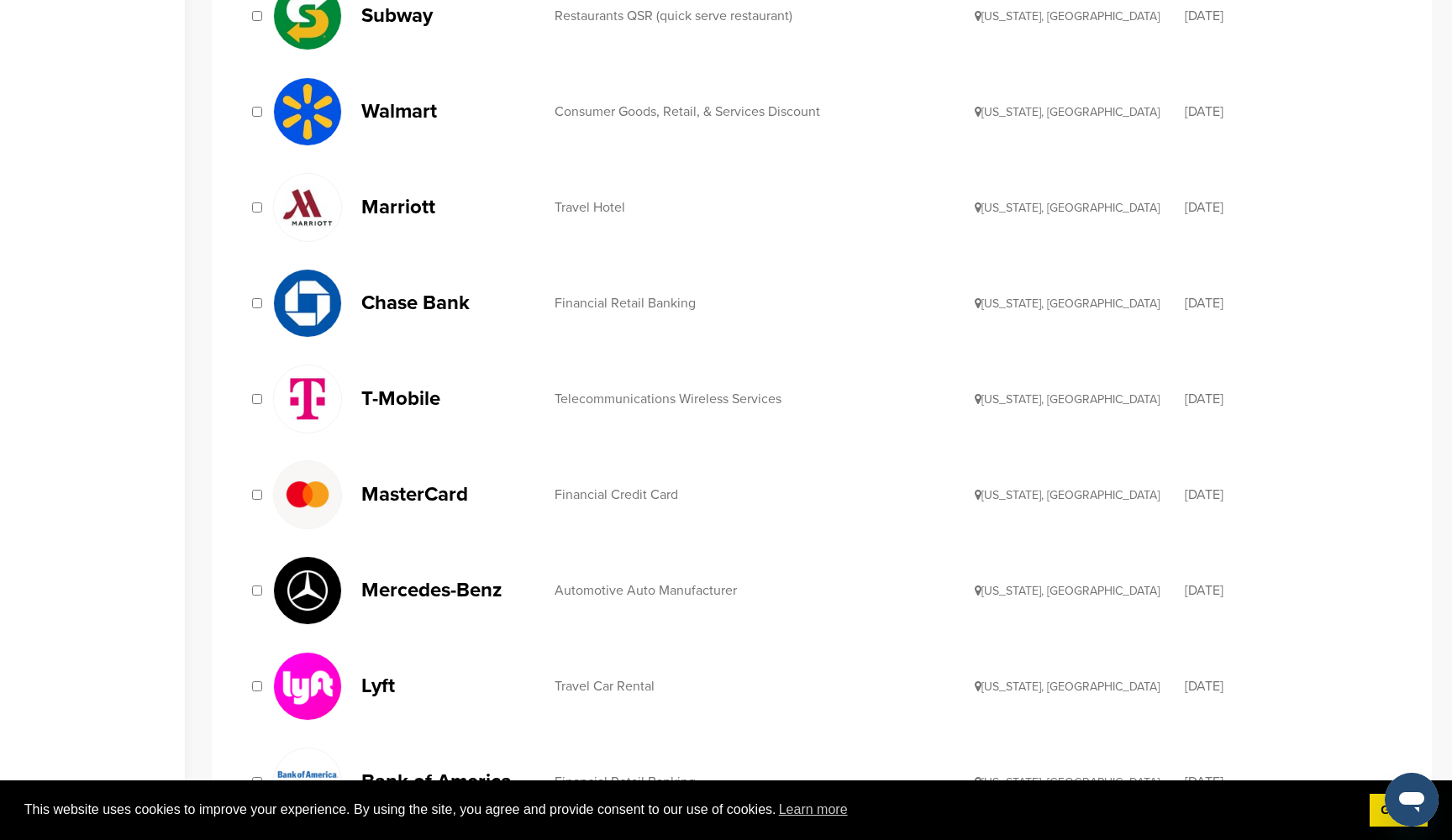
scroll to position [800, 0]
click at [403, 300] on p "Chase Bank" at bounding box center [450, 302] width 176 height 21
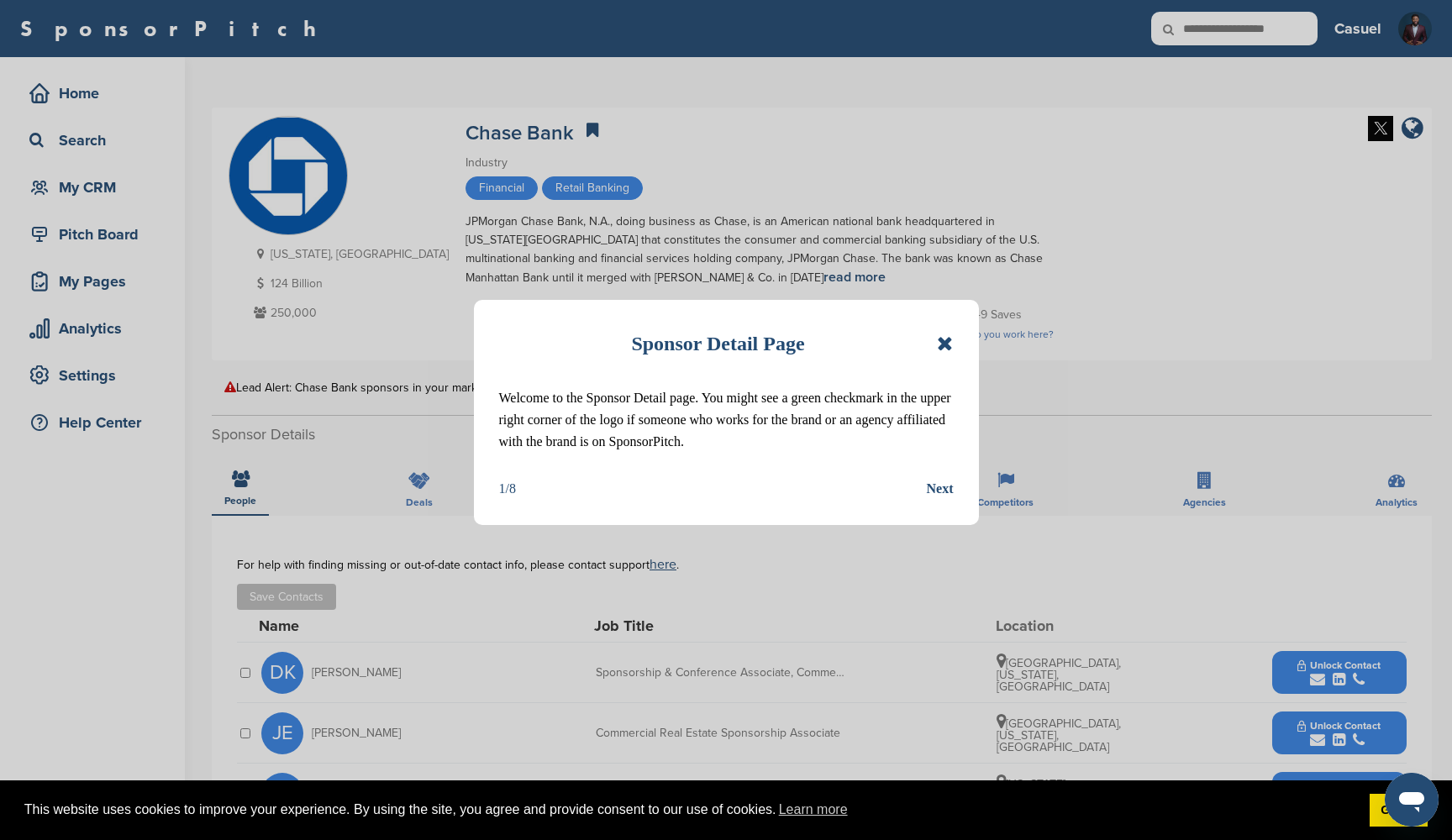
click at [947, 344] on icon at bounding box center [945, 343] width 16 height 20
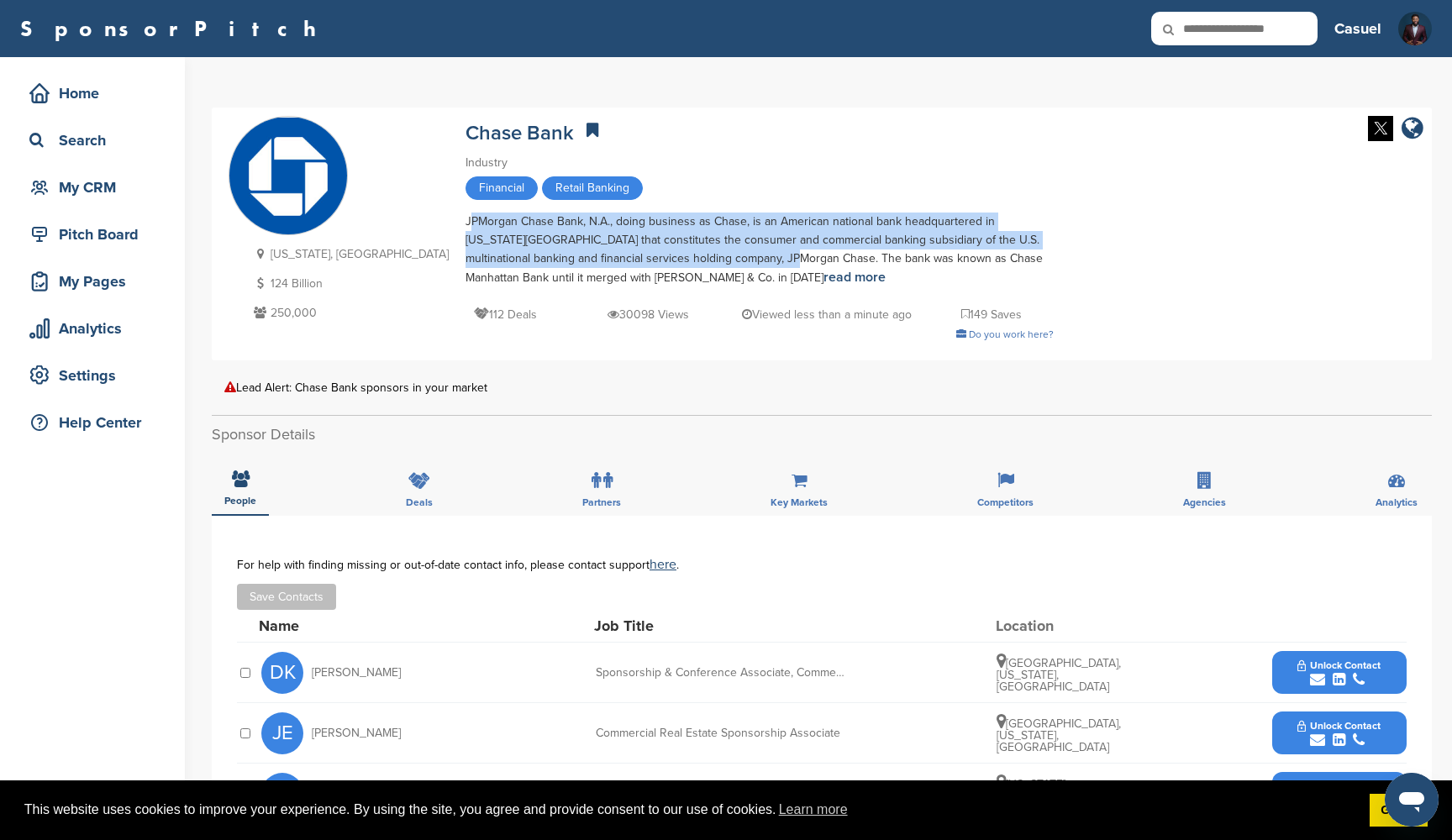
drag, startPoint x: 369, startPoint y: 220, endPoint x: 643, endPoint y: 261, distance: 277.1
click at [643, 261] on div "JPMorgan Chase Bank, N.A., doing business as Chase, is an American national ban…" at bounding box center [759, 250] width 588 height 75
copy div "JPMorgan Chase Bank, N.A., doing business as Chase, is an American national ban…"
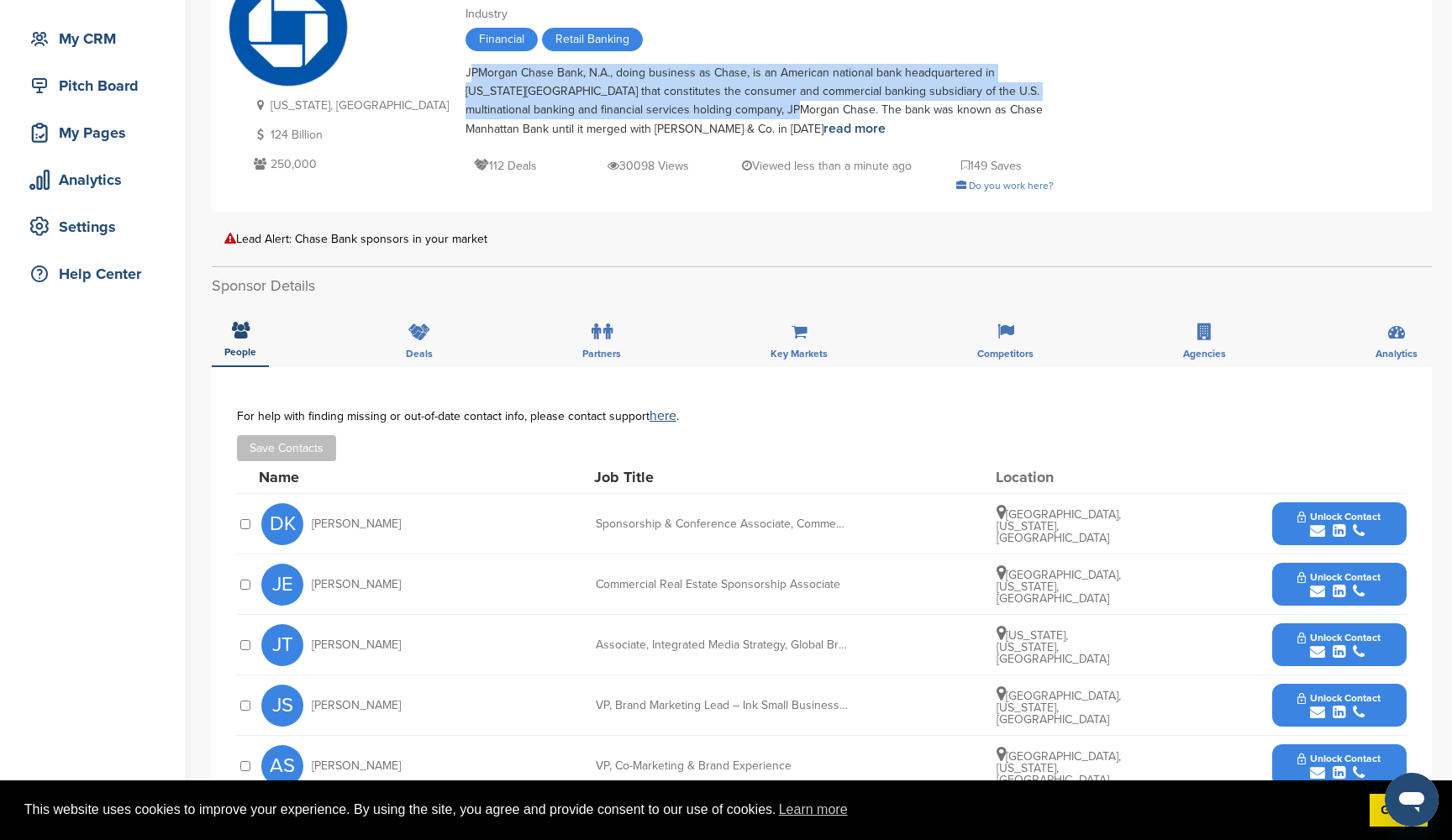
scroll to position [151, 0]
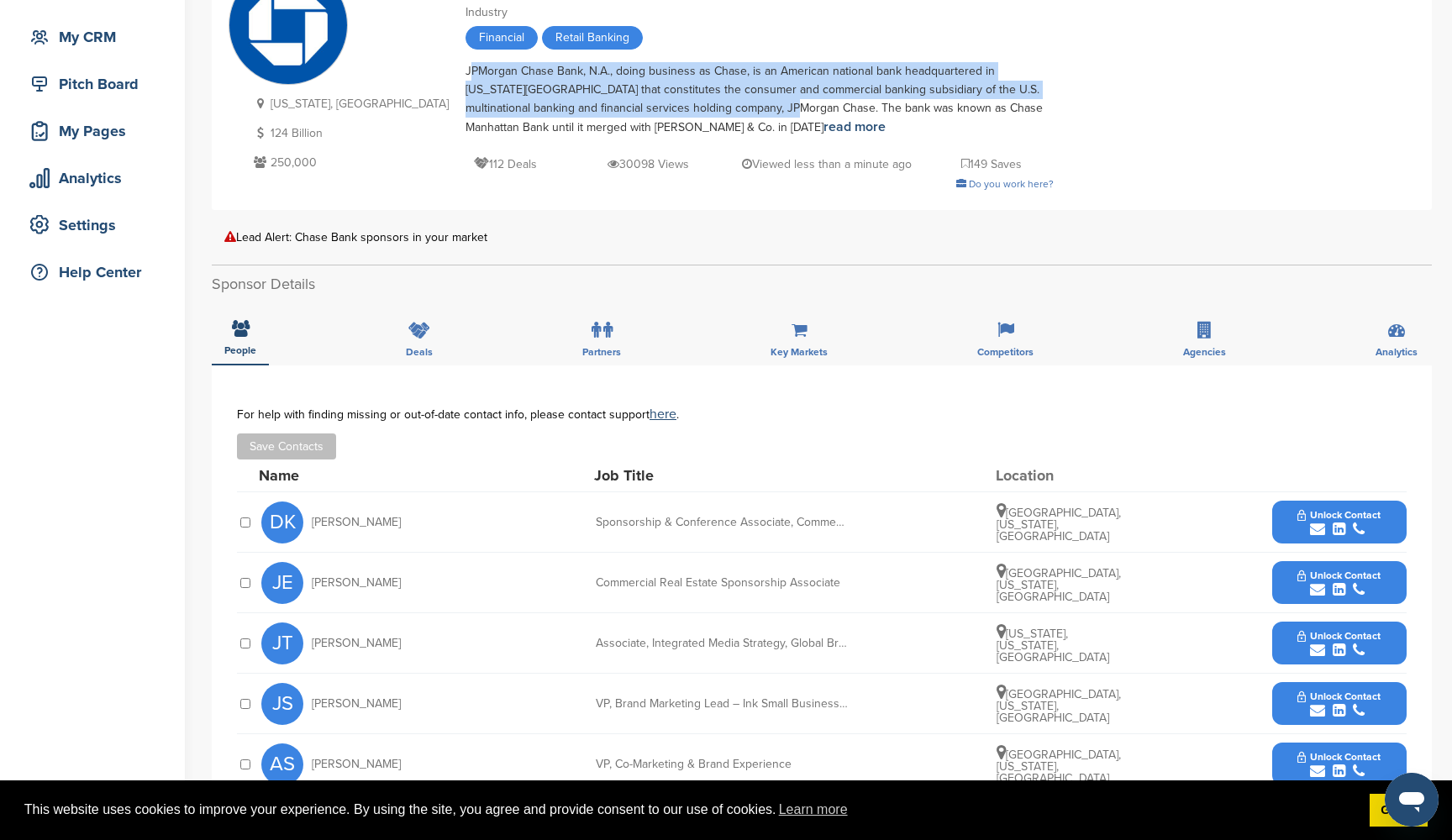
click at [1364, 515] on span "Unlock Contact" at bounding box center [1339, 515] width 83 height 12
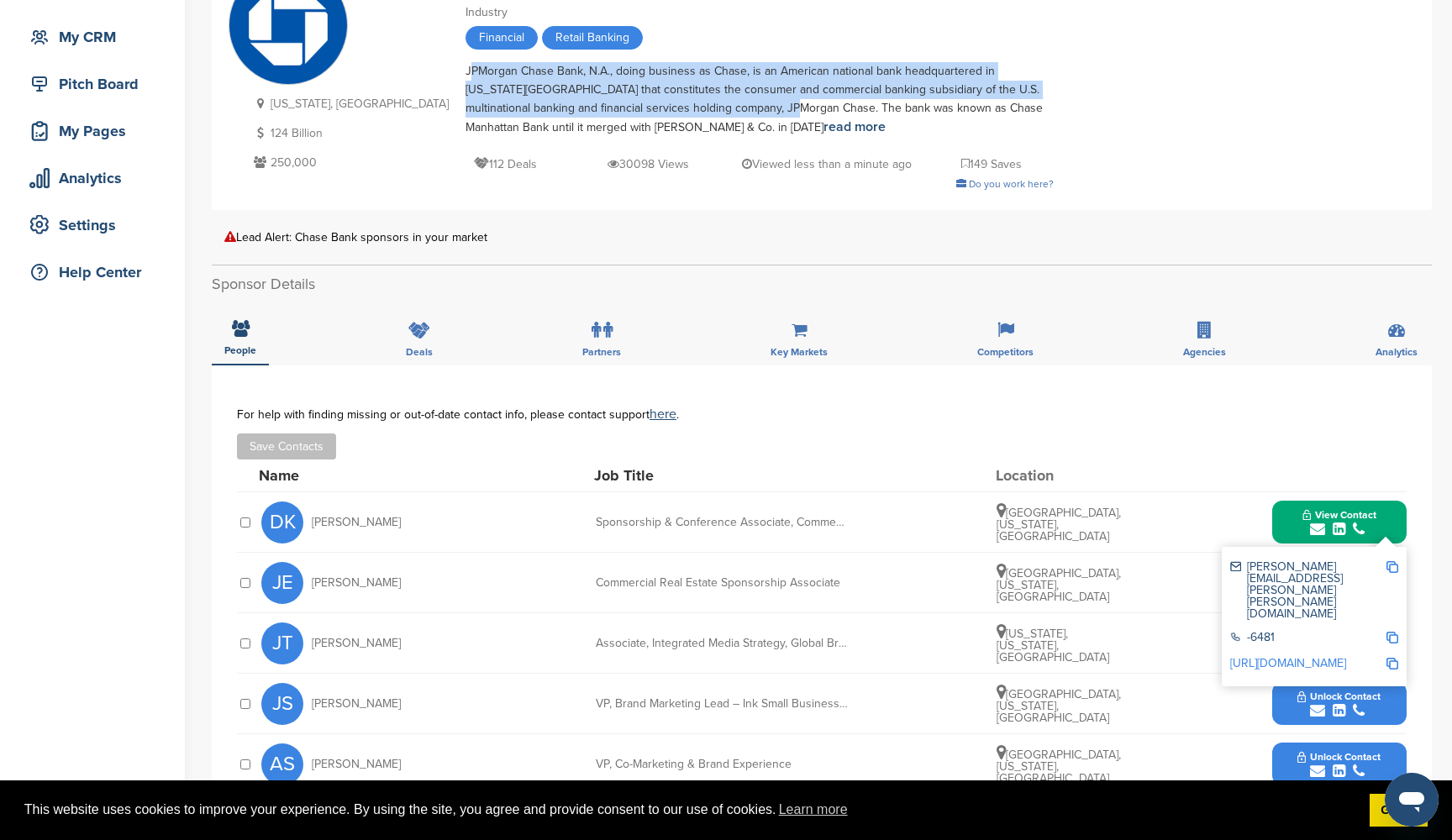
click at [1389, 571] on img at bounding box center [1392, 567] width 12 height 12
copy div "JPMorgan Chase Bank, N.A., doing business as Chase, is an American national ban…"
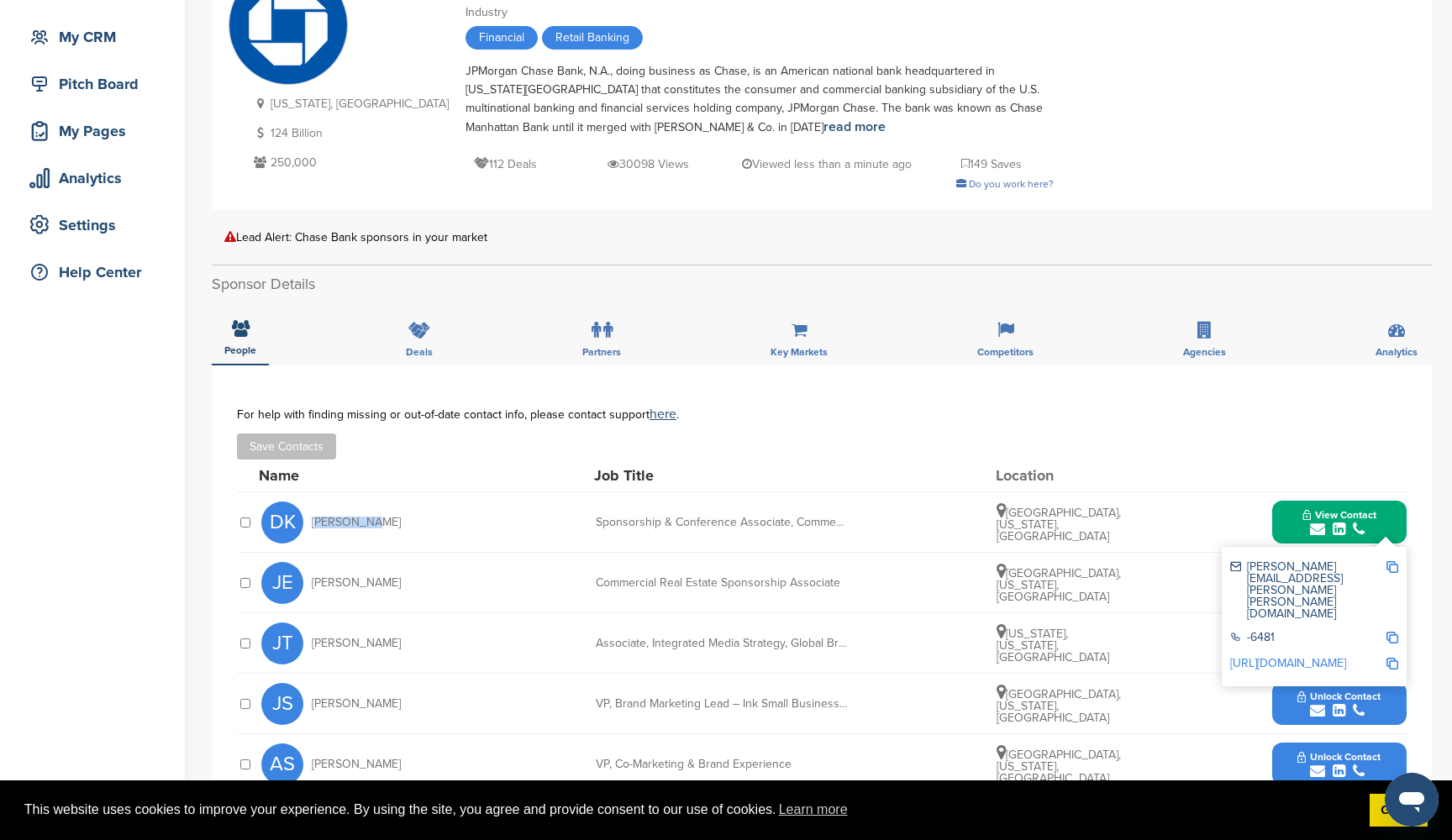
drag, startPoint x: 366, startPoint y: 521, endPoint x: 310, endPoint y: 523, distance: 56.0
click at [310, 523] on div "DK Dina Kass" at bounding box center [353, 523] width 185 height 42
copy span "Dina Kass"
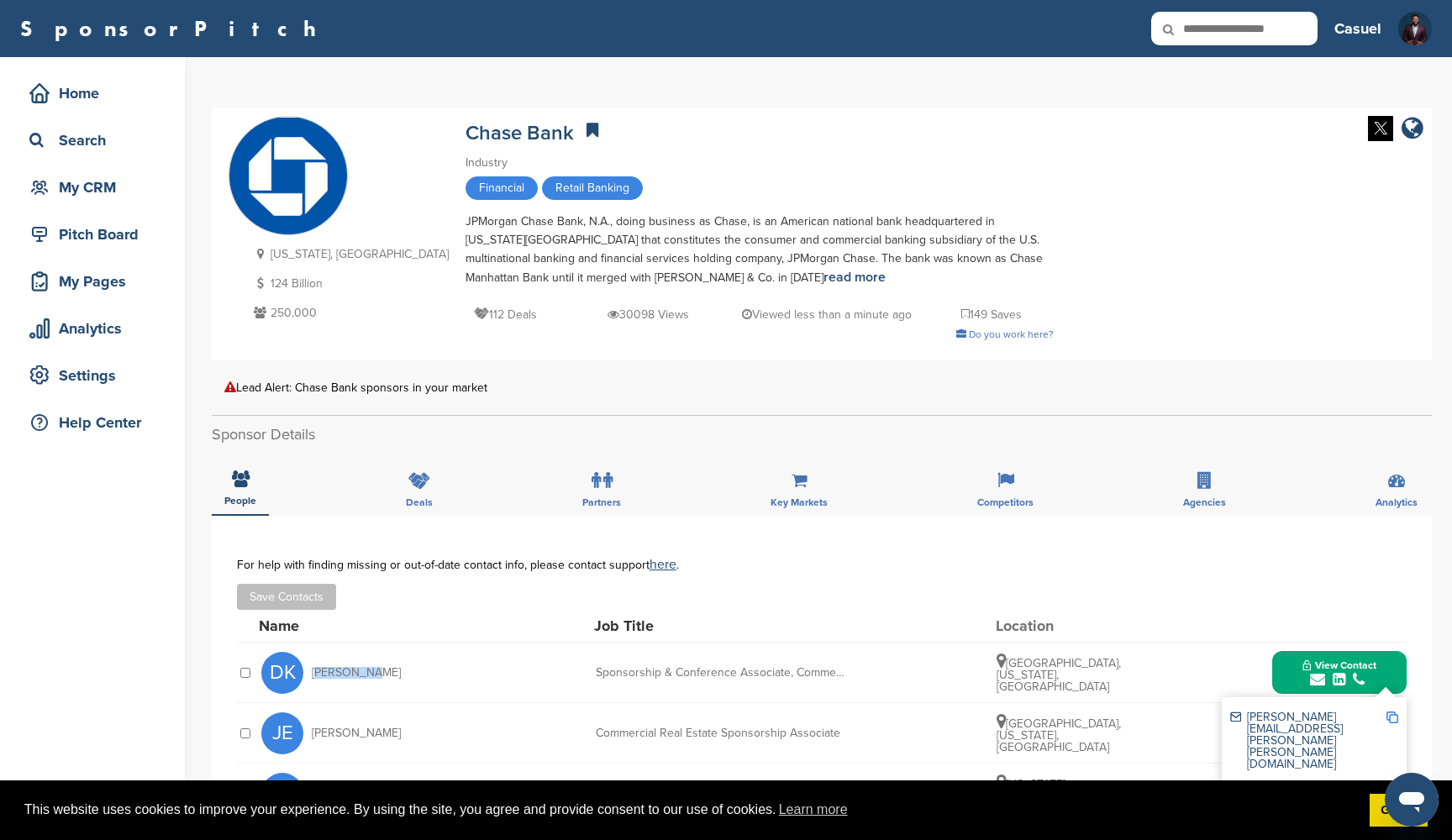
scroll to position [0, 0]
click at [99, 198] on div "My CRM" at bounding box center [96, 188] width 143 height 31
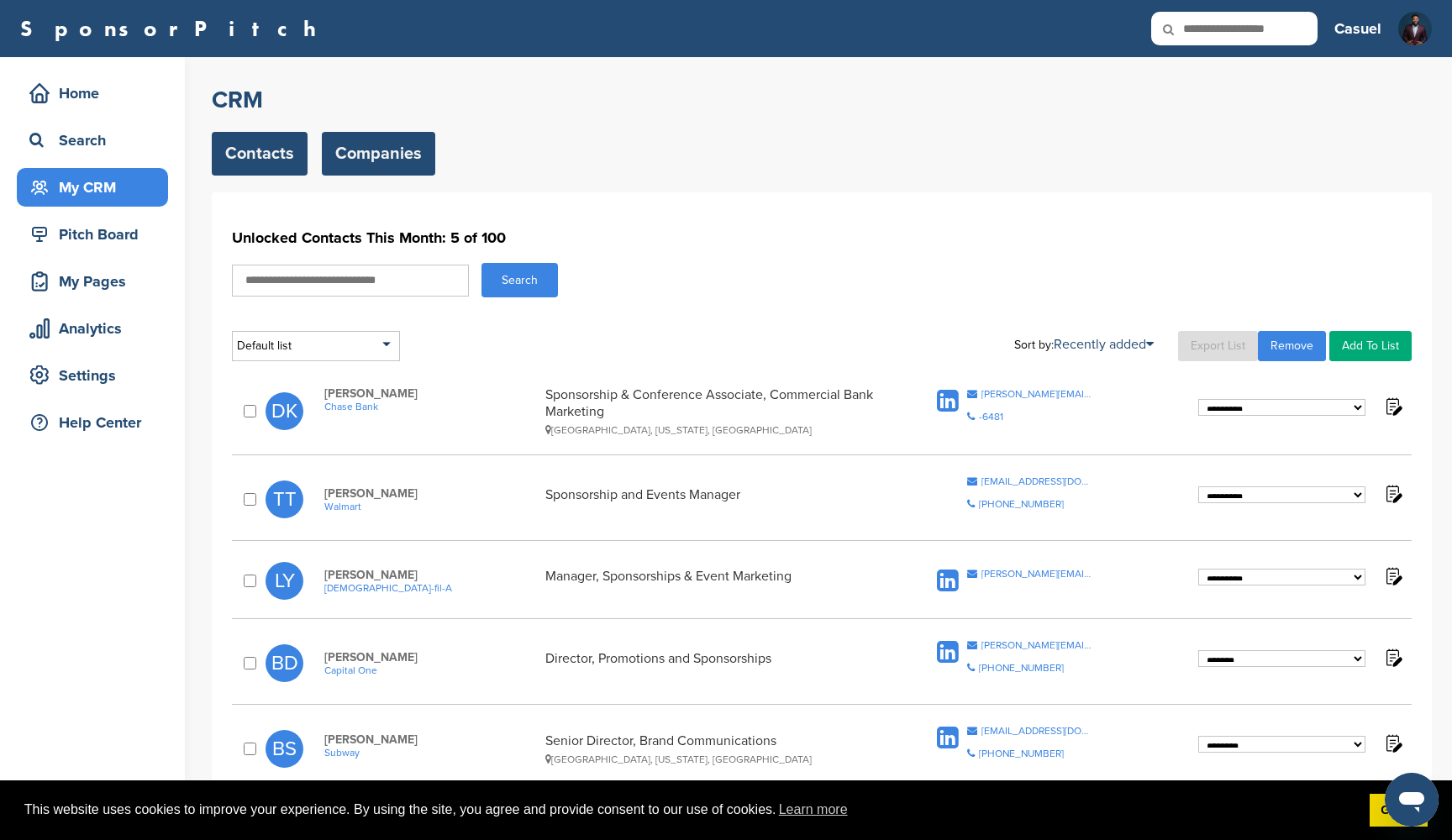
click at [386, 148] on link "Companies" at bounding box center [379, 154] width 113 height 44
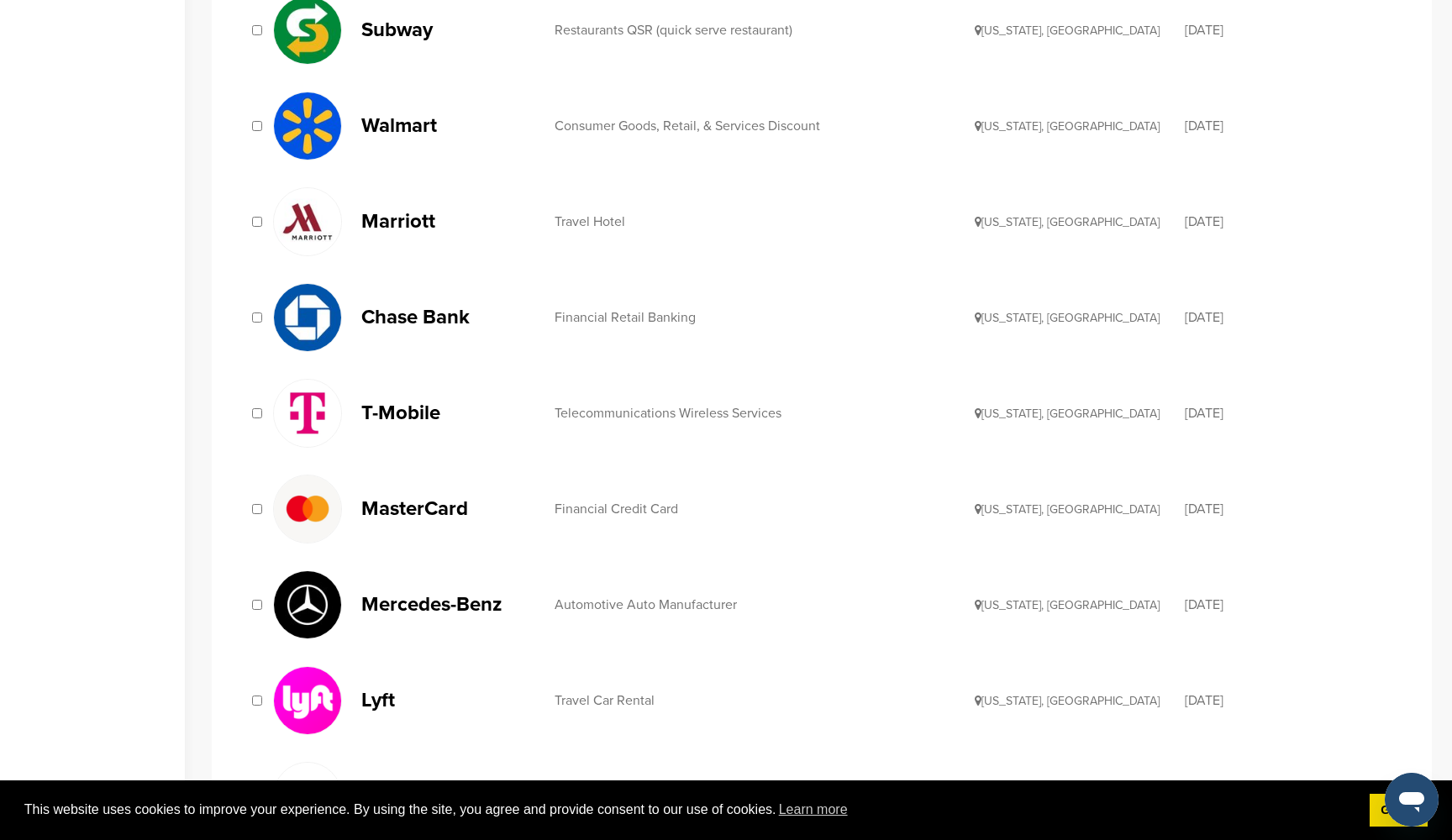
scroll to position [786, 0]
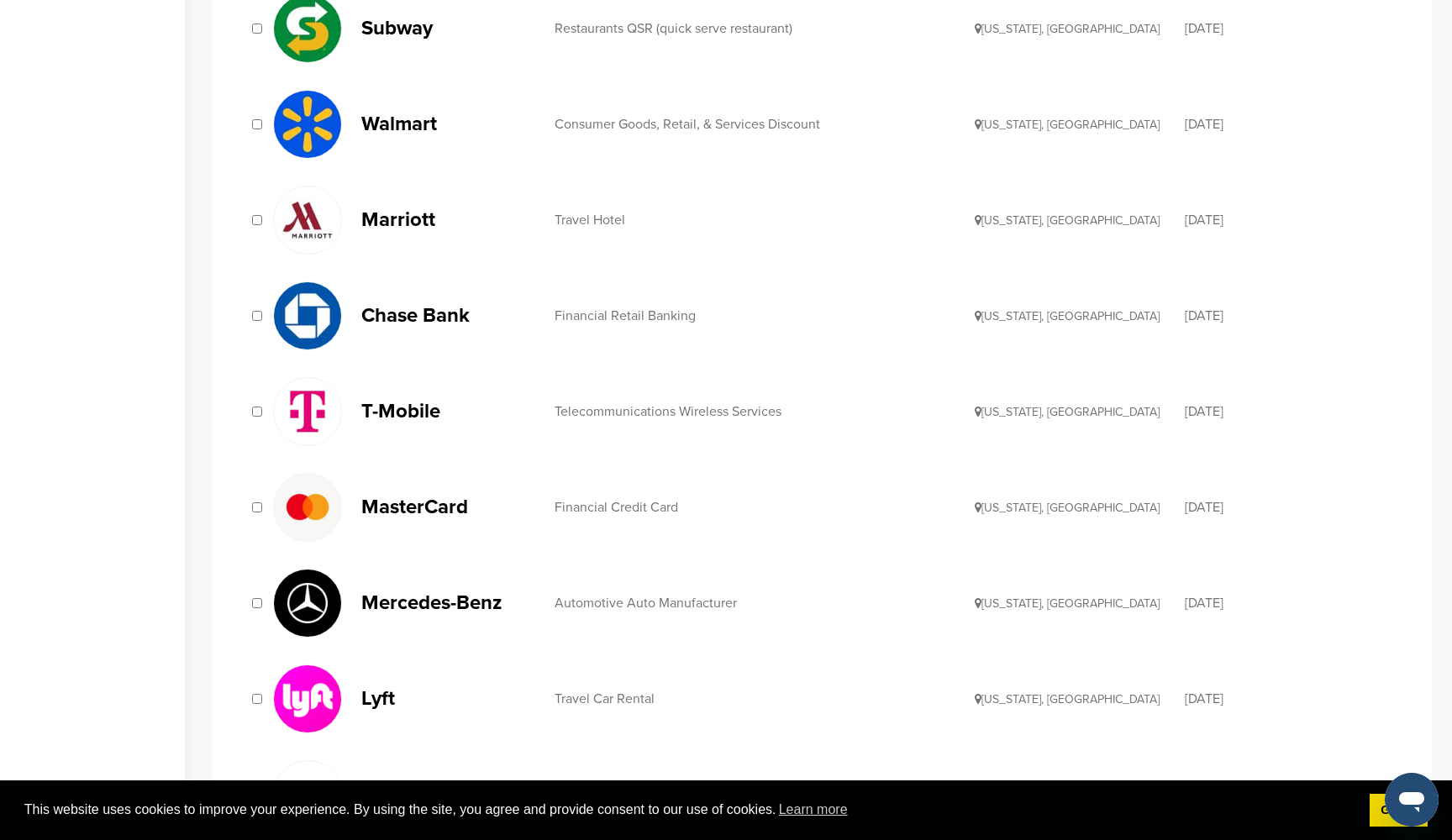
click at [585, 502] on div "Financial Credit Card" at bounding box center [764, 507] width 420 height 13
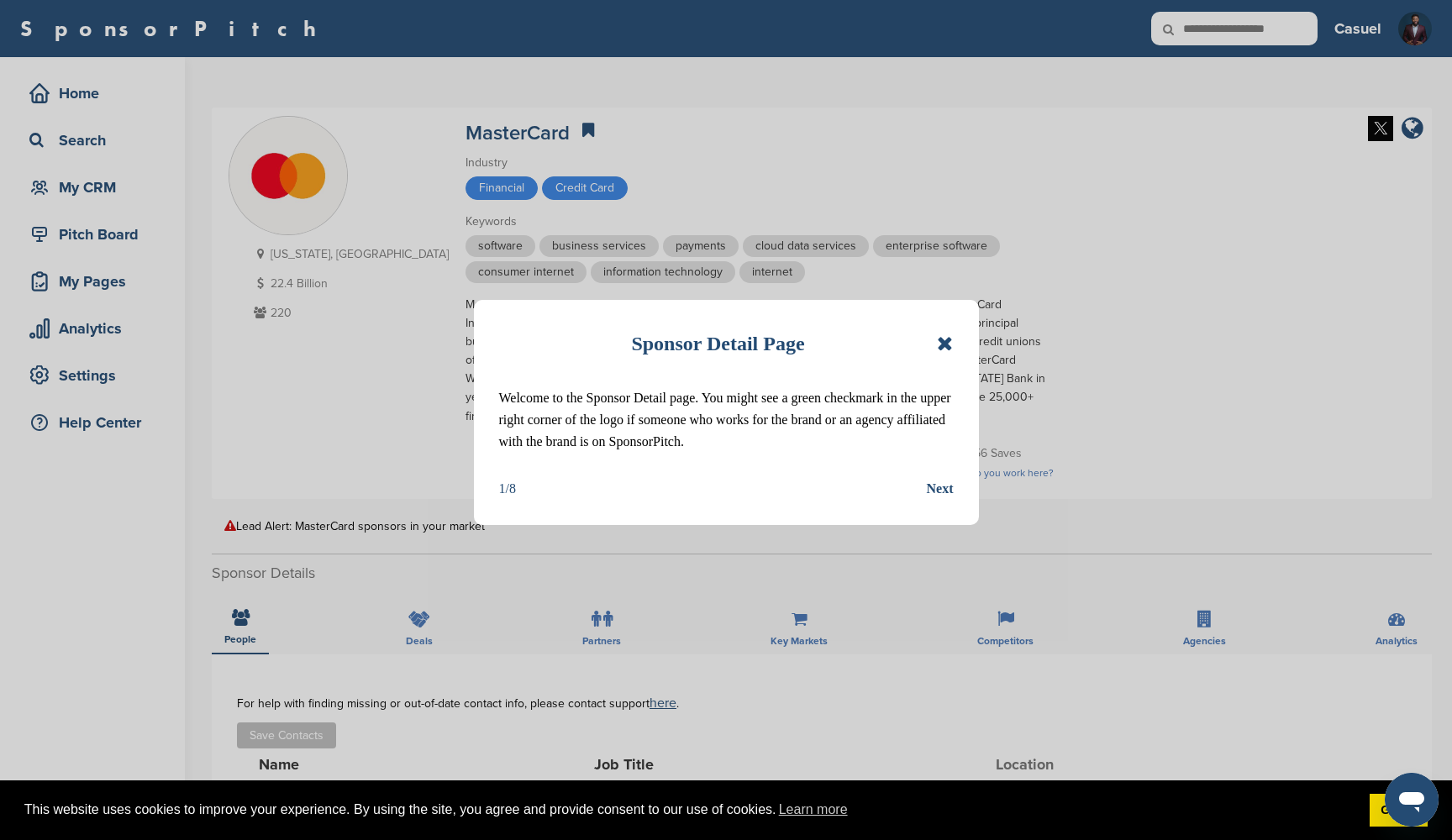
click at [939, 342] on icon at bounding box center [945, 343] width 16 height 20
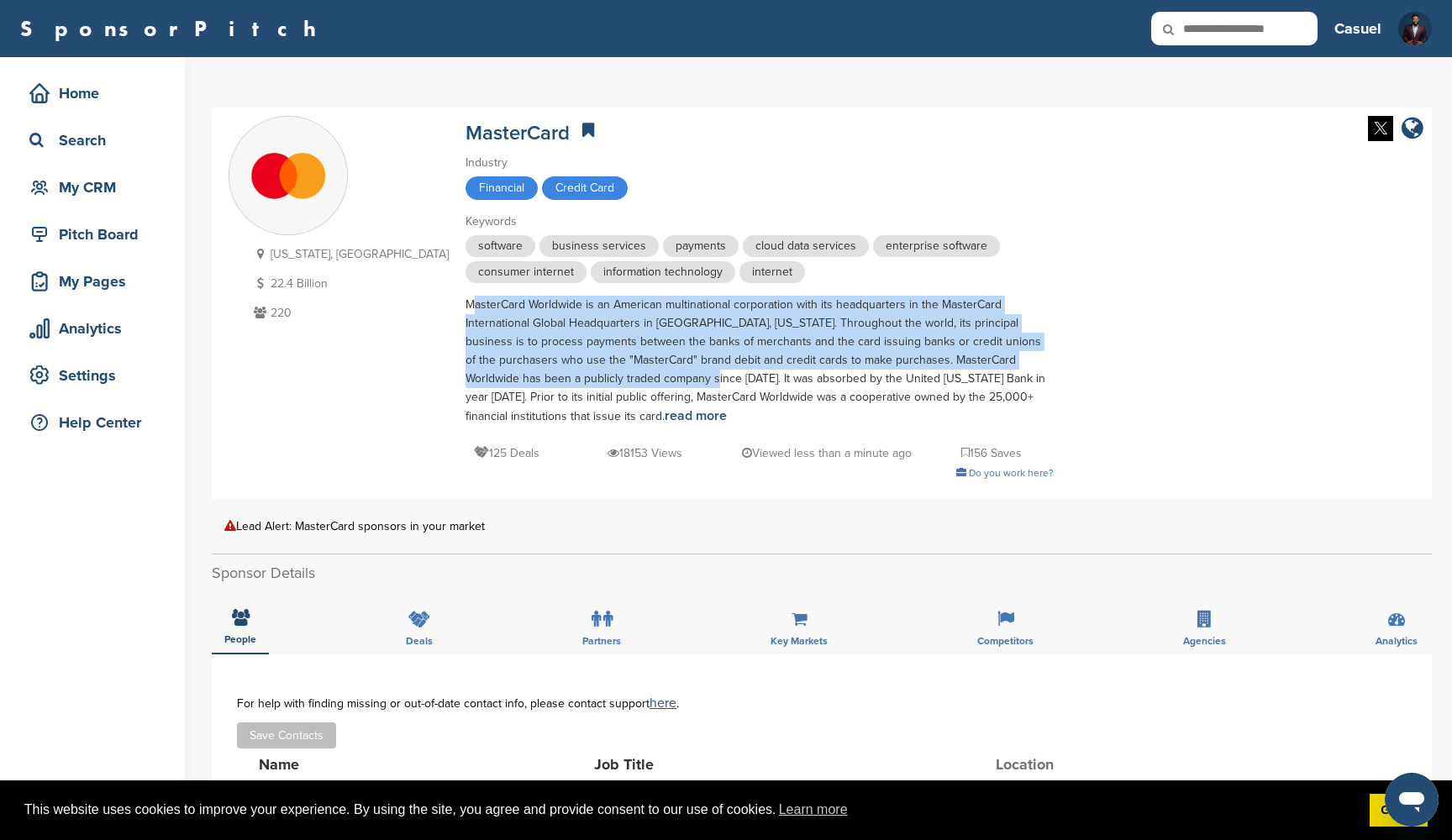
drag, startPoint x: 368, startPoint y: 304, endPoint x: 559, endPoint y: 374, distance: 203.4
click at [559, 374] on div "MasterCard Worldwide is an American multinational corporation with its headquar…" at bounding box center [759, 361] width 588 height 130
copy div "MasterCard Worldwide is an American multinational corporation with its headquar…"
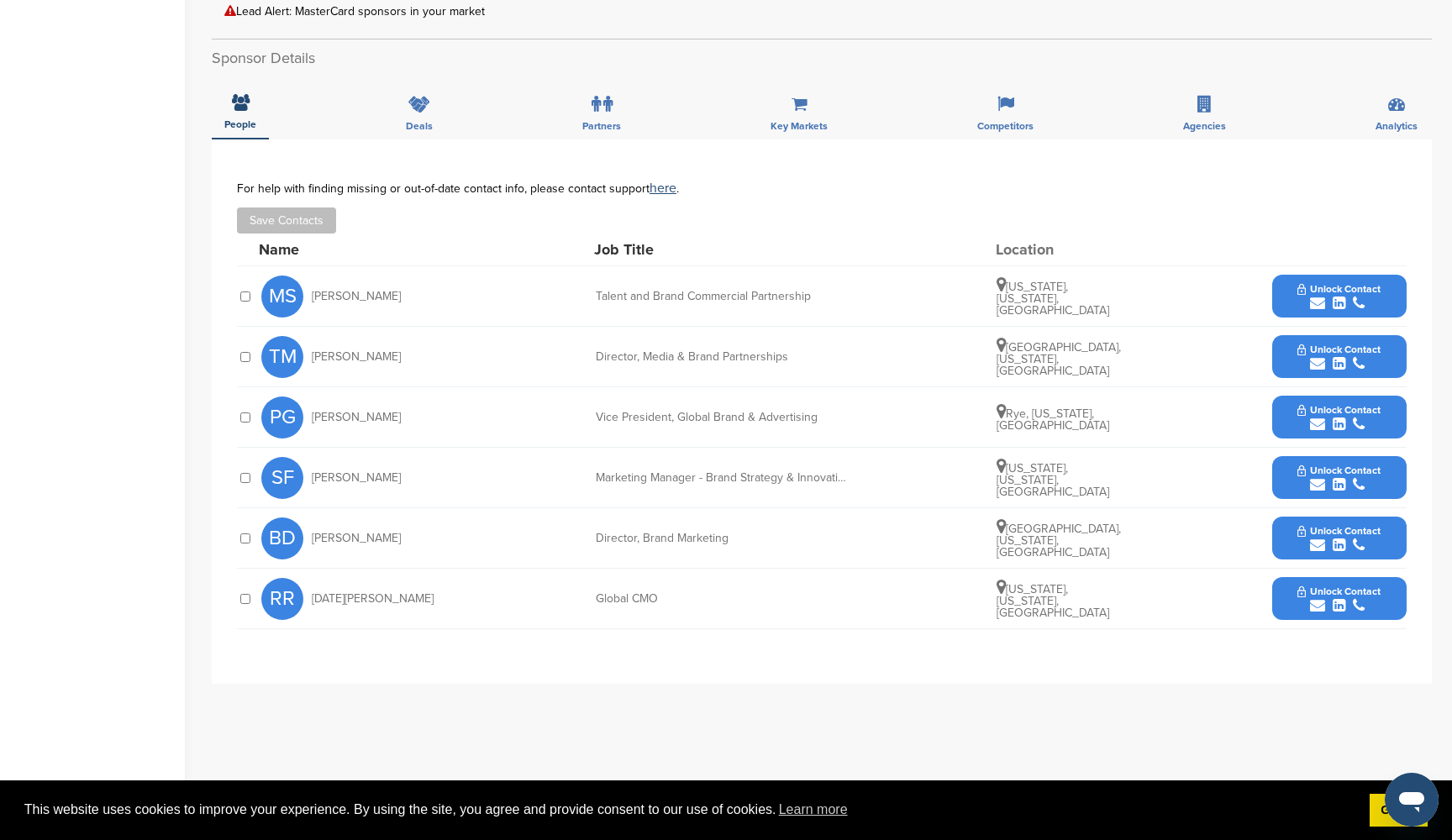
scroll to position [519, 0]
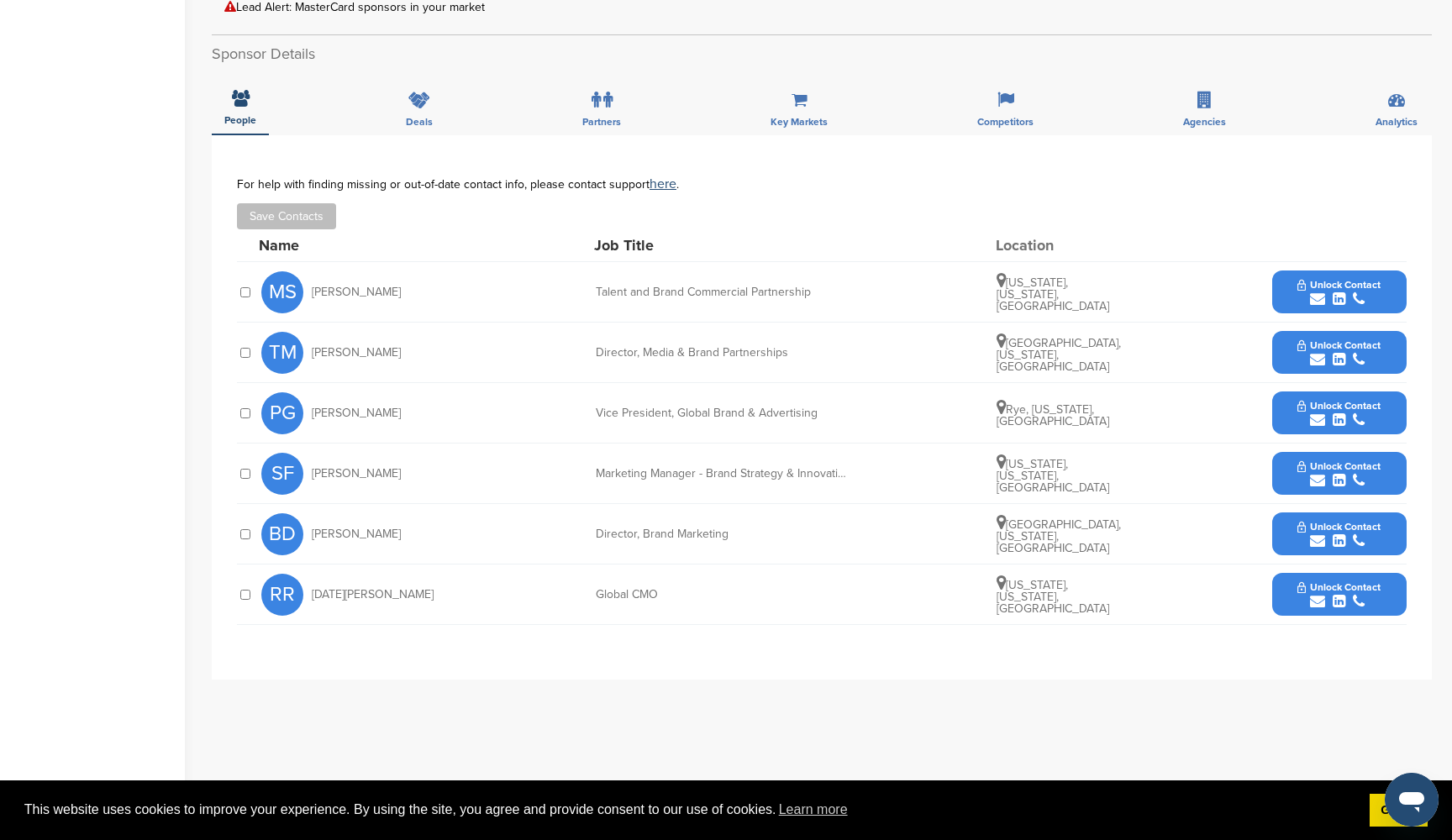
click at [1344, 277] on button "Unlock Contact" at bounding box center [1339, 292] width 124 height 51
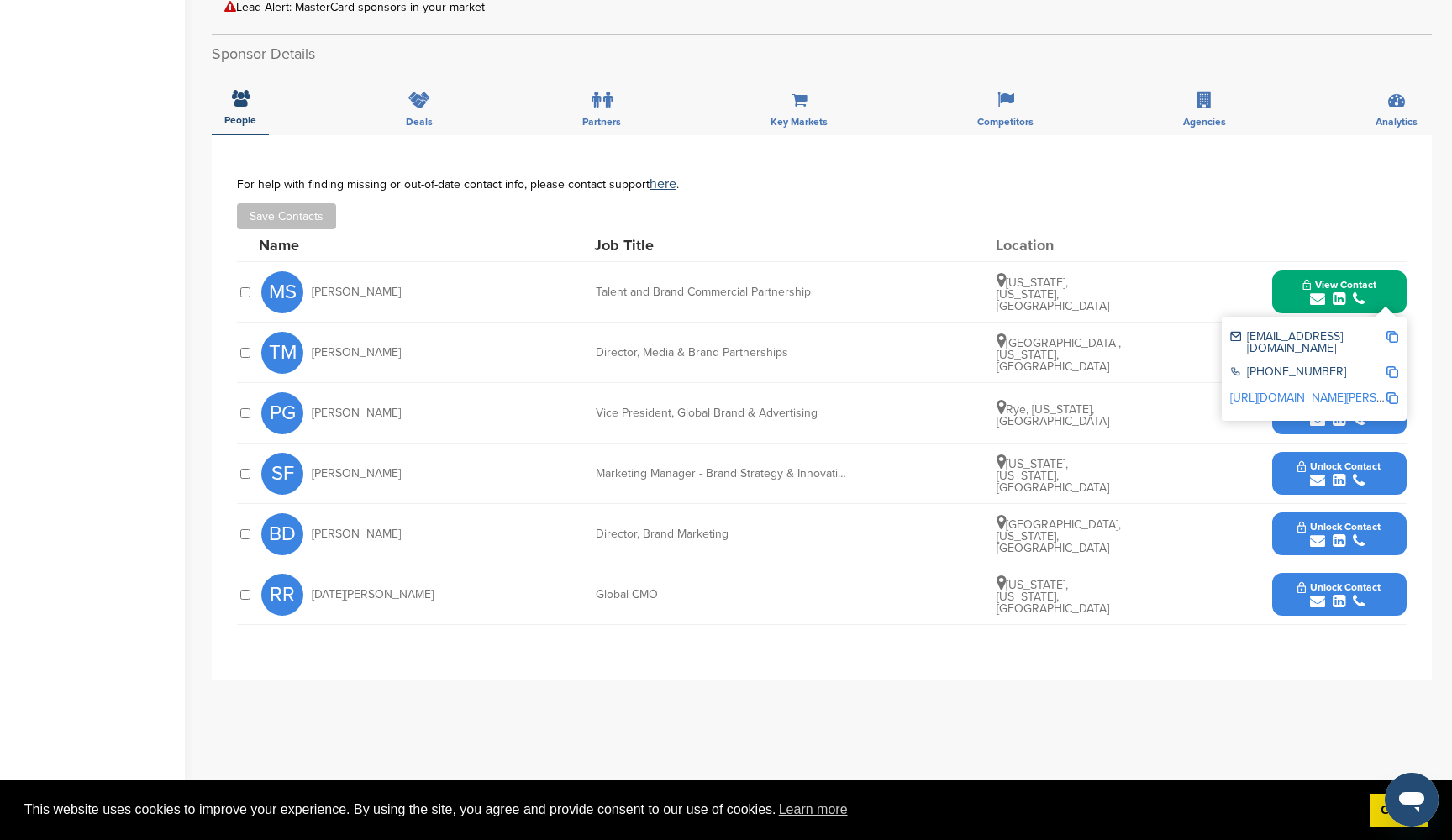
click at [1394, 338] on img at bounding box center [1392, 337] width 12 height 12
copy div "MasterCard Worldwide is an American multinational corporation with its headquar…"
drag, startPoint x: 382, startPoint y: 291, endPoint x: 312, endPoint y: 292, distance: 70.0
click at [312, 292] on div "MS Macy Salama" at bounding box center [353, 292] width 185 height 42
copy span "Macy Salama"
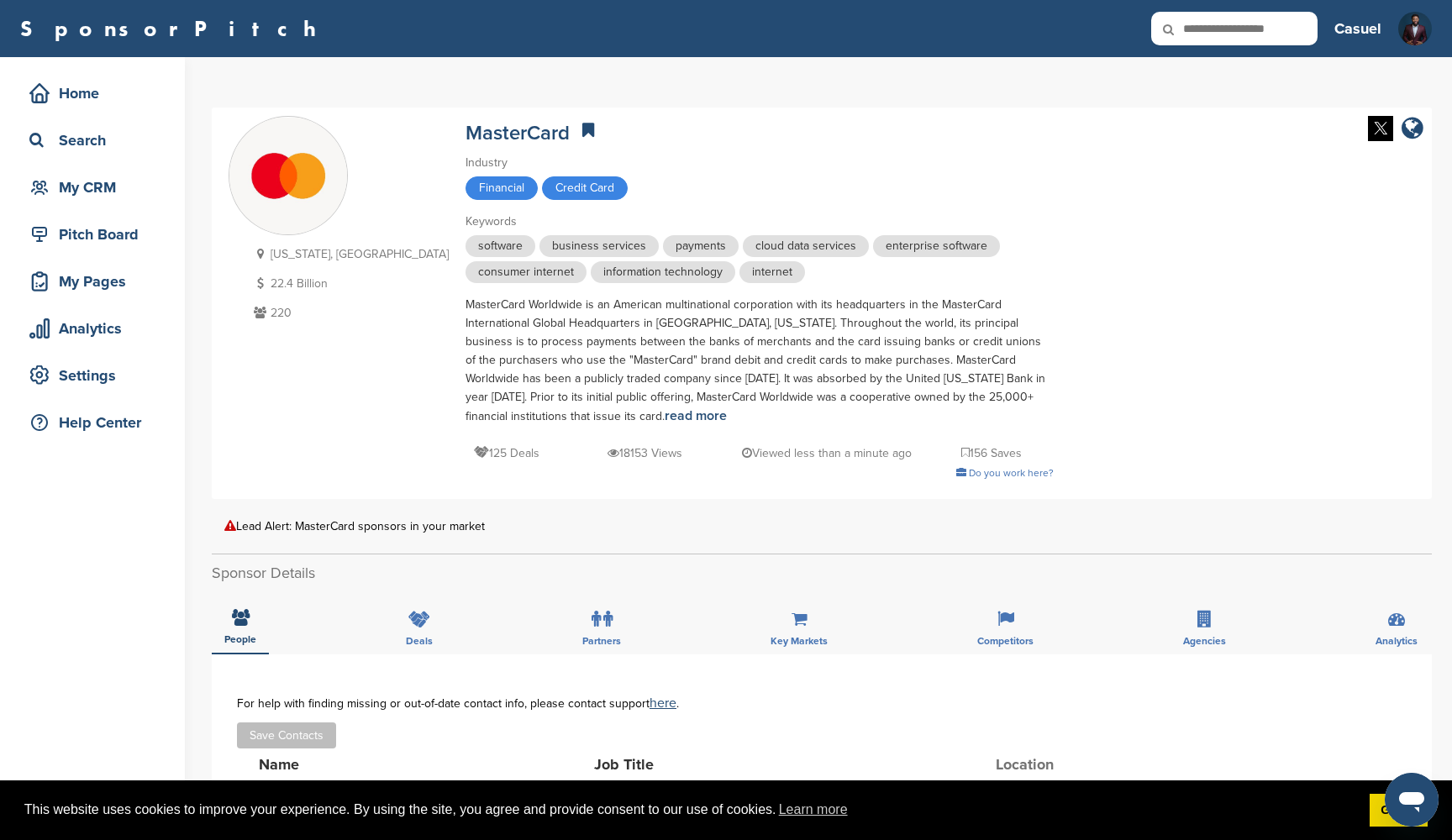
scroll to position [0, 0]
click at [115, 189] on div "My CRM" at bounding box center [96, 188] width 143 height 31
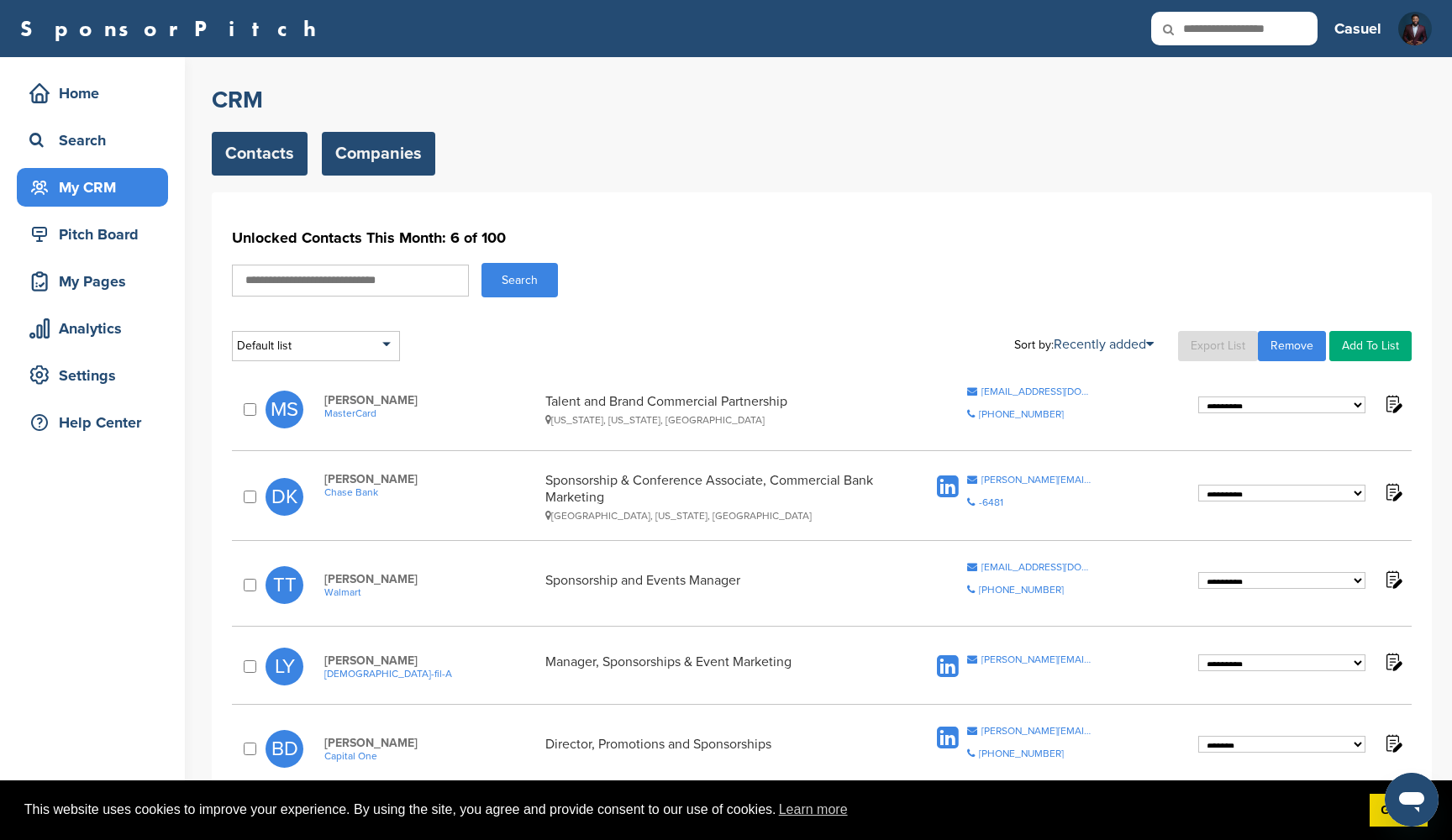
click at [377, 169] on link "Companies" at bounding box center [379, 154] width 113 height 44
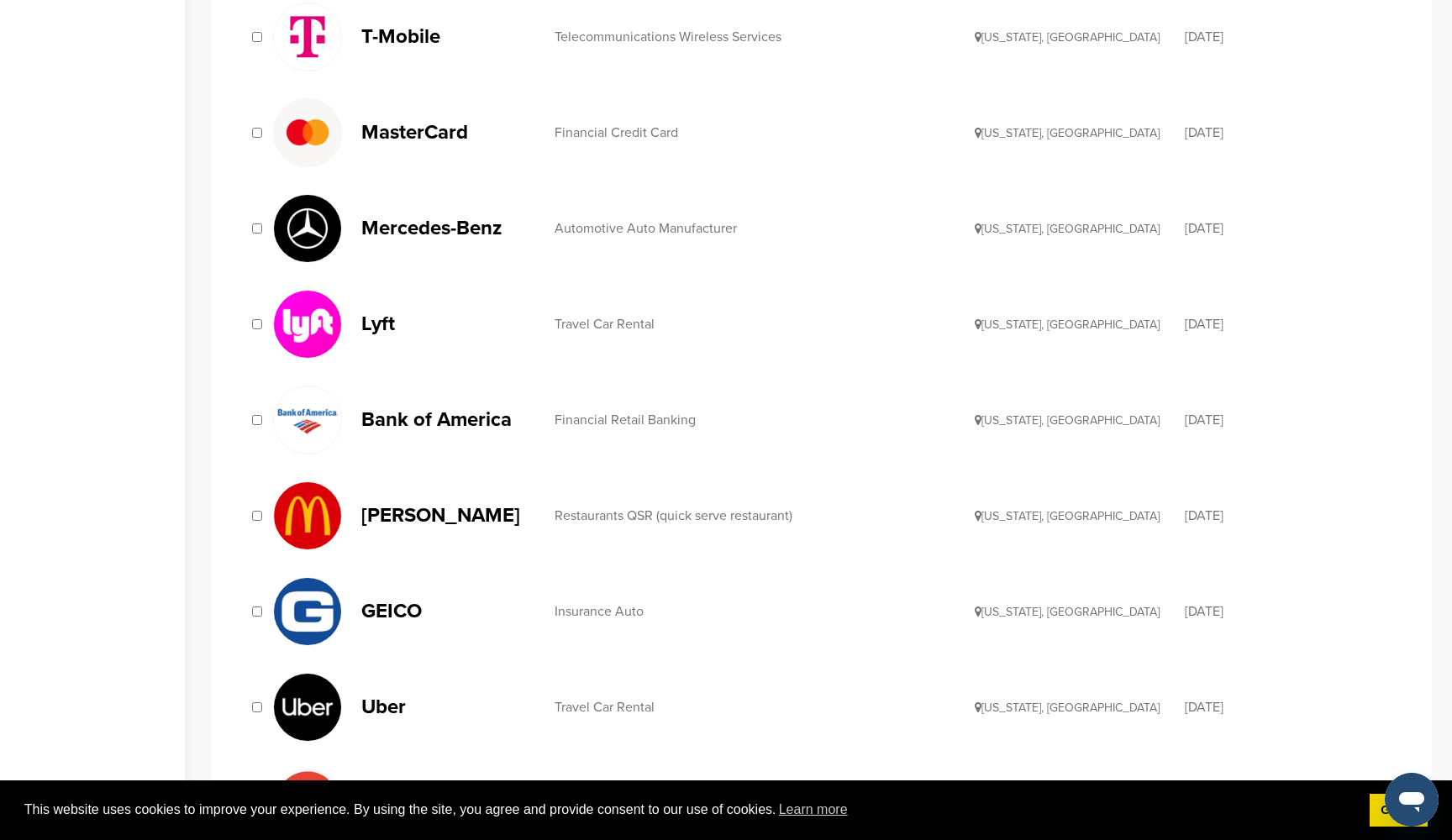
scroll to position [1161, 0]
click at [471, 423] on p "Bank of America" at bounding box center [450, 419] width 176 height 21
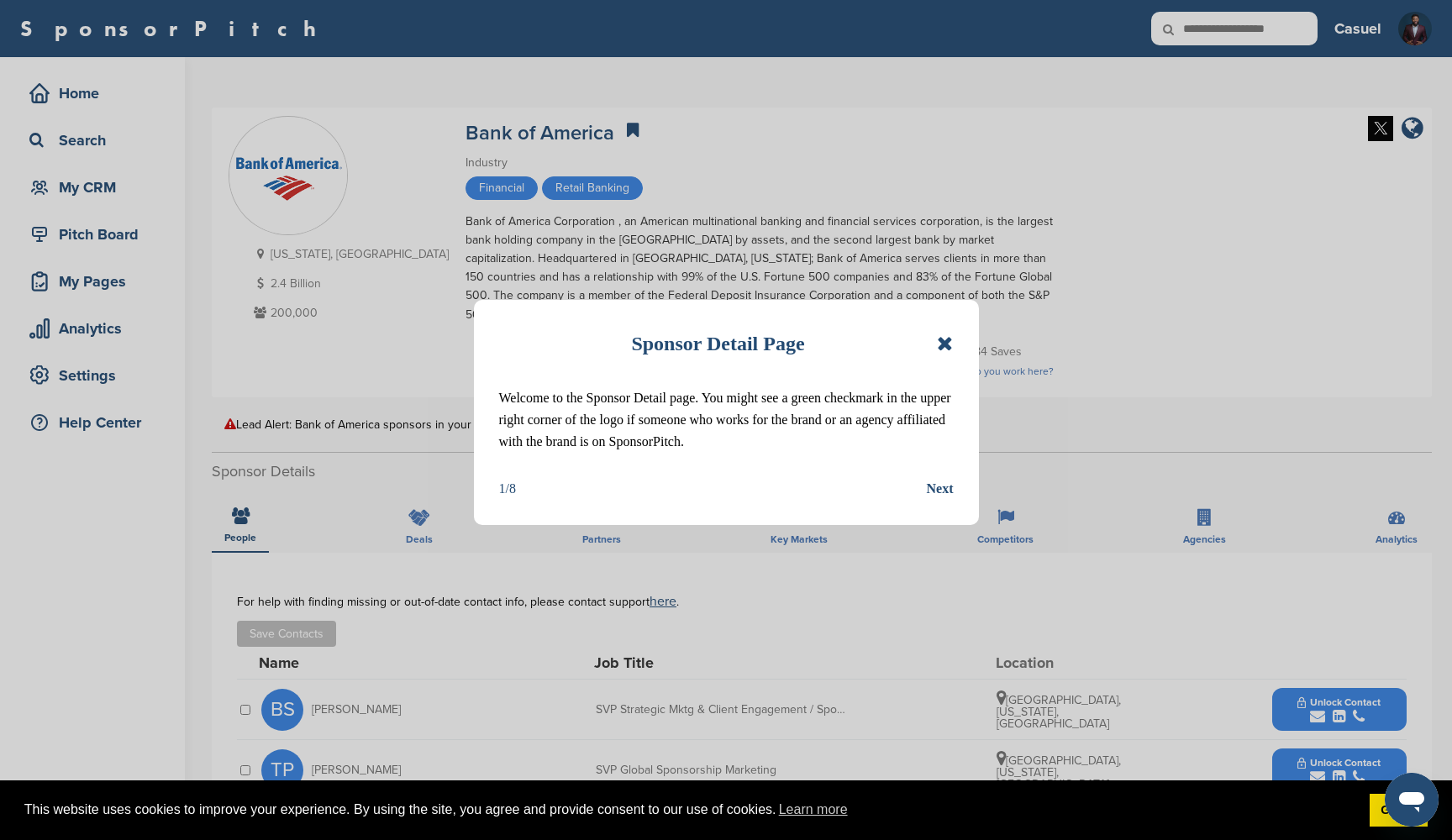
click at [949, 345] on icon at bounding box center [945, 343] width 16 height 20
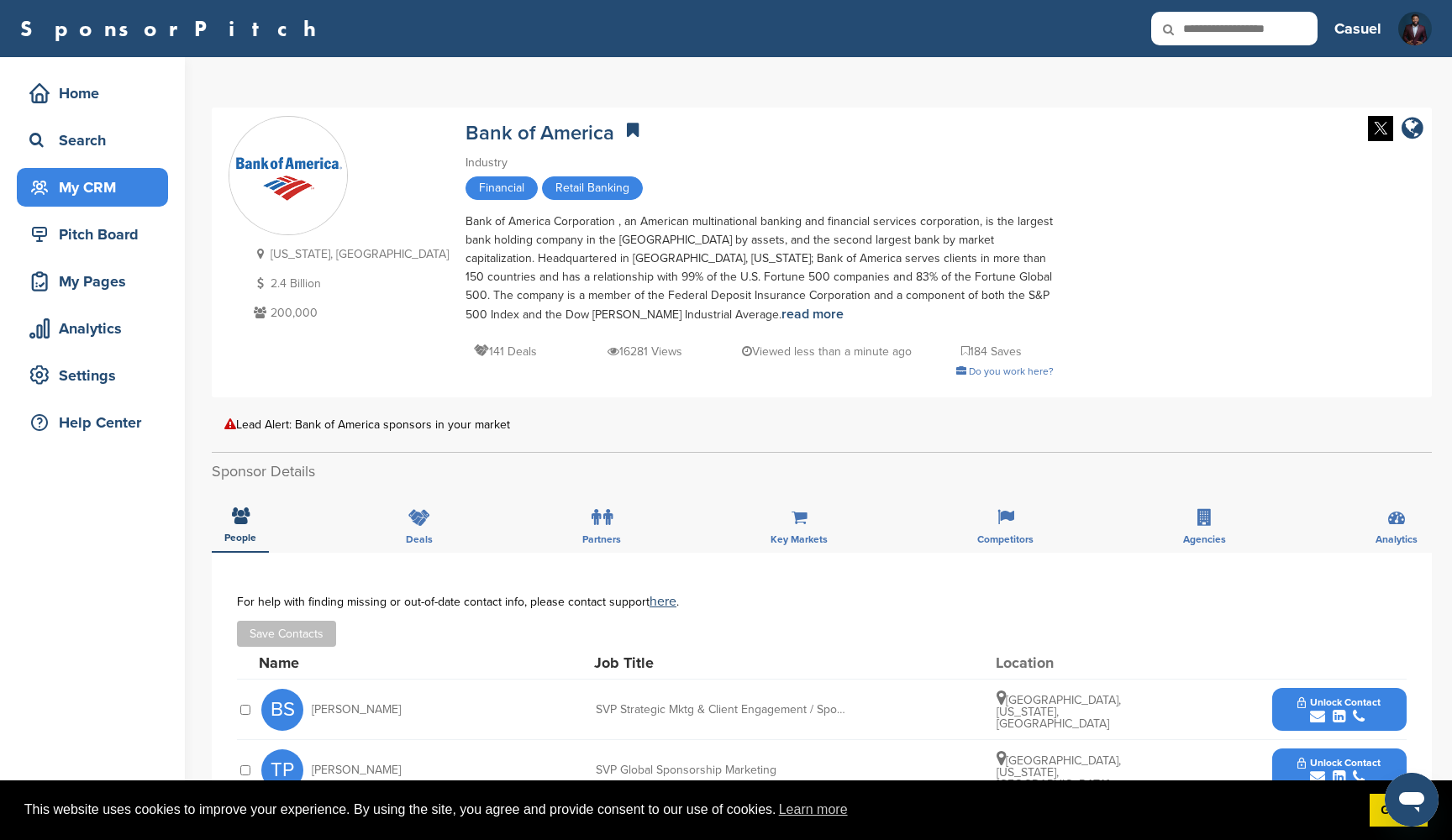
click at [105, 196] on div "My CRM" at bounding box center [96, 188] width 143 height 31
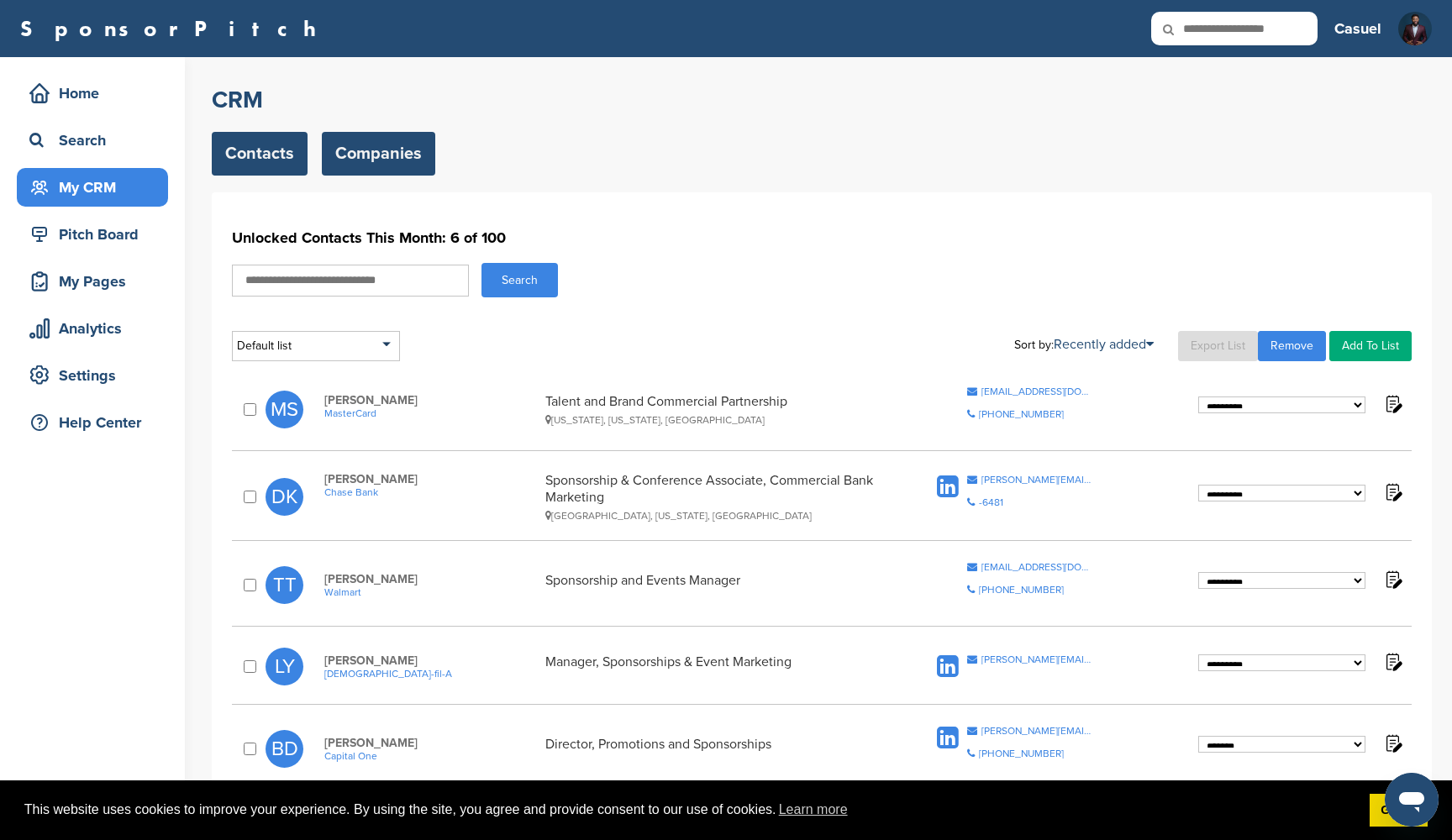
click at [346, 145] on link "Companies" at bounding box center [379, 154] width 113 height 44
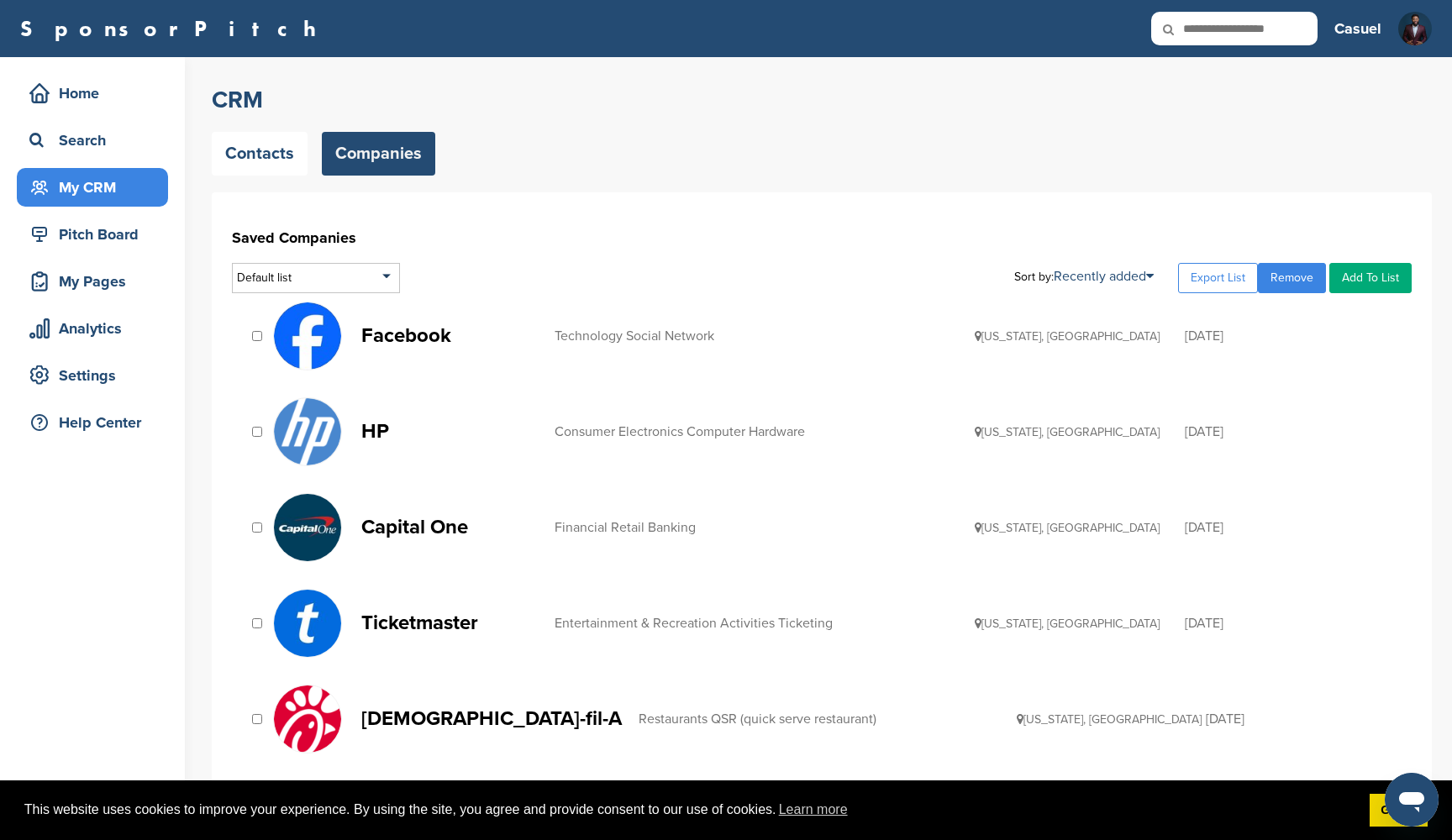
click at [1286, 281] on link "Remove" at bounding box center [1291, 278] width 68 height 31
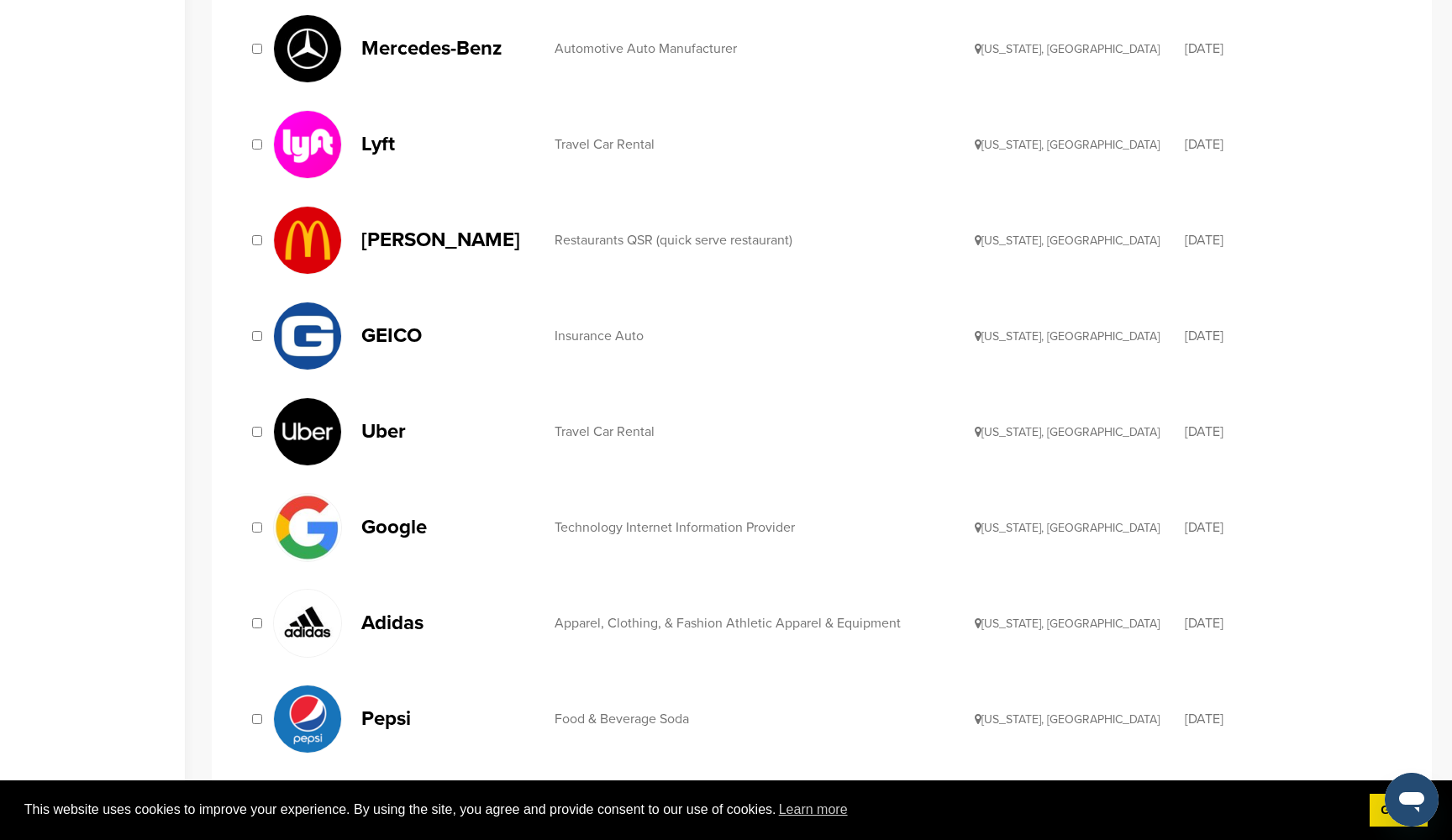
scroll to position [1365, 0]
click at [597, 432] on div "Travel Car Rental" at bounding box center [764, 431] width 420 height 13
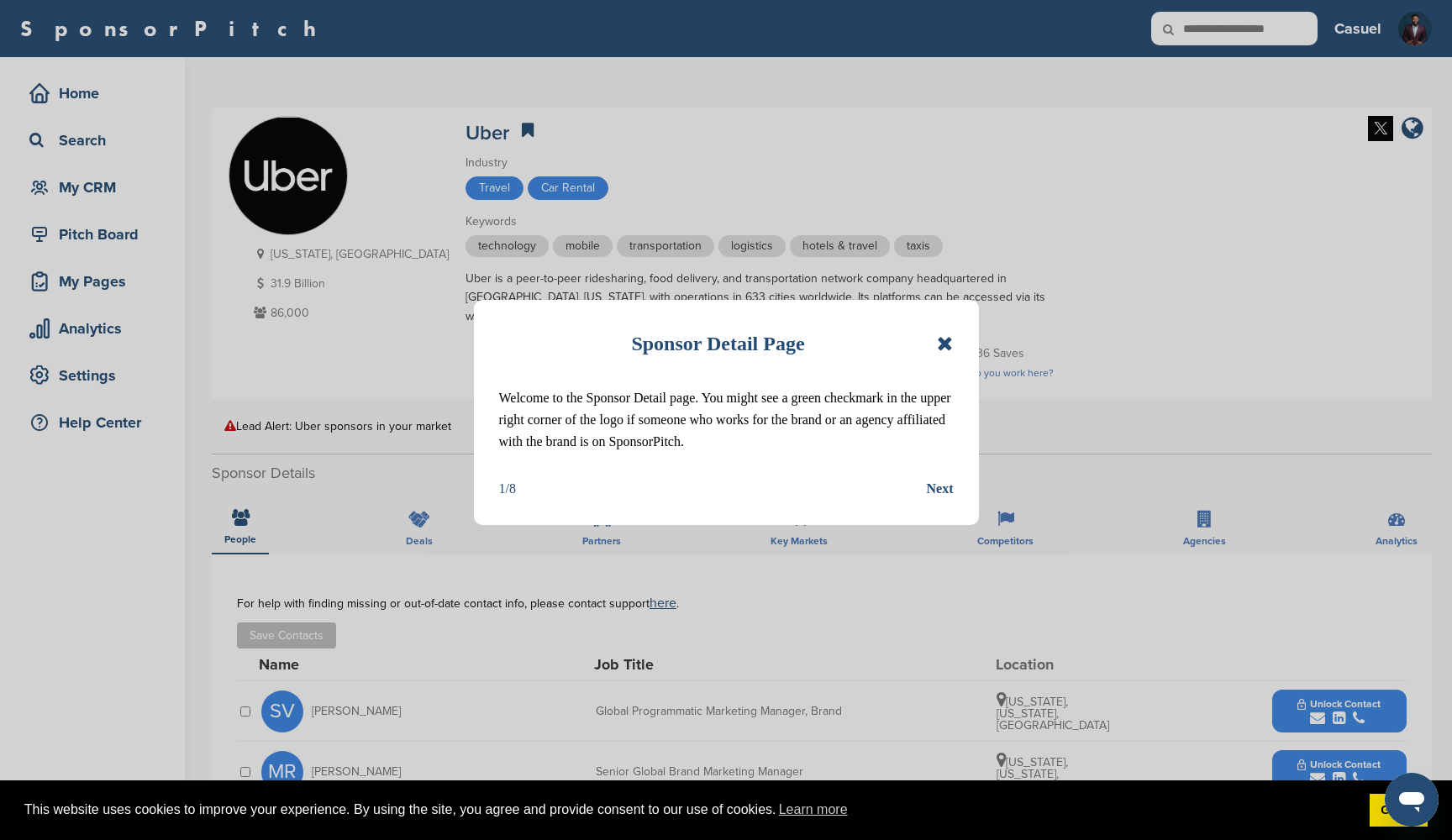
click at [946, 340] on icon at bounding box center [945, 343] width 16 height 20
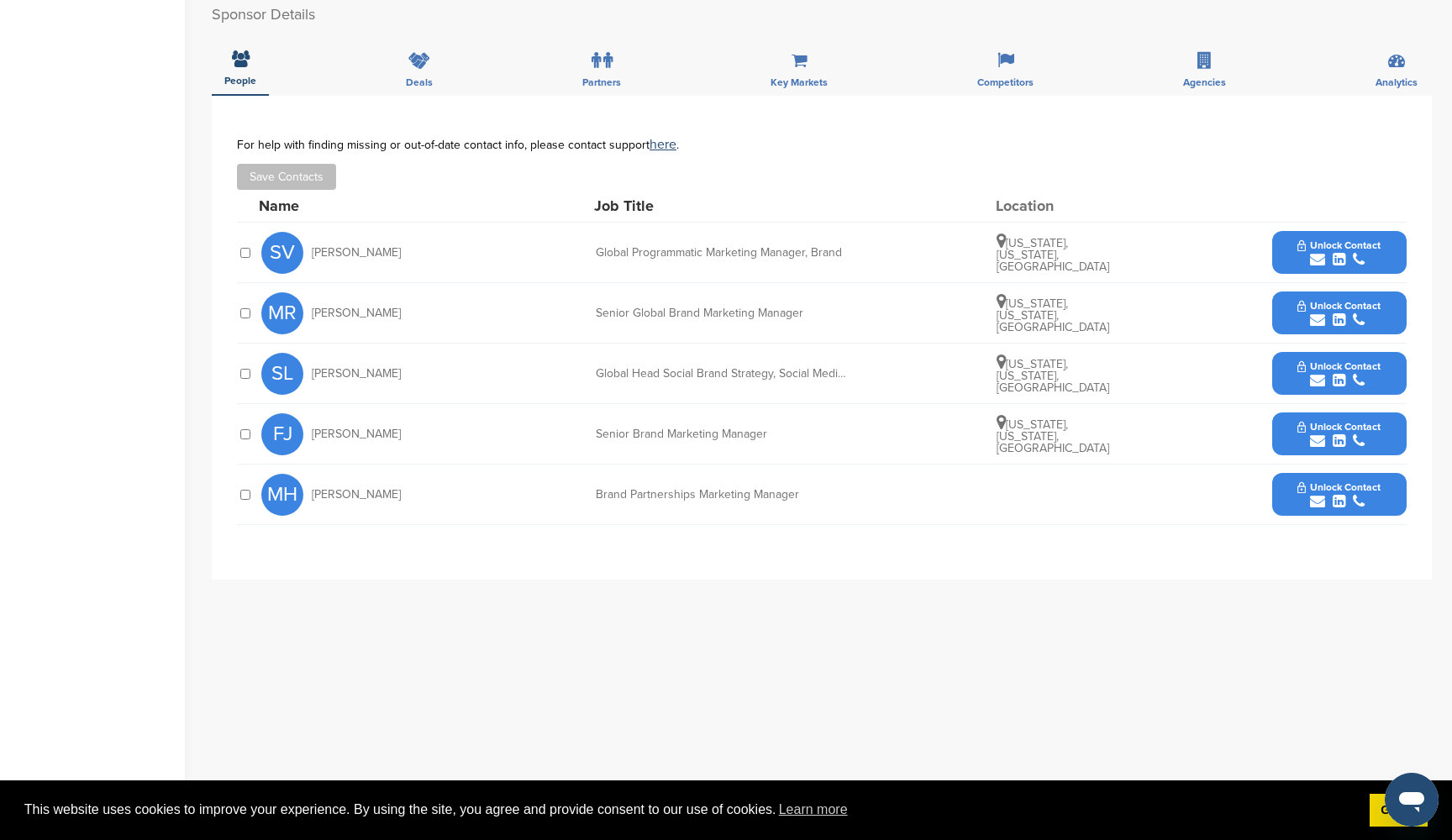
scroll to position [459, 0]
click at [1329, 245] on span "Unlock Contact" at bounding box center [1339, 245] width 83 height 12
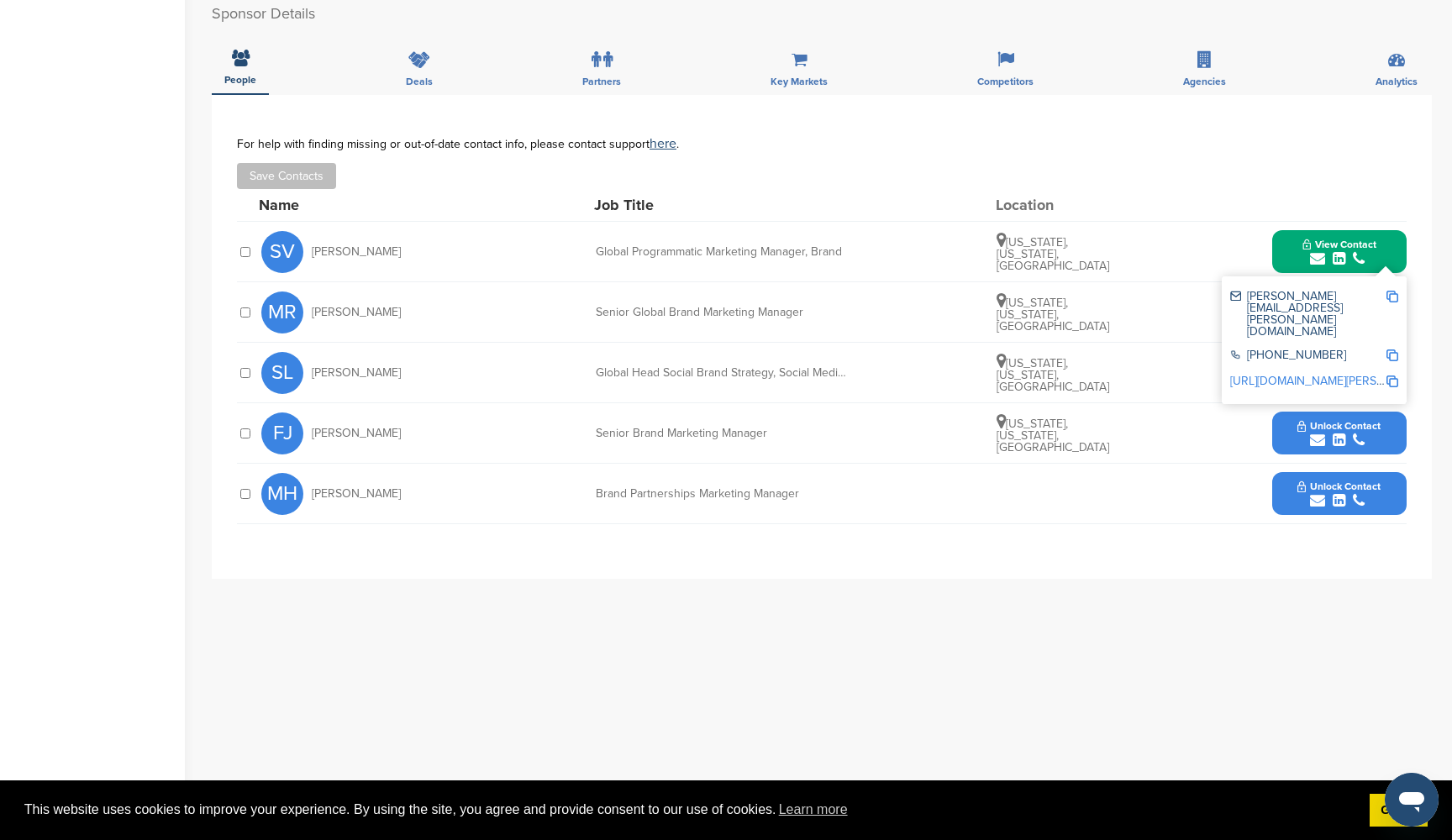
click at [1243, 636] on div "**********" at bounding box center [822, 431] width 1220 height 672
click at [1265, 543] on div "**********" at bounding box center [822, 337] width 1220 height 484
click at [1344, 423] on span "Unlock Contact" at bounding box center [1339, 426] width 83 height 12
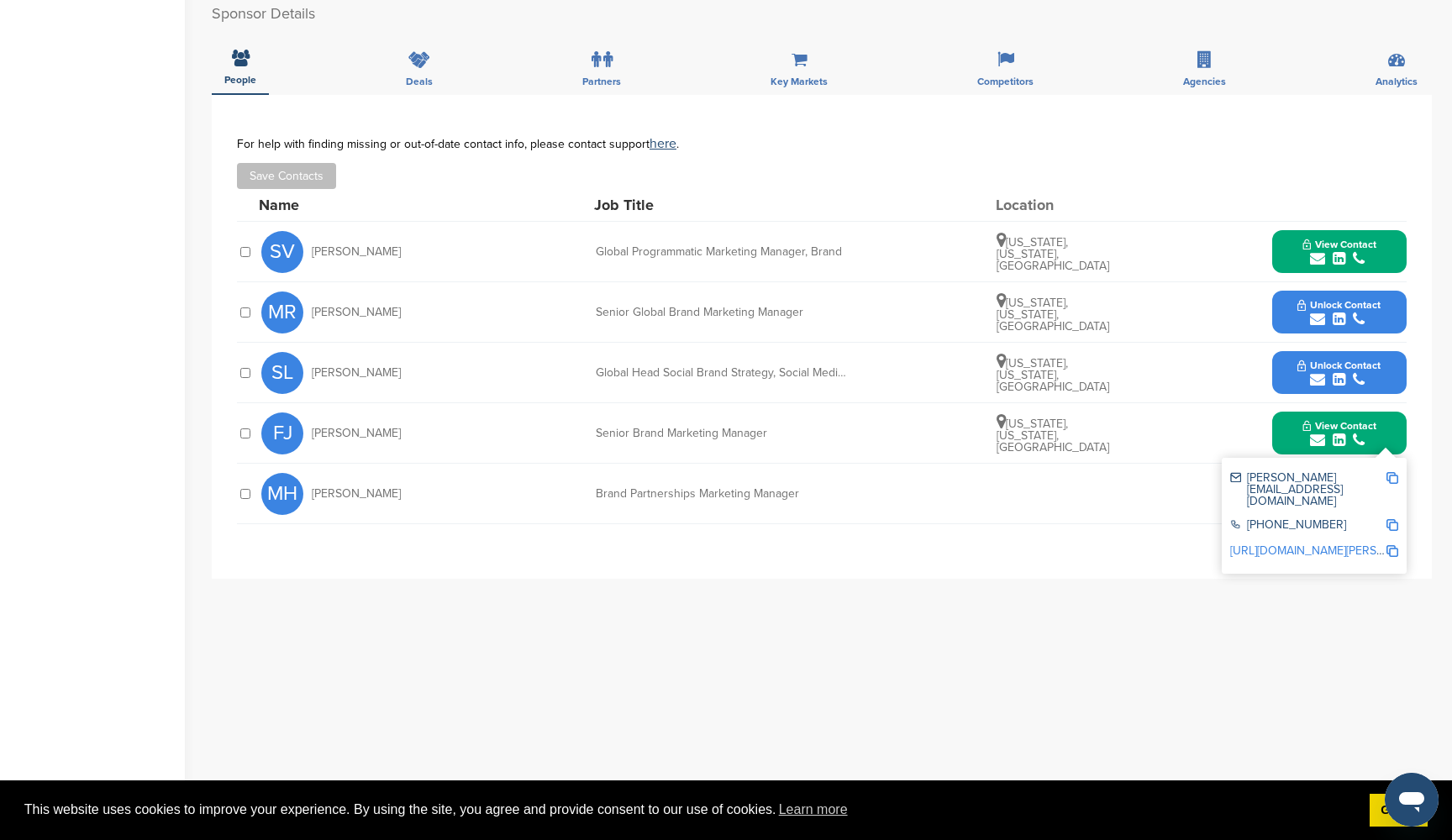
click at [1358, 302] on span "Unlock Contact" at bounding box center [1339, 305] width 83 height 12
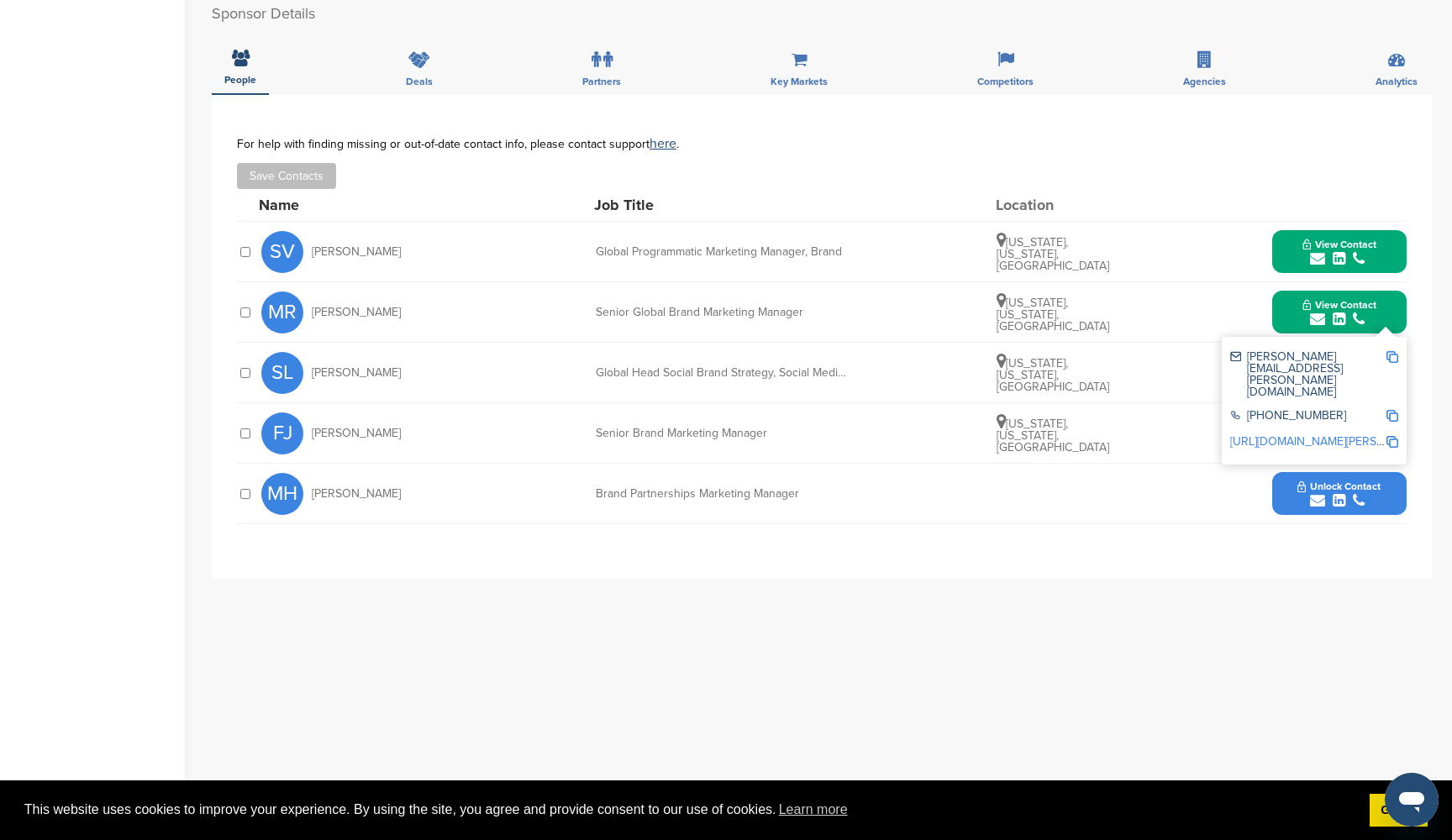
click at [1346, 481] on span "Unlock Contact" at bounding box center [1339, 486] width 83 height 12
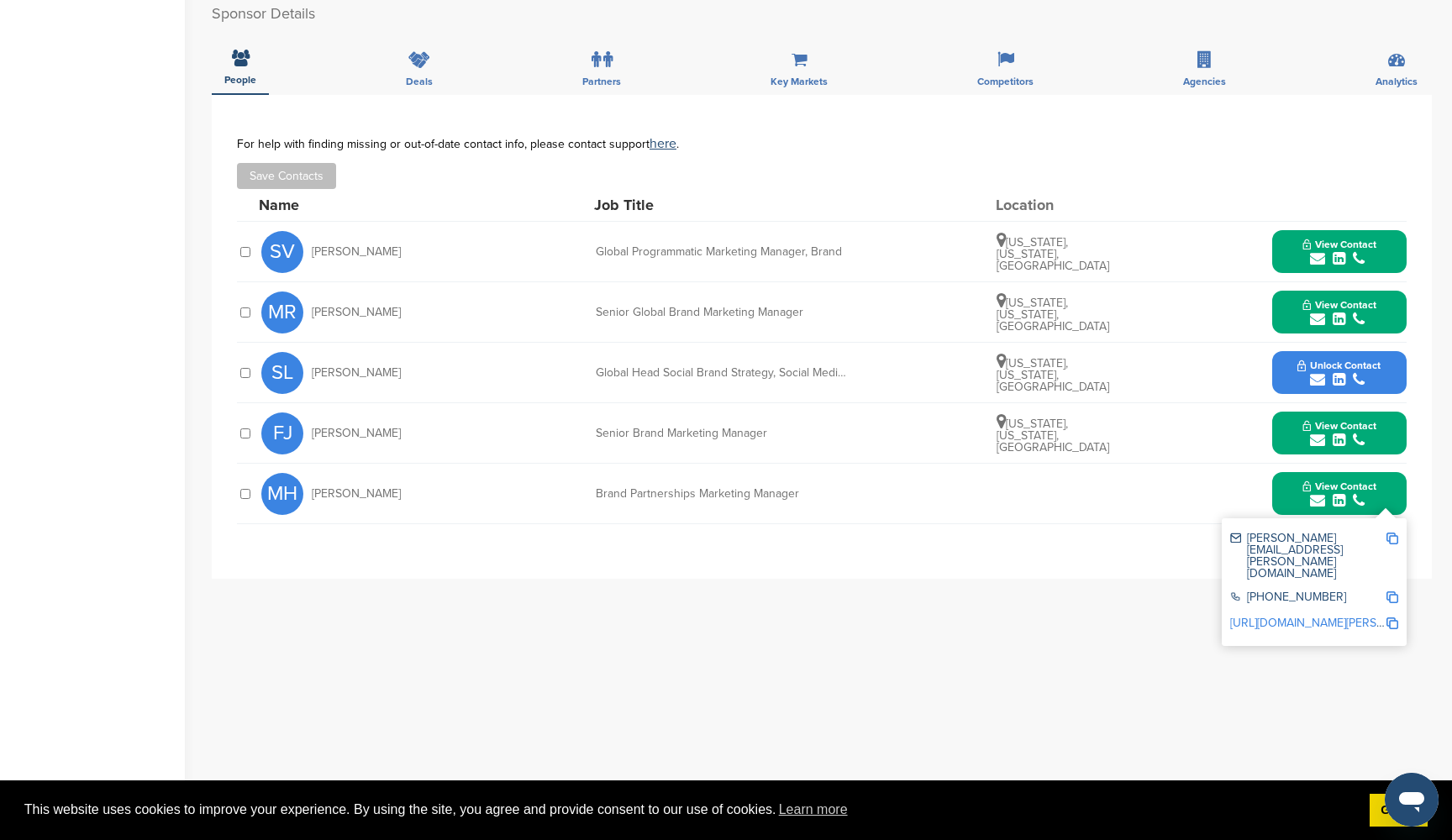
click at [1357, 360] on span "Unlock Contact" at bounding box center [1339, 365] width 83 height 12
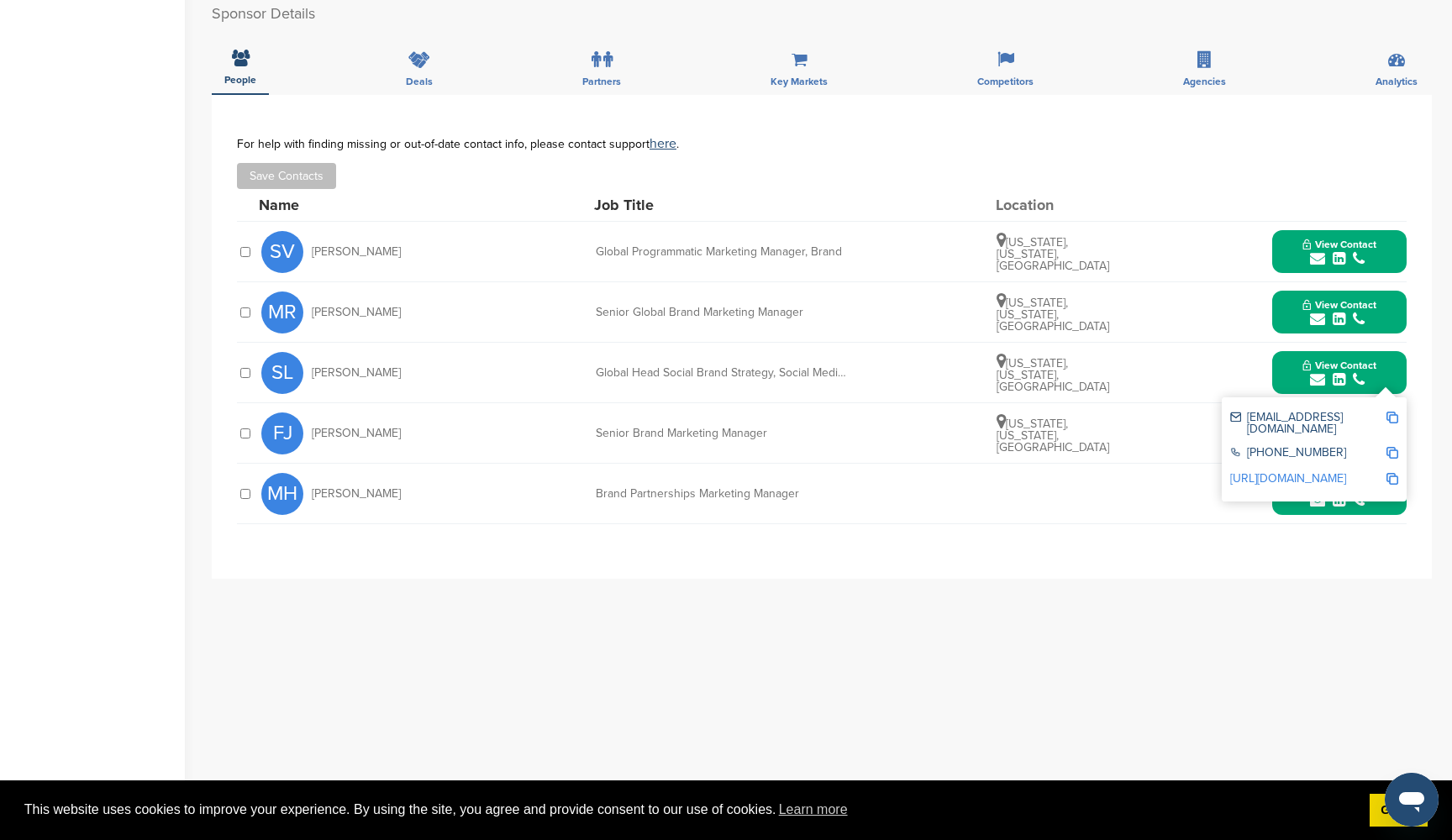
click at [1347, 239] on span "View Contact" at bounding box center [1339, 245] width 74 height 12
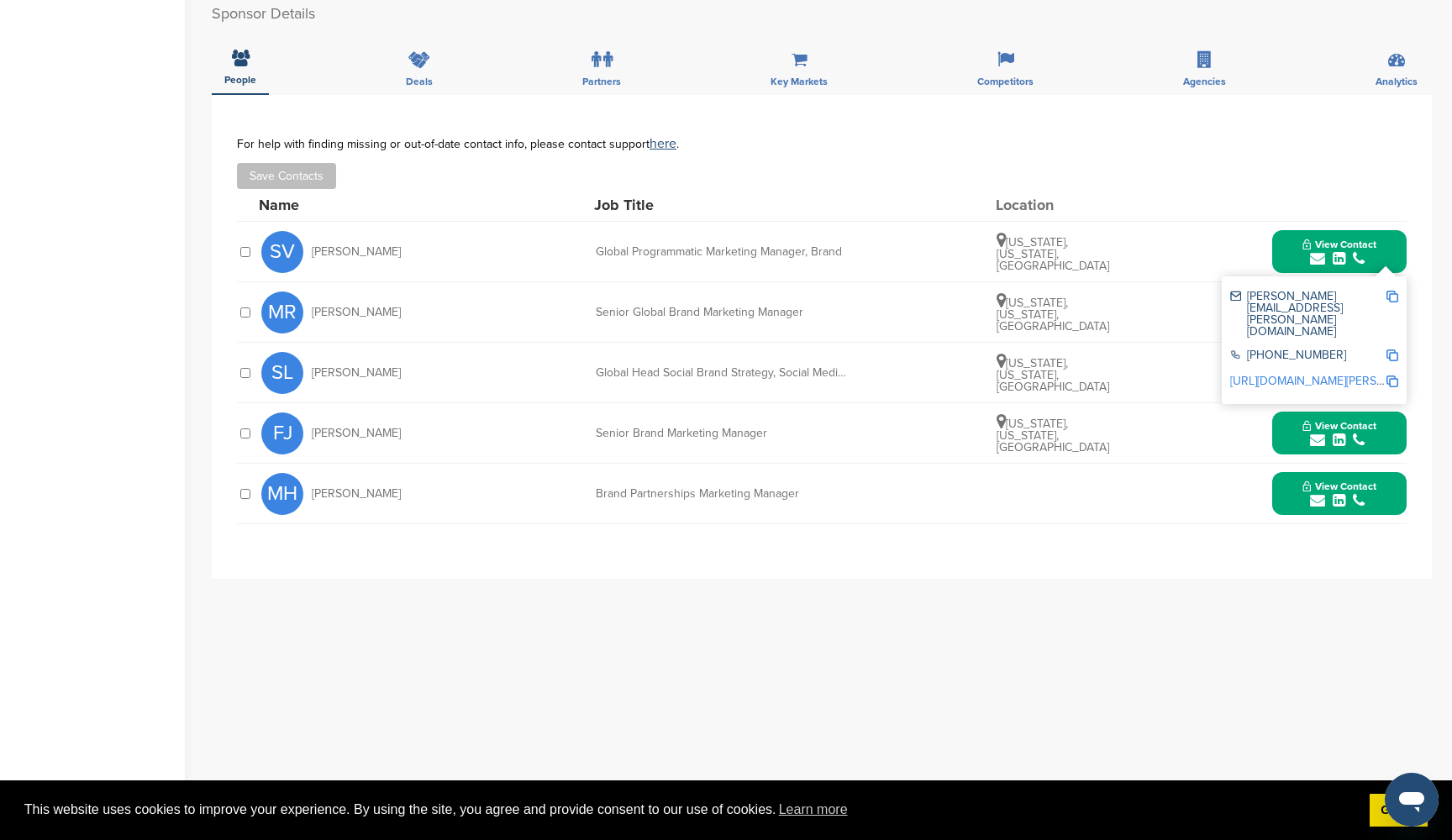
click at [1391, 295] on img at bounding box center [1392, 296] width 12 height 12
click at [1334, 423] on span "View Contact" at bounding box center [1339, 426] width 74 height 12
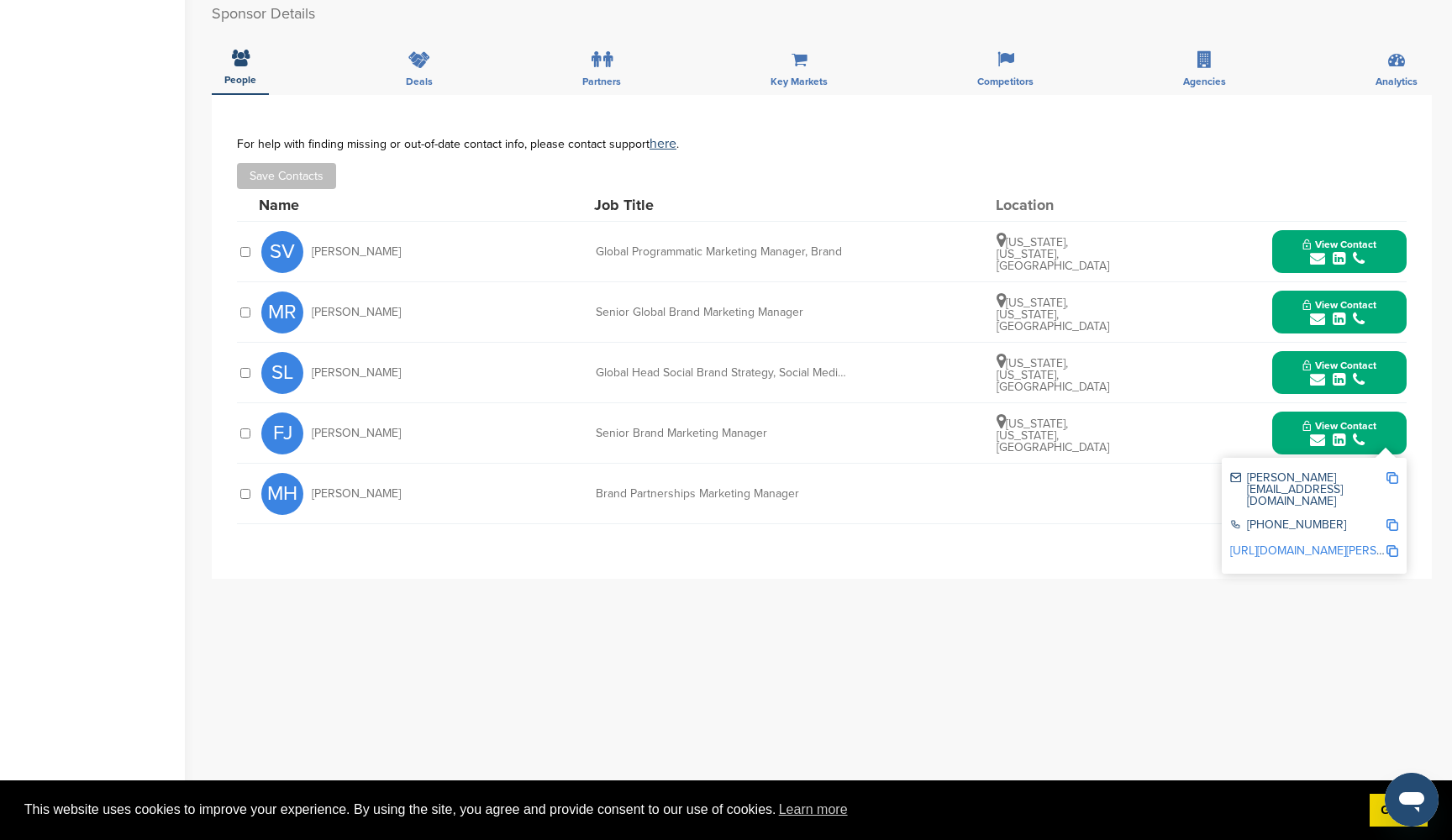
click at [1393, 477] on img at bounding box center [1392, 478] width 12 height 12
click at [1355, 304] on span "View Contact" at bounding box center [1339, 305] width 74 height 12
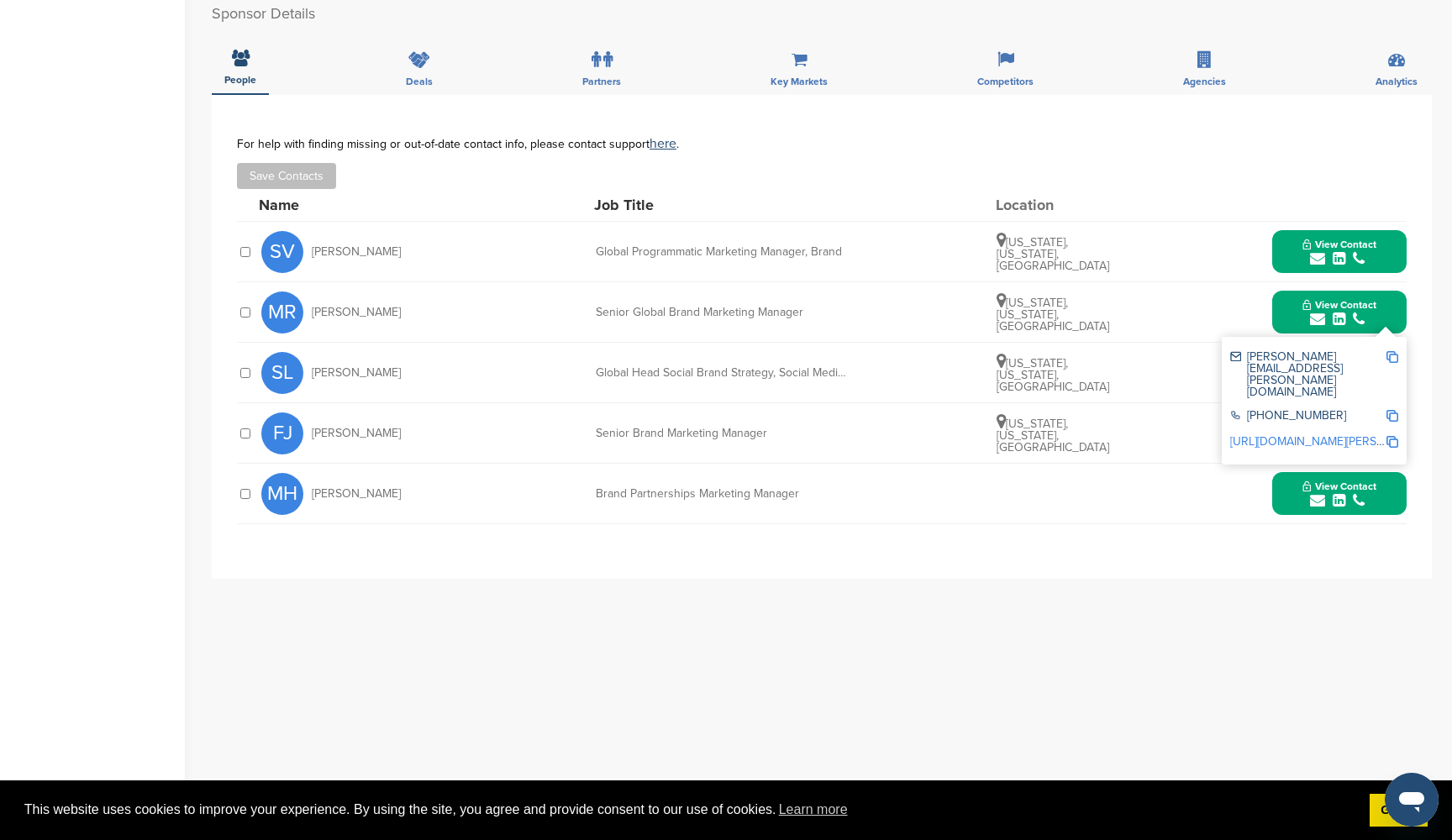
click at [1394, 352] on img at bounding box center [1392, 357] width 12 height 12
click at [1347, 489] on span "View Contact" at bounding box center [1339, 486] width 74 height 12
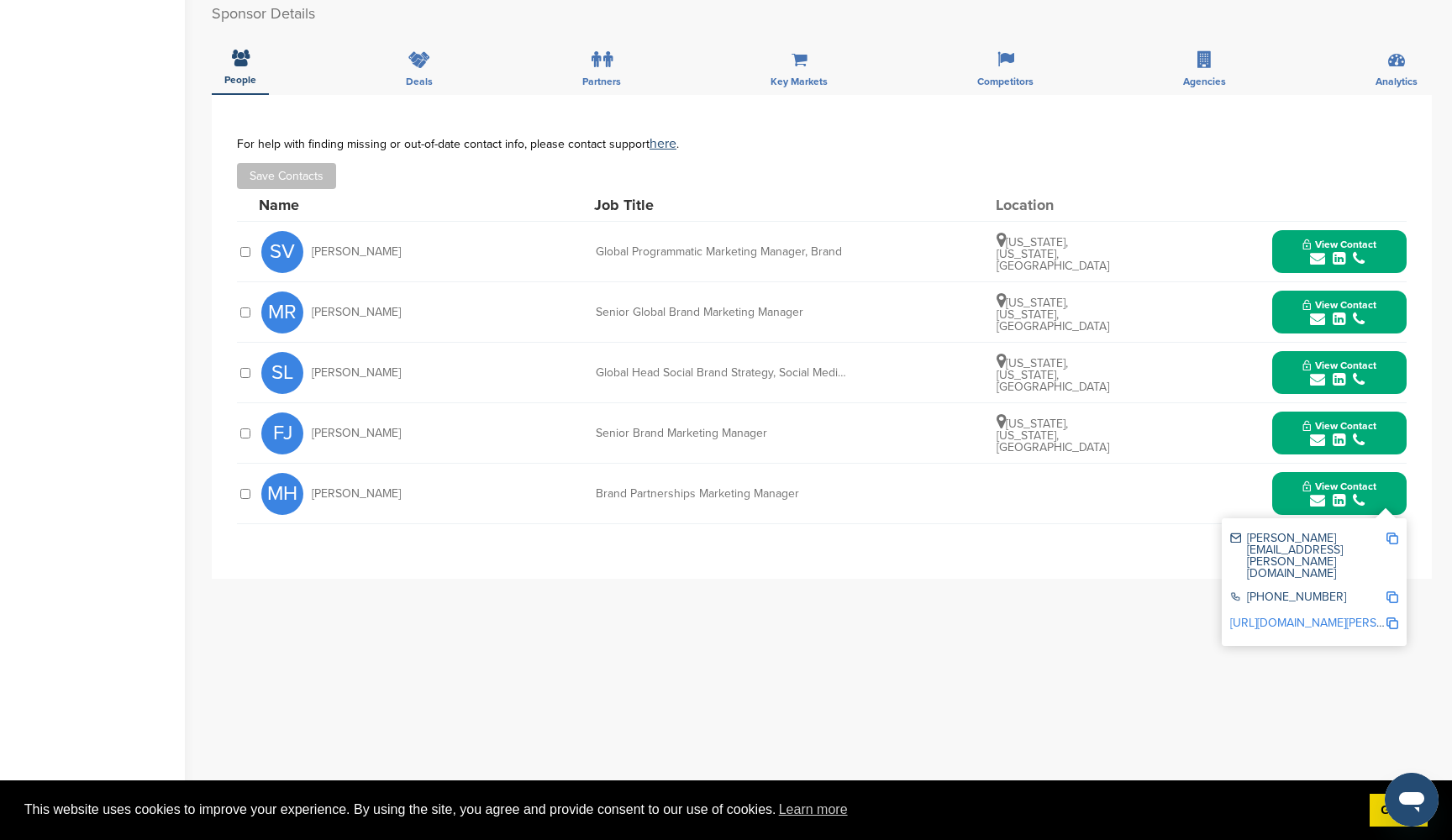
click at [1393, 543] on img at bounding box center [1392, 538] width 12 height 12
click at [1364, 362] on span "View Contact" at bounding box center [1339, 365] width 74 height 12
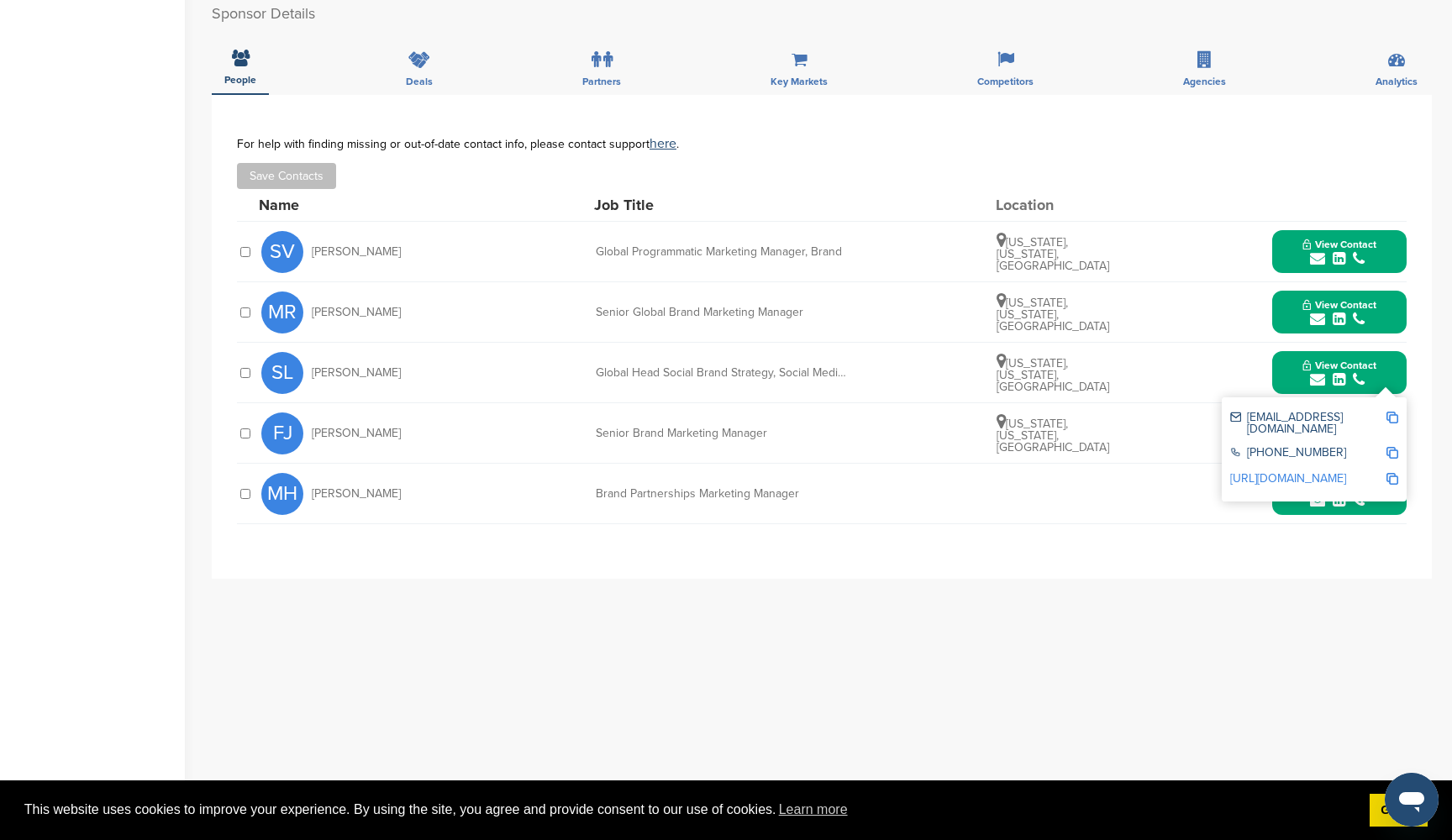
click at [1390, 416] on img at bounding box center [1392, 417] width 12 height 12
